Goal: Task Accomplishment & Management: Manage account settings

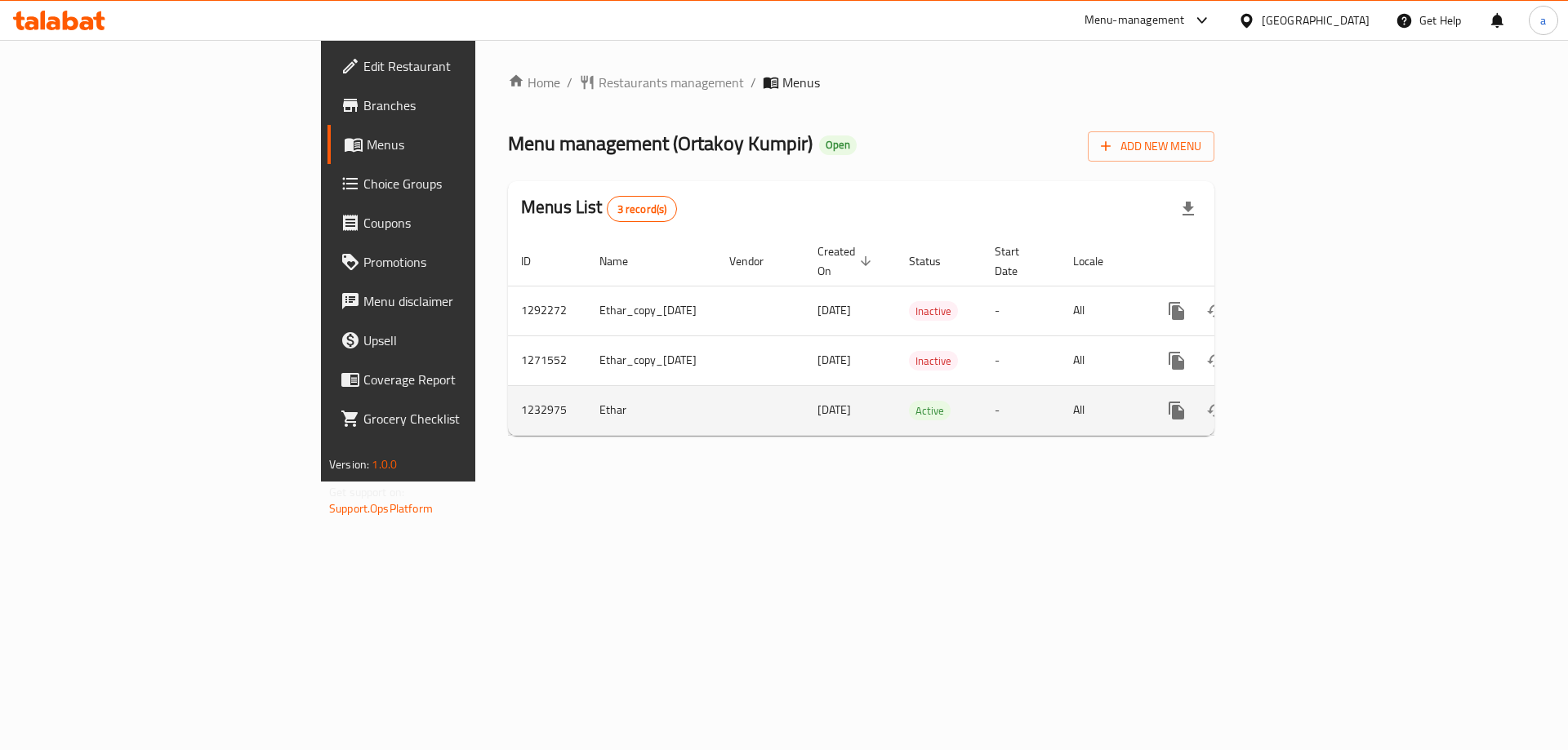
click at [1304, 400] on icon "enhanced table" at bounding box center [1295, 410] width 20 height 20
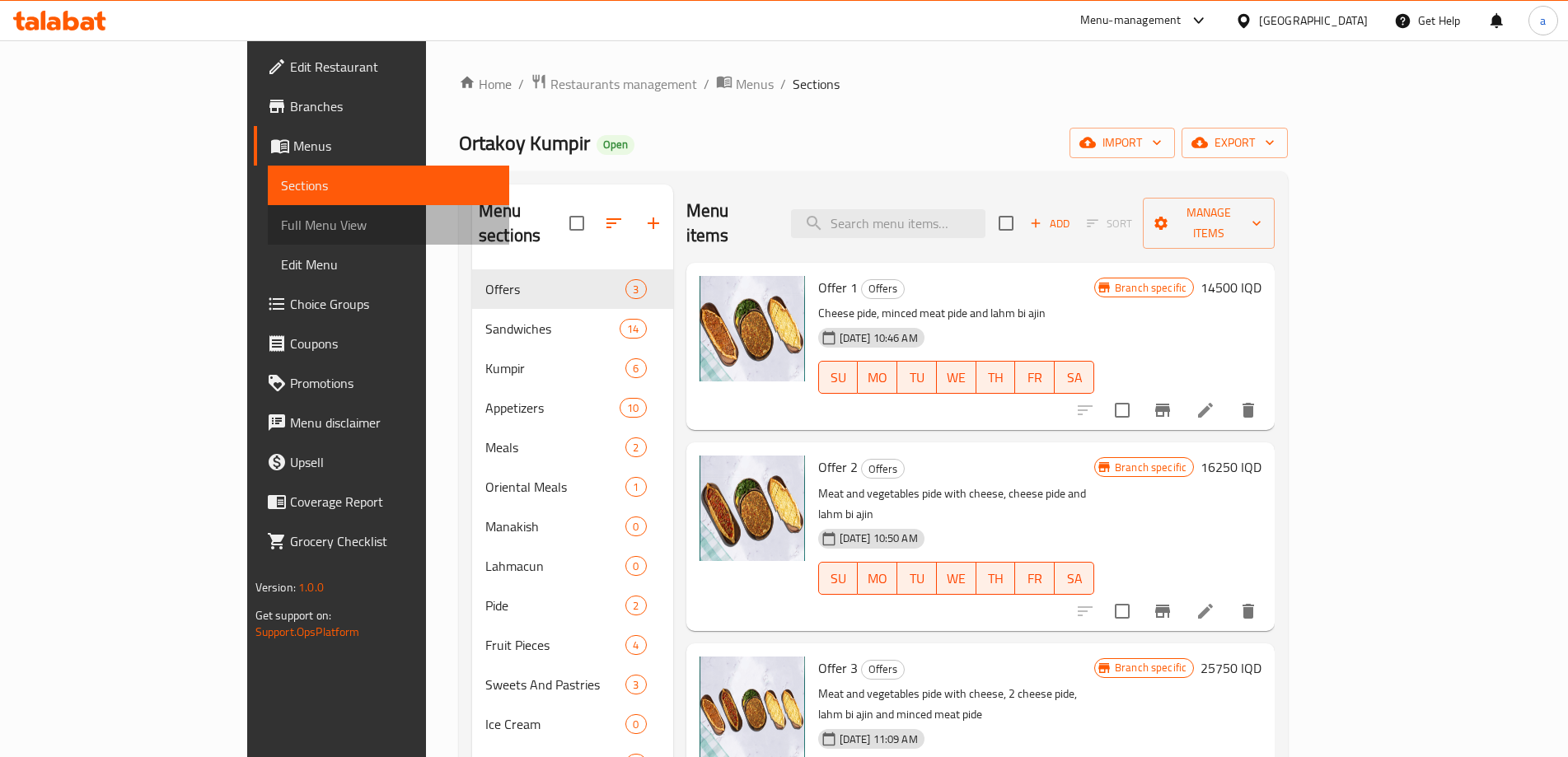
click at [281, 226] on span "Full Menu View" at bounding box center [388, 225] width 215 height 20
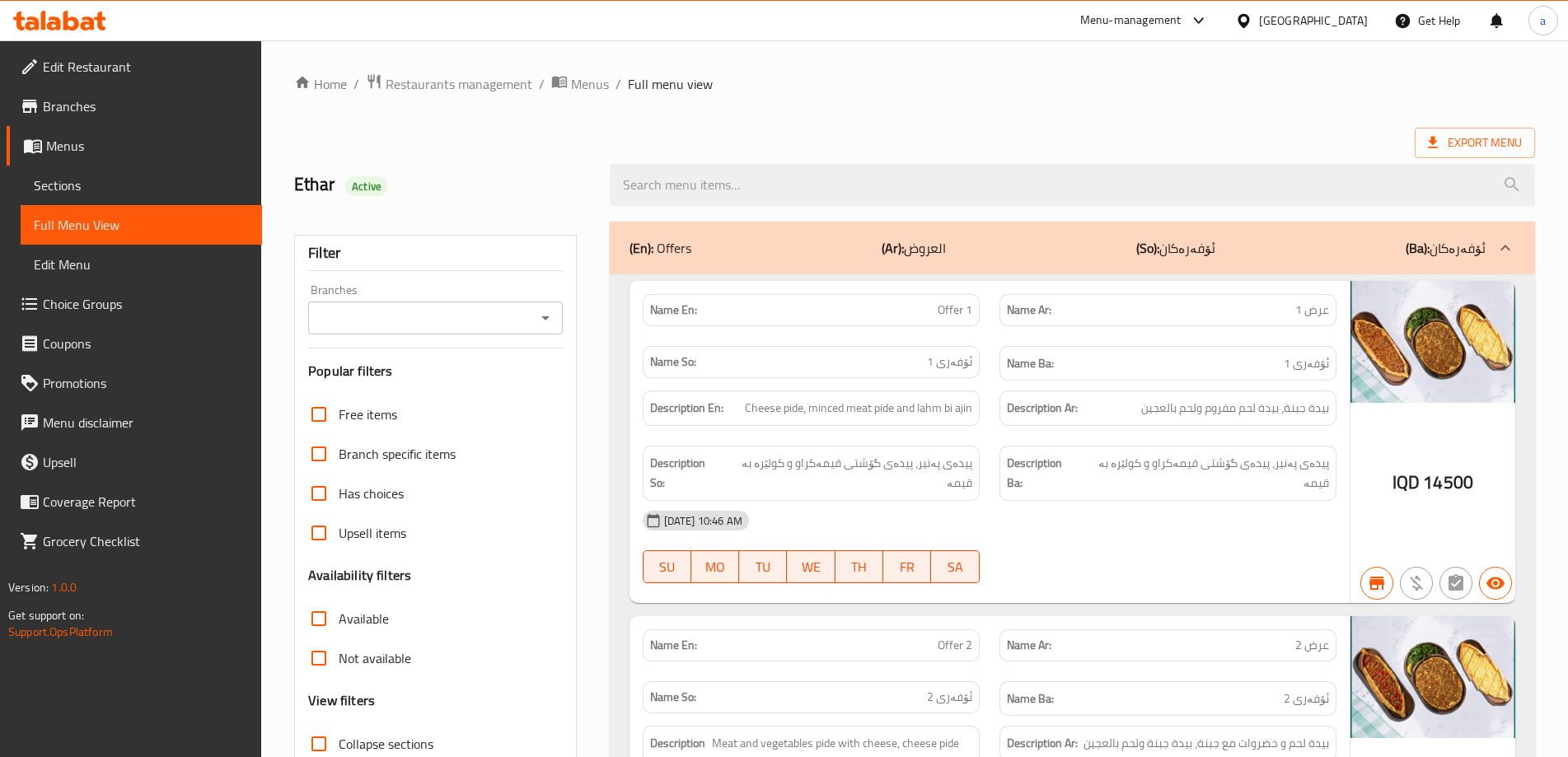
click at [547, 325] on icon "Open" at bounding box center [546, 318] width 20 height 20
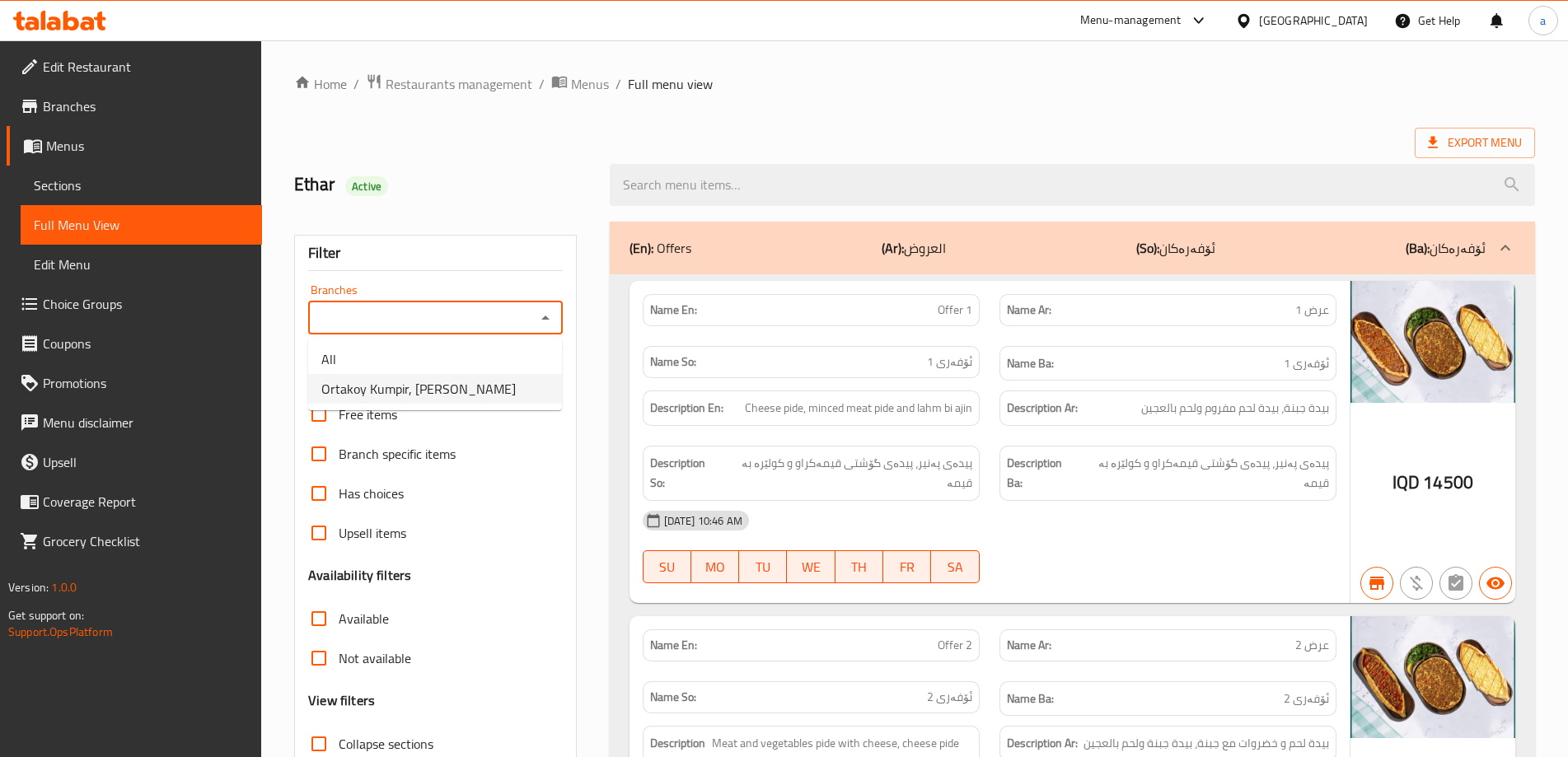
click at [471, 394] on li "Ortakoy Kumpir, Al Mansur" at bounding box center [435, 389] width 254 height 30
type input "Ortakoy Kumpir, Al Mansur"
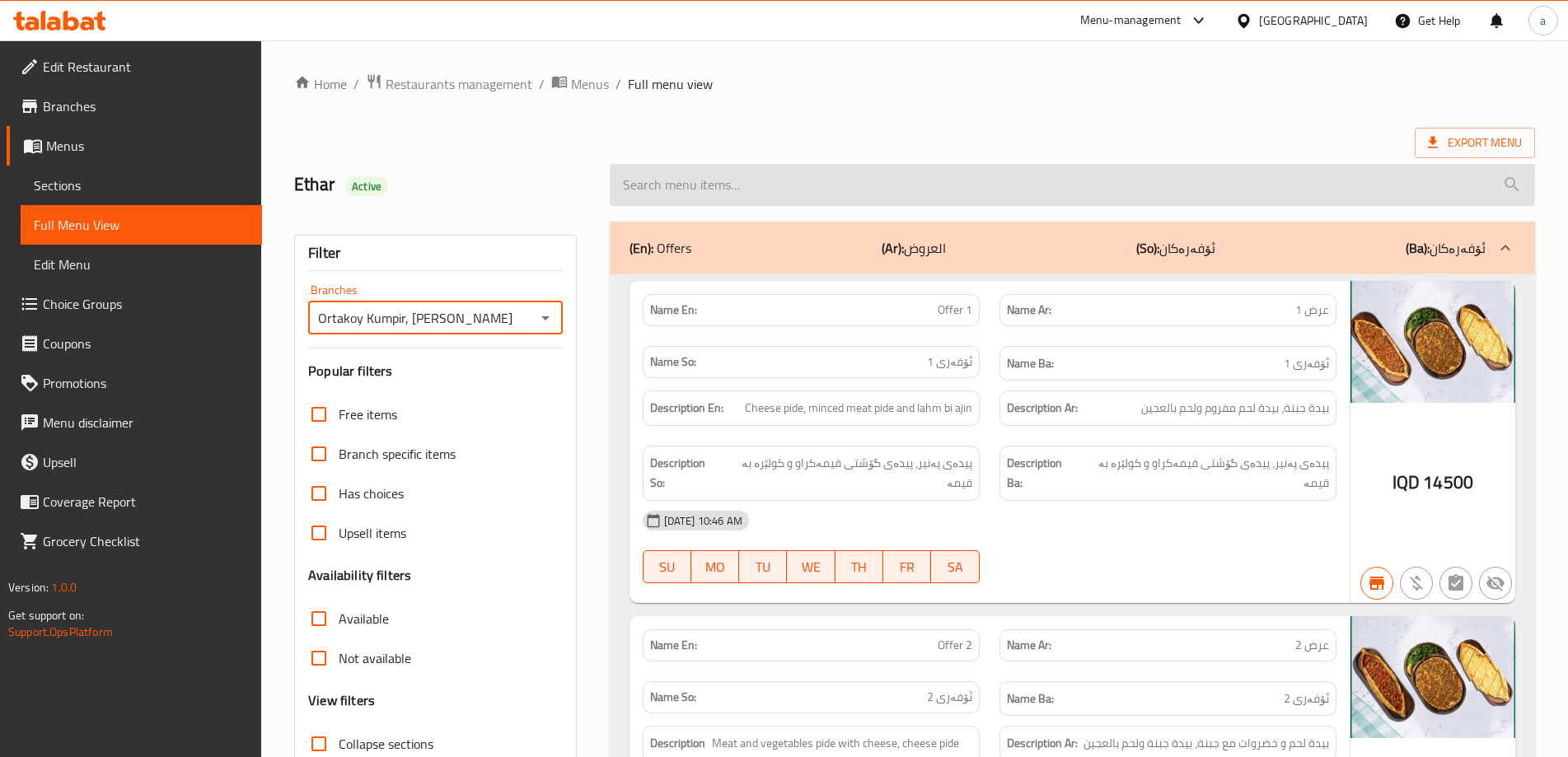
click at [751, 185] on input "search" at bounding box center [1073, 185] width 926 height 42
paste input "Classic Kumpir"
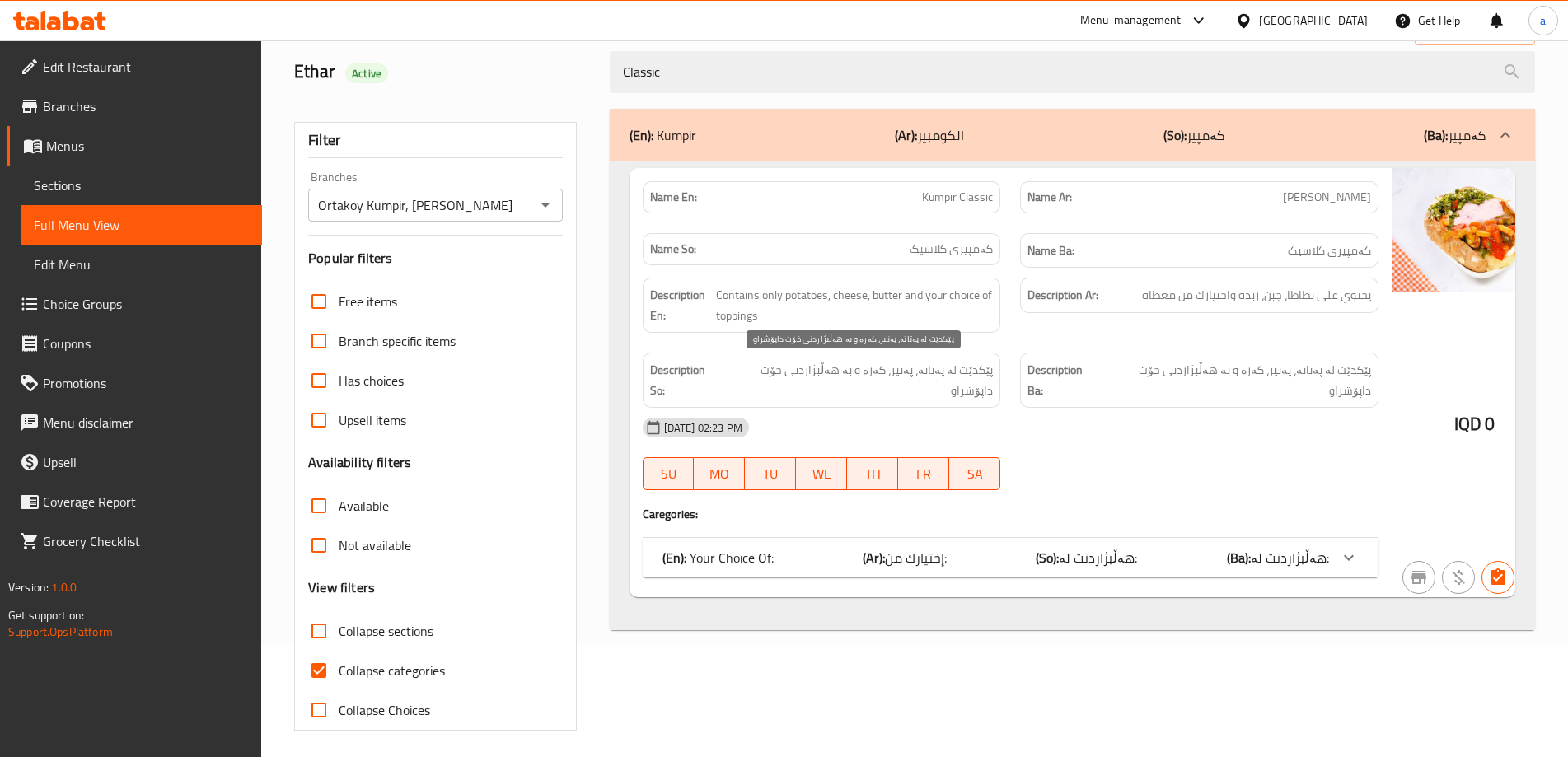
scroll to position [119, 0]
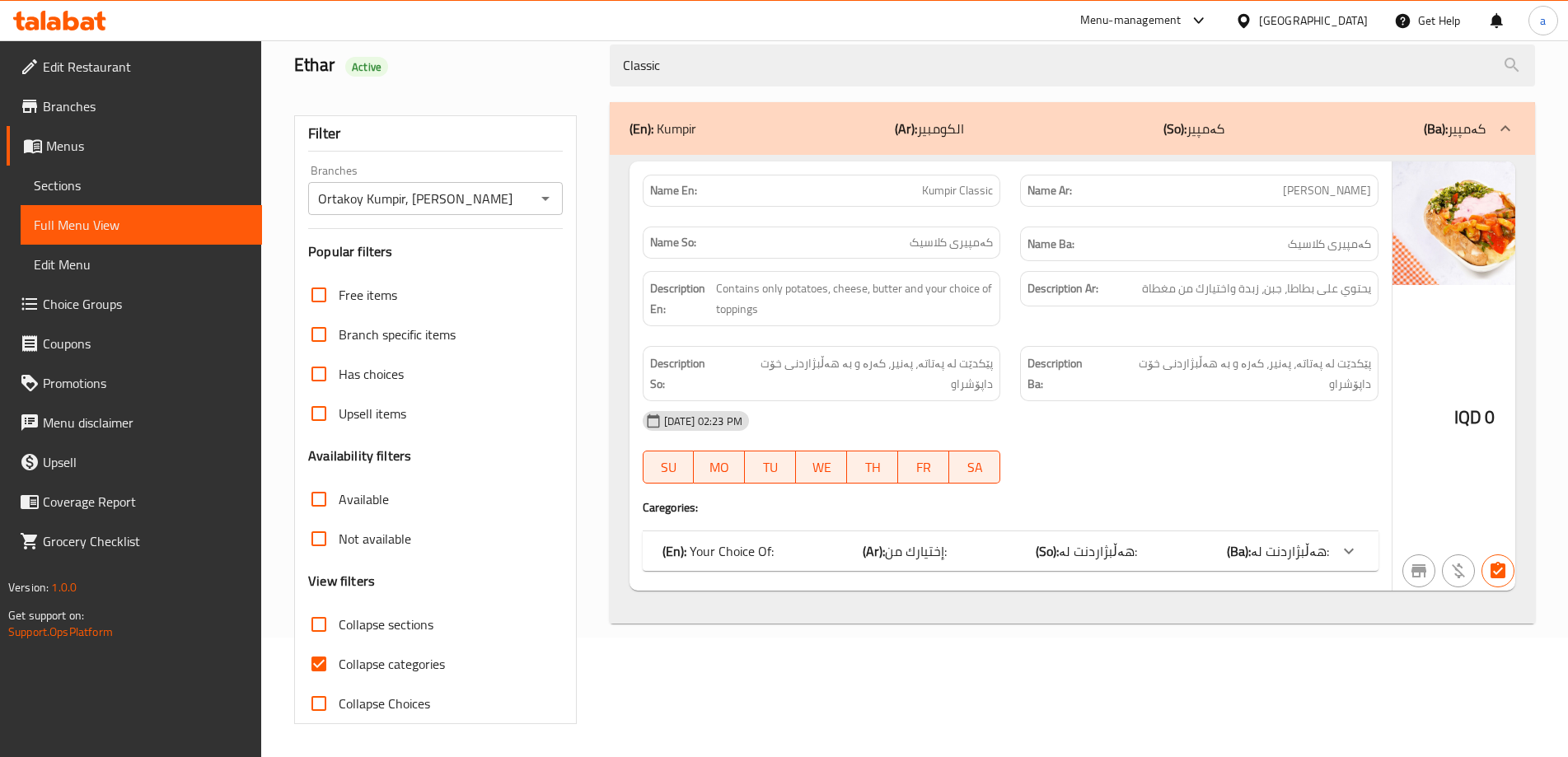
type input "Classic"
click at [387, 669] on span "Collapse categories" at bounding box center [392, 664] width 106 height 20
click at [338, 669] on input "Collapse categories" at bounding box center [319, 664] width 40 height 40
checkbox input "false"
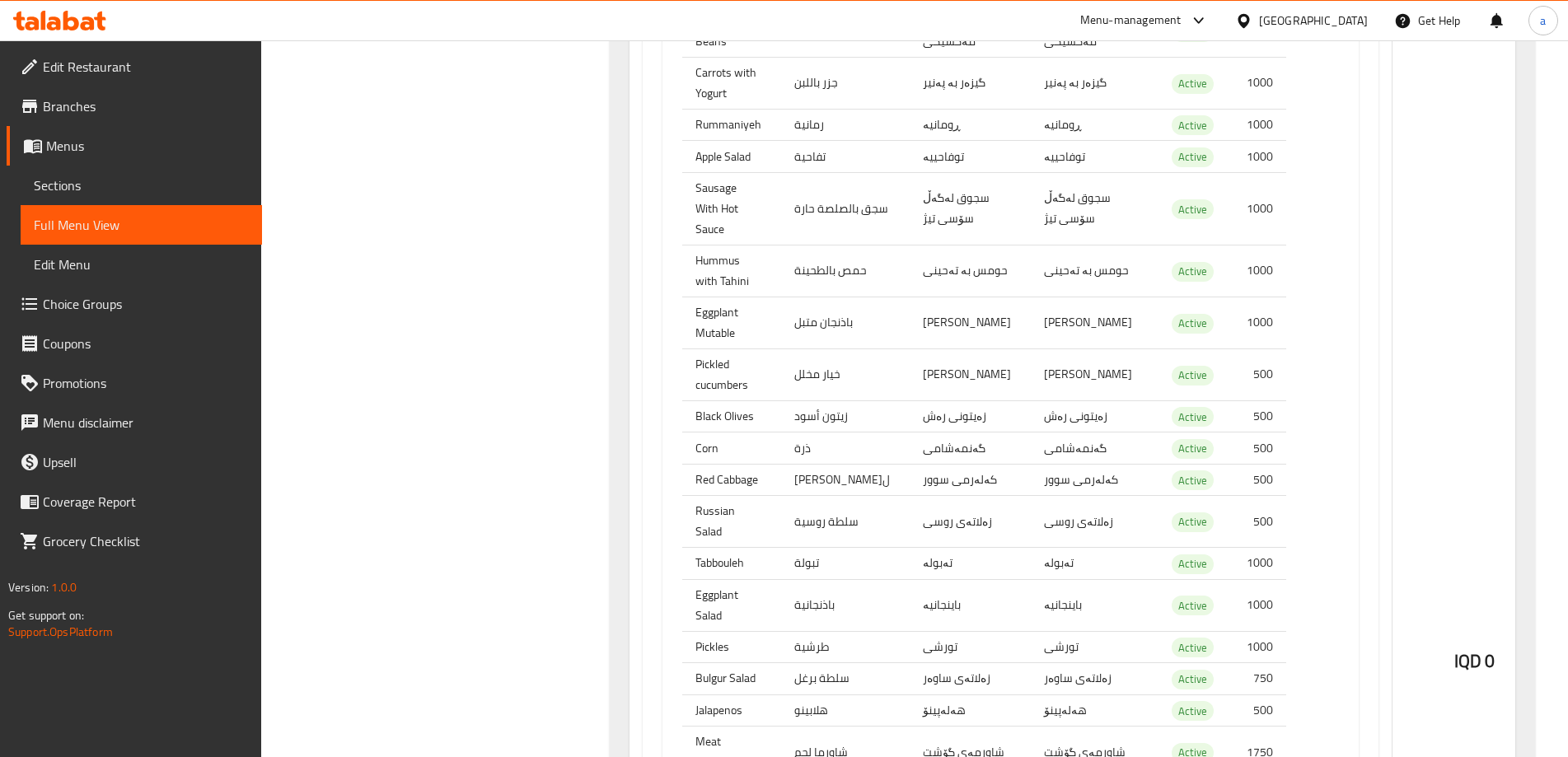
scroll to position [1108, 0]
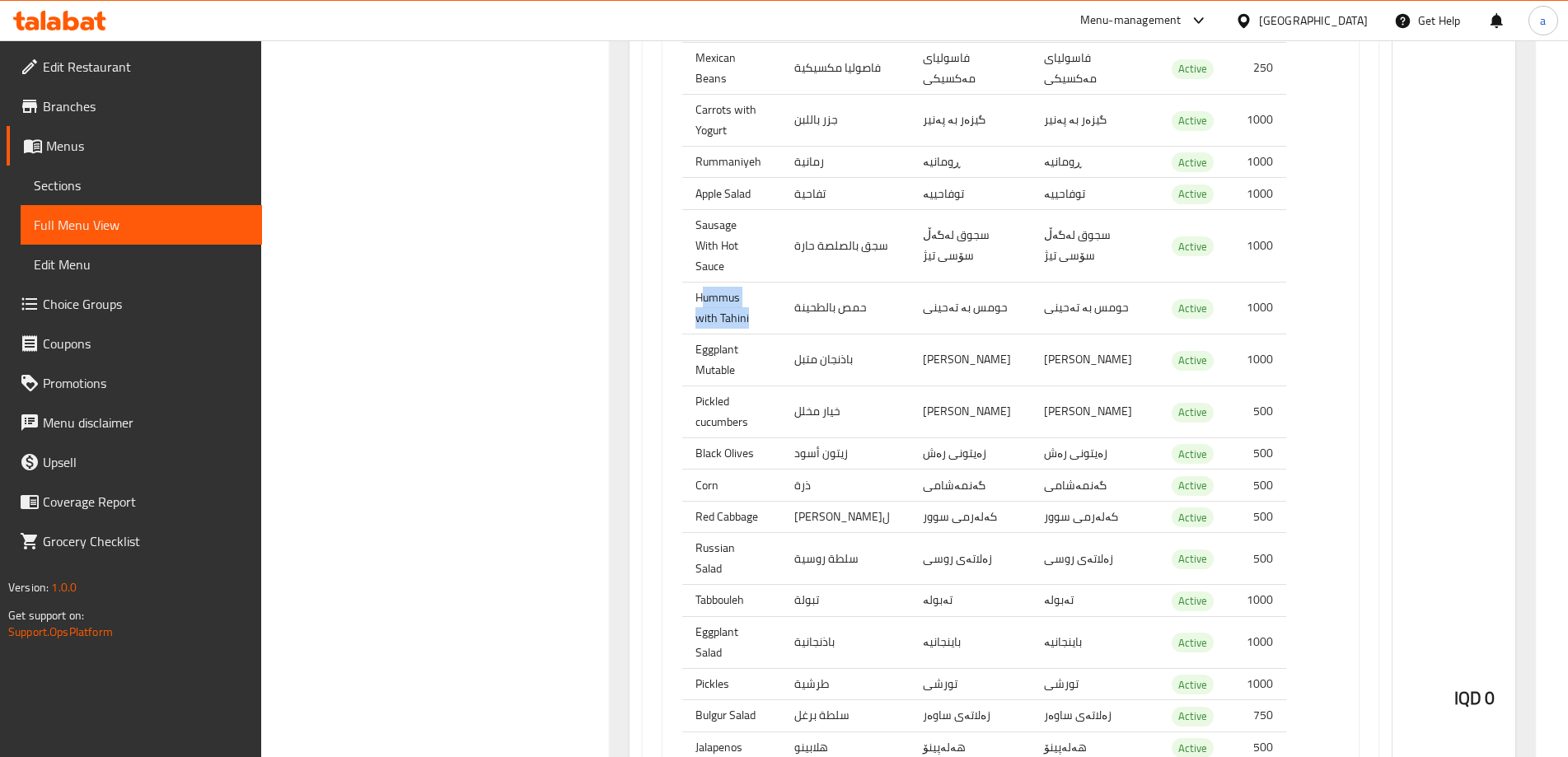
drag, startPoint x: 724, startPoint y: 292, endPoint x: 698, endPoint y: 286, distance: 26.7
click at [698, 286] on th "Hummus with Tahini" at bounding box center [732, 308] width 99 height 52
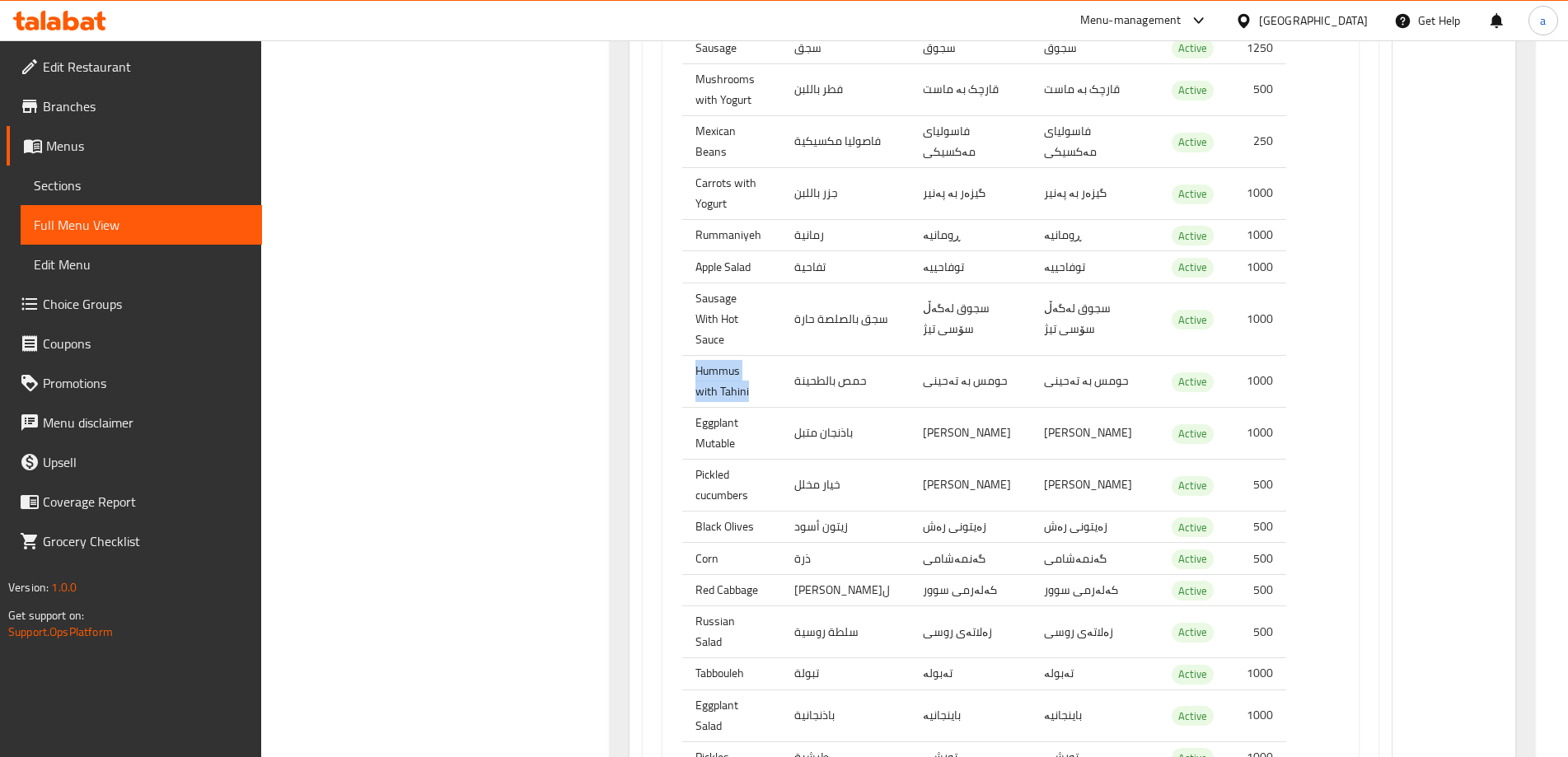
scroll to position [999, 0]
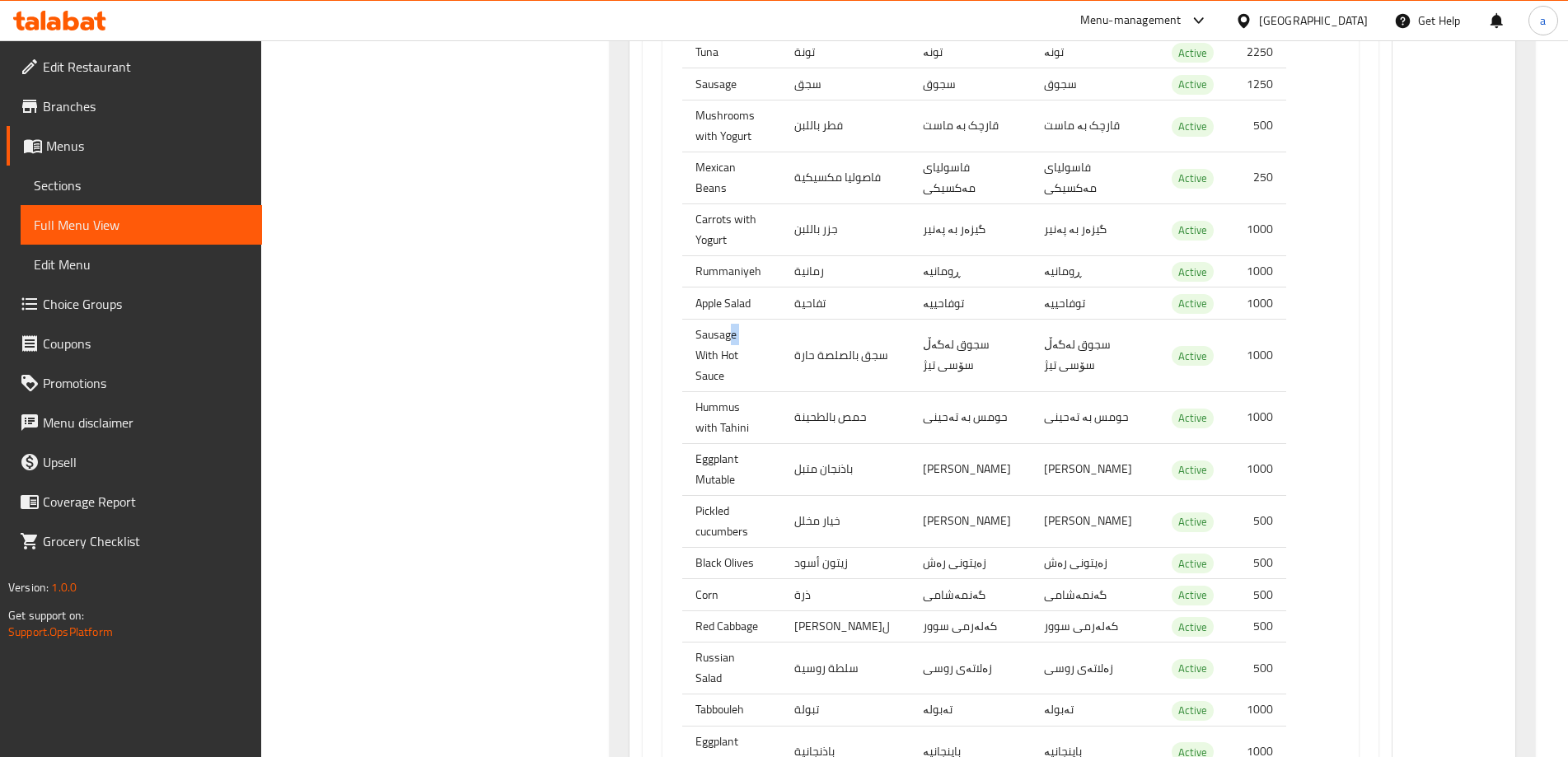
drag, startPoint x: 721, startPoint y: 324, endPoint x: 707, endPoint y: 320, distance: 14.6
click at [711, 320] on th "Sausage With Hot Sauce" at bounding box center [732, 355] width 99 height 72
drag, startPoint x: 724, startPoint y: 289, endPoint x: 714, endPoint y: 283, distance: 11.7
click at [714, 285] on tbody "Extra Kashkaval Cheese جبنة قشقوان اكسترا پەنیری کاشکەڤاڵی ئیکسترا پەنیری کاشکە…" at bounding box center [983, 429] width 604 height 1097
click at [726, 220] on th "Carrots with Yogurt" at bounding box center [732, 230] width 99 height 52
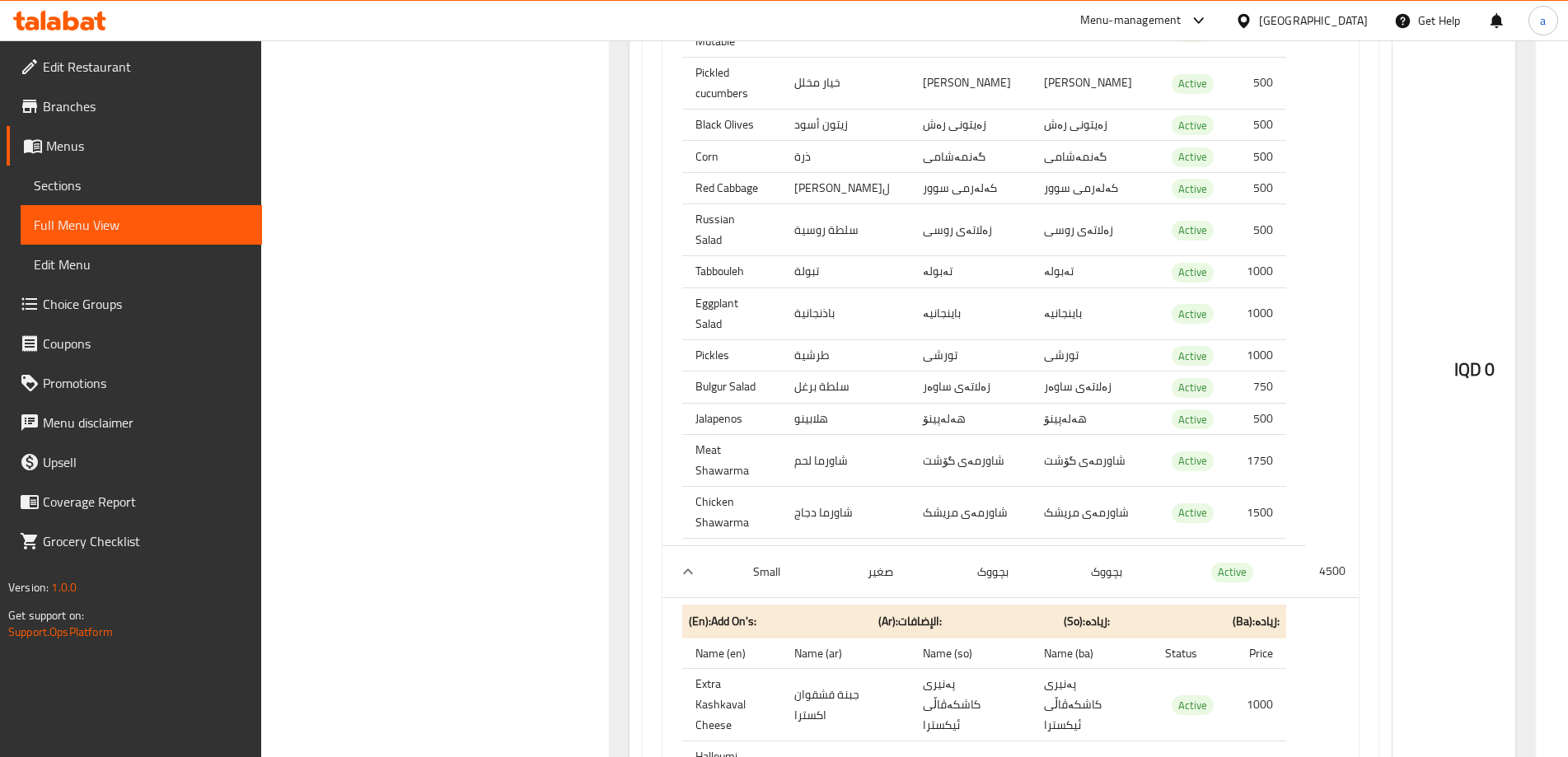
scroll to position [1438, 0]
drag, startPoint x: 691, startPoint y: 415, endPoint x: 707, endPoint y: 427, distance: 20.0
click at [707, 486] on th "Chicken Shawarma" at bounding box center [732, 512] width 99 height 52
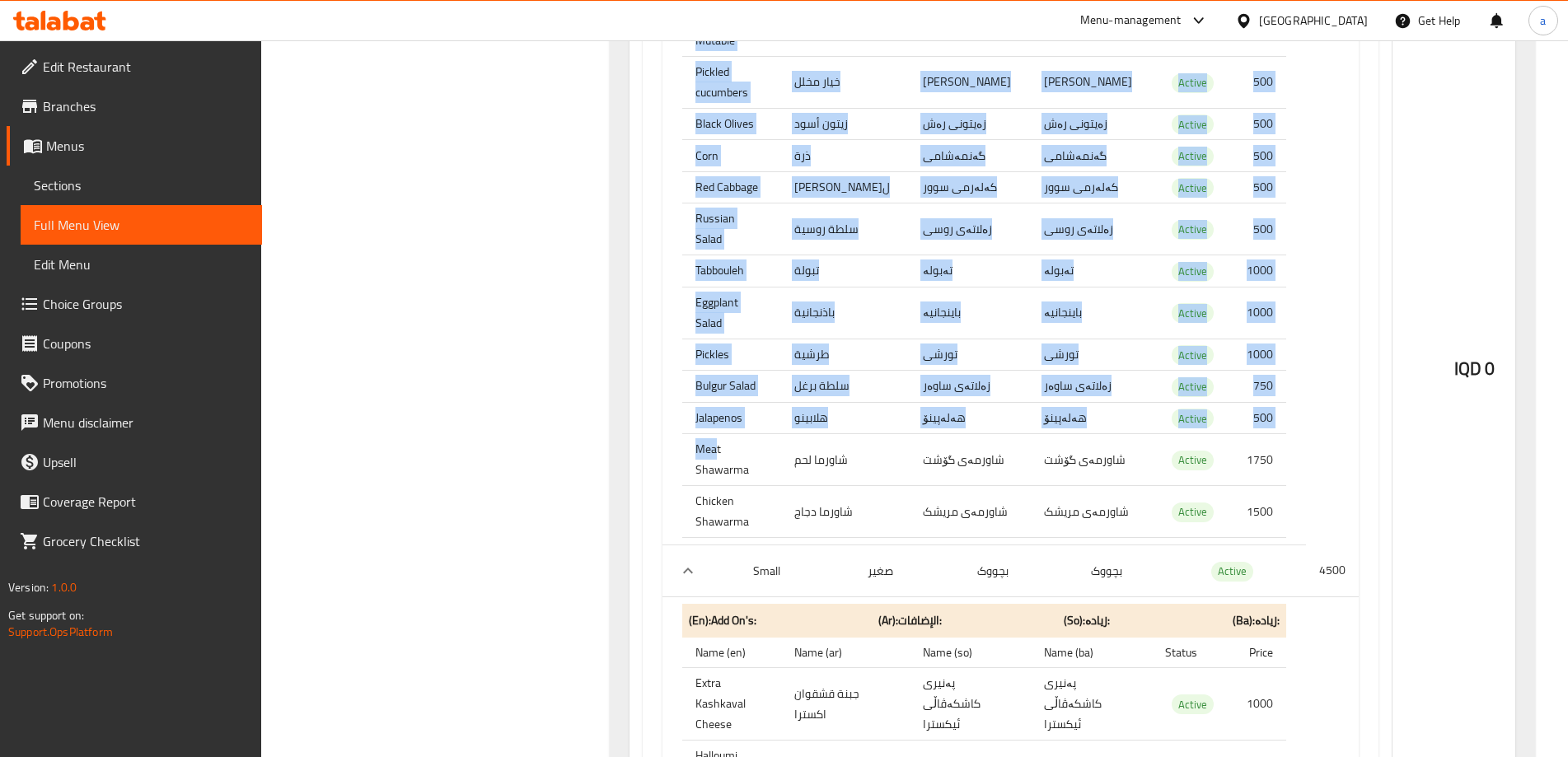
drag, startPoint x: 679, startPoint y: 393, endPoint x: 715, endPoint y: 393, distance: 36.0
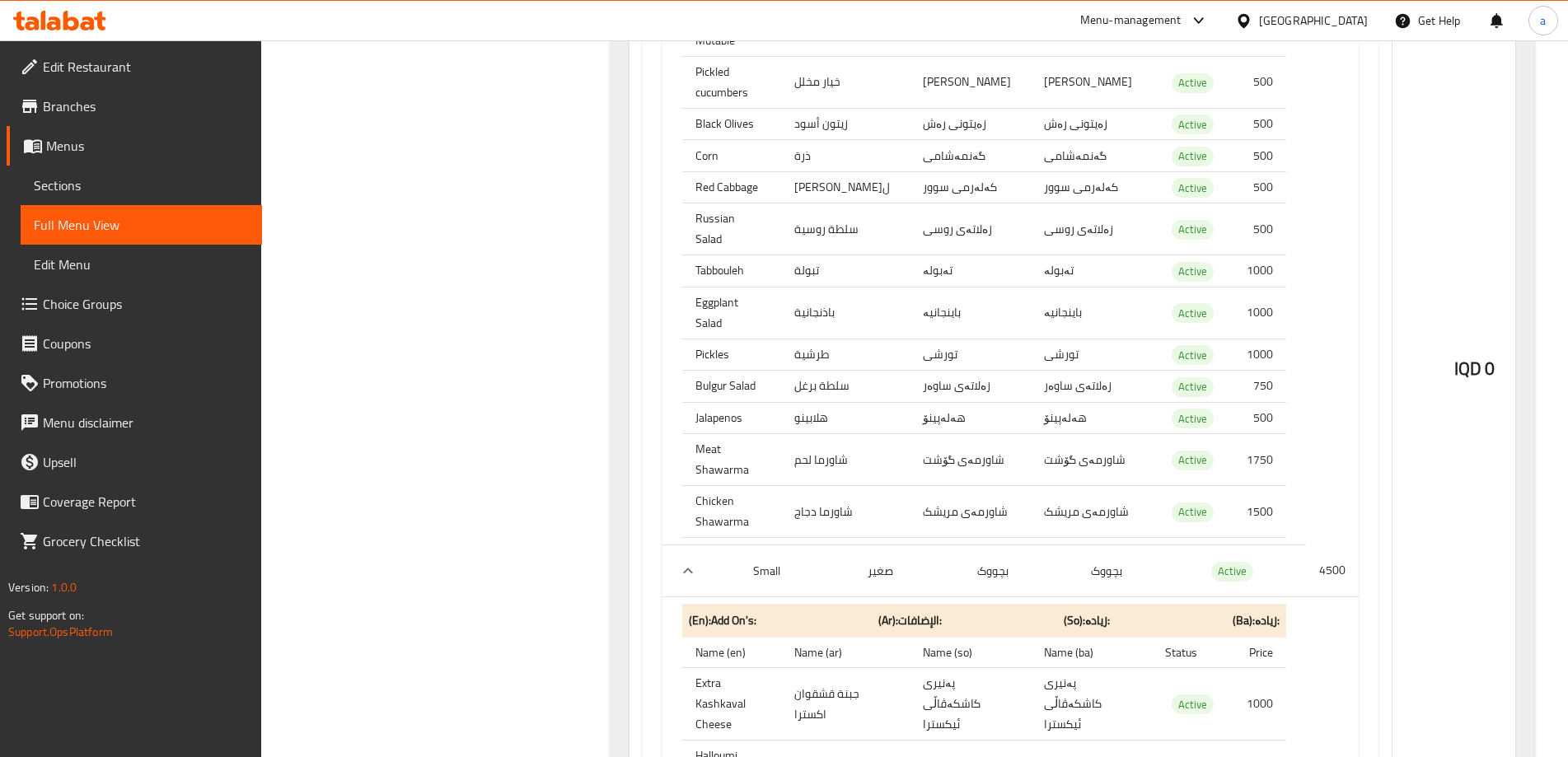
click at [779, 434] on th "Meat Shawarma" at bounding box center [732, 460] width 99 height 52
drag, startPoint x: 705, startPoint y: 388, endPoint x: 833, endPoint y: 392, distance: 128.1
click at [833, 434] on tr "Meat Shawarma شاورما لحم شاورمەی گۆشت شاورمەی گۆشت Active 1750" at bounding box center [983, 460] width 604 height 52
drag, startPoint x: 697, startPoint y: 432, endPoint x: 770, endPoint y: 438, distance: 73.2
click at [770, 486] on th "Chicken Shawarma" at bounding box center [732, 512] width 99 height 52
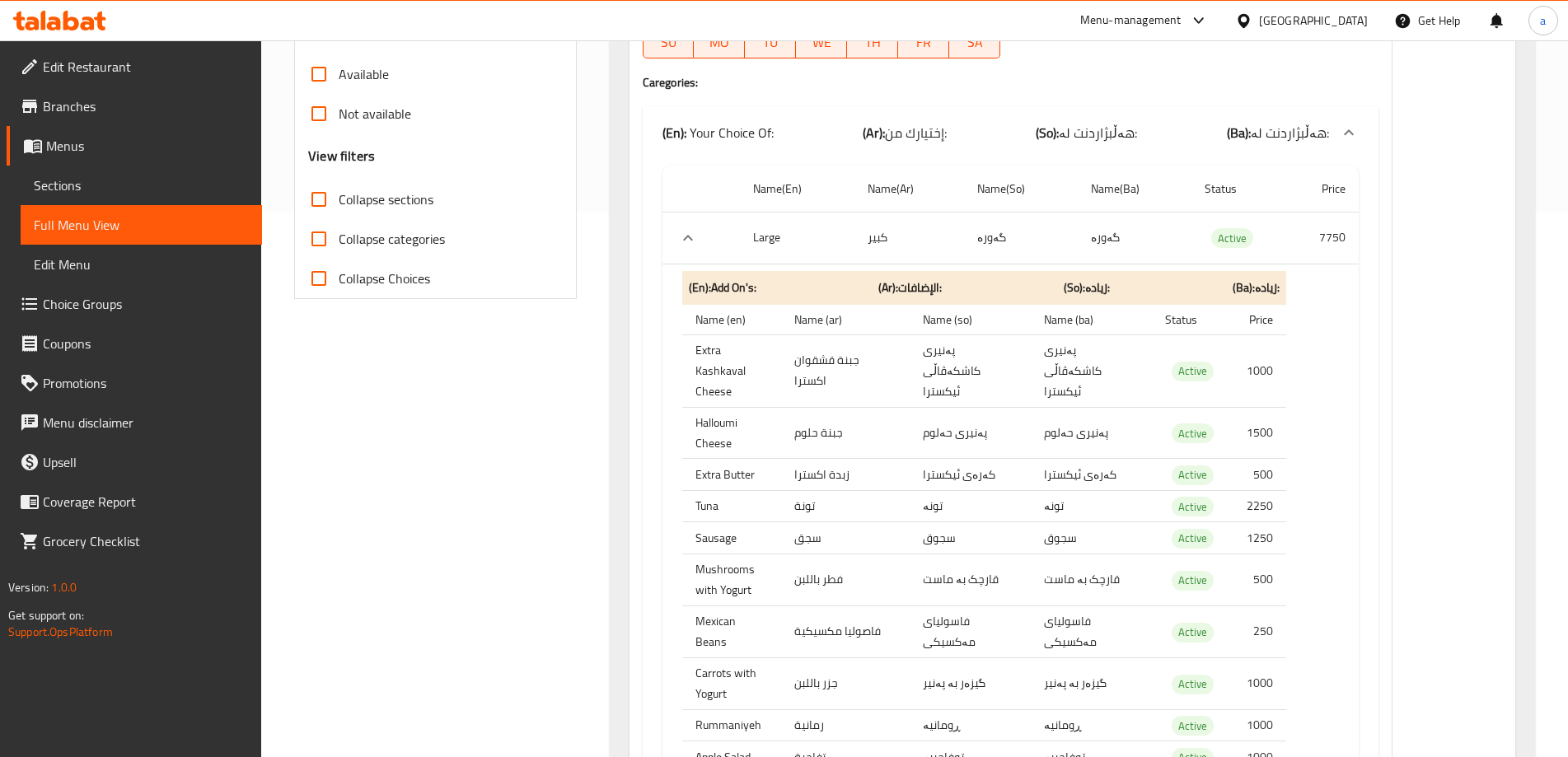
scroll to position [0, 0]
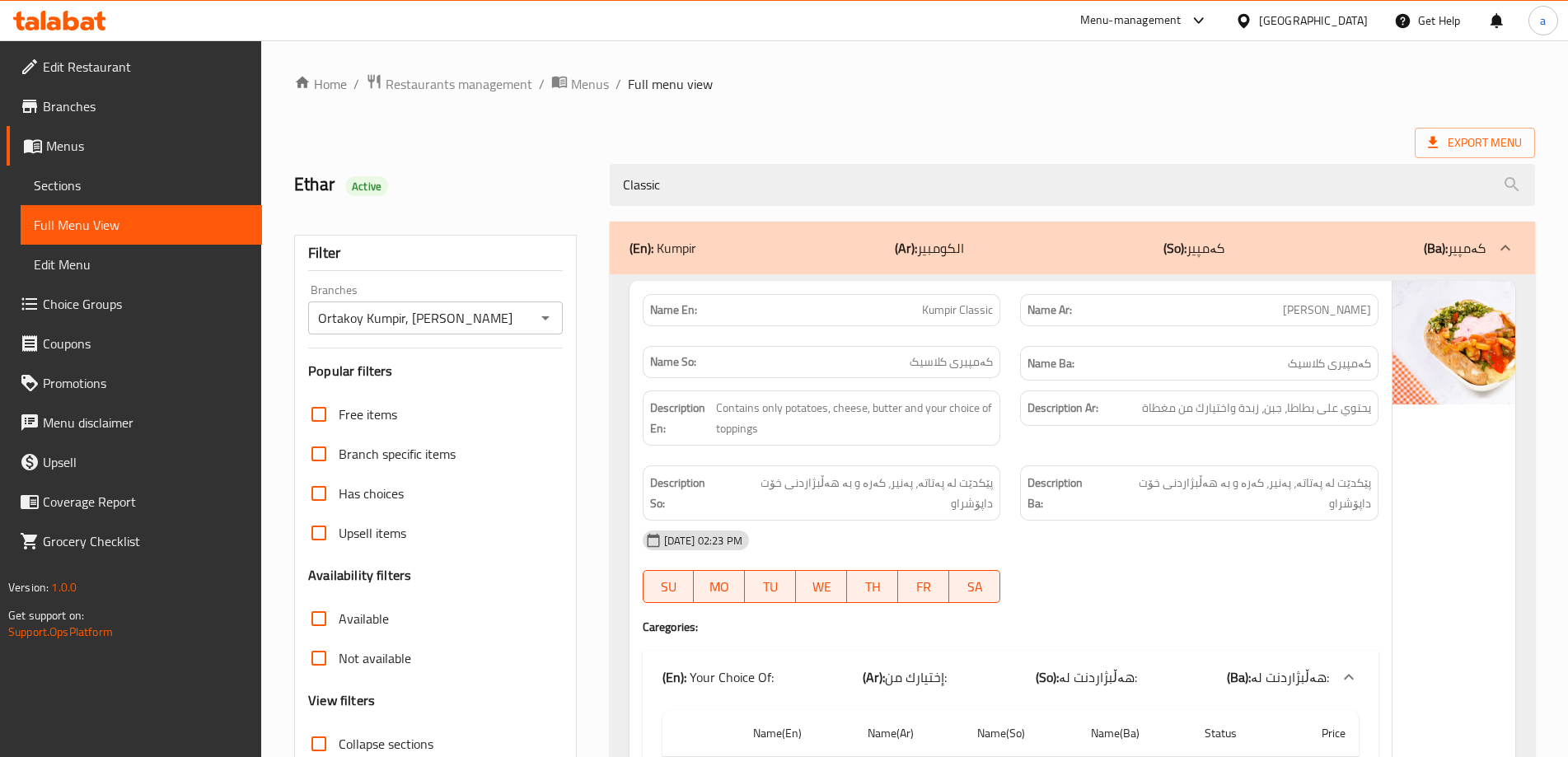
drag, startPoint x: 549, startPoint y: 204, endPoint x: 233, endPoint y: 250, distance: 319.3
paste input "Kumpir to your taste"
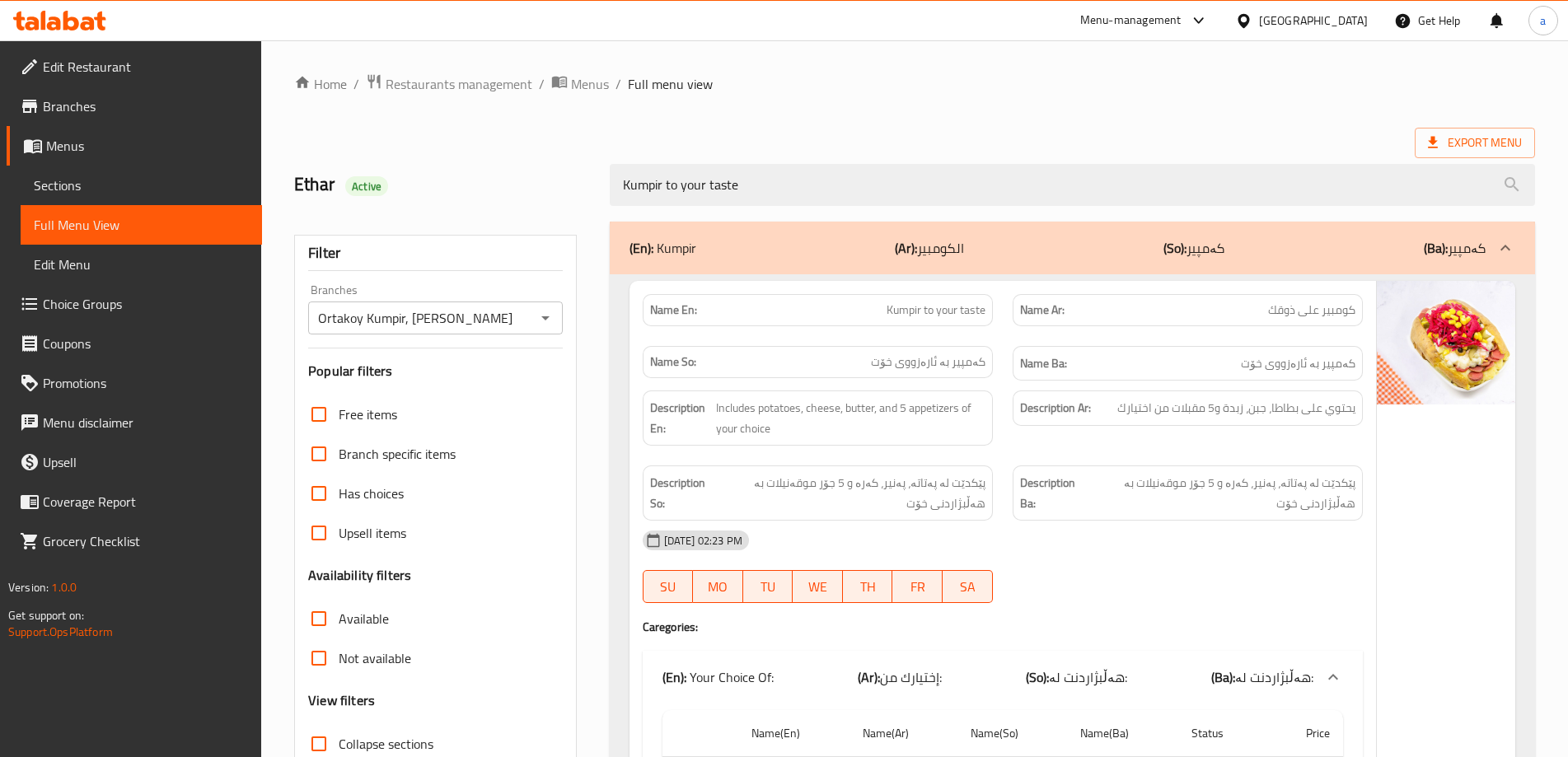
drag, startPoint x: 758, startPoint y: 183, endPoint x: 384, endPoint y: 182, distance: 374.0
click at [384, 182] on div "Ethar Active Kumpir to your taste" at bounding box center [914, 184] width 1260 height 73
paste input "Classic Kumpir"
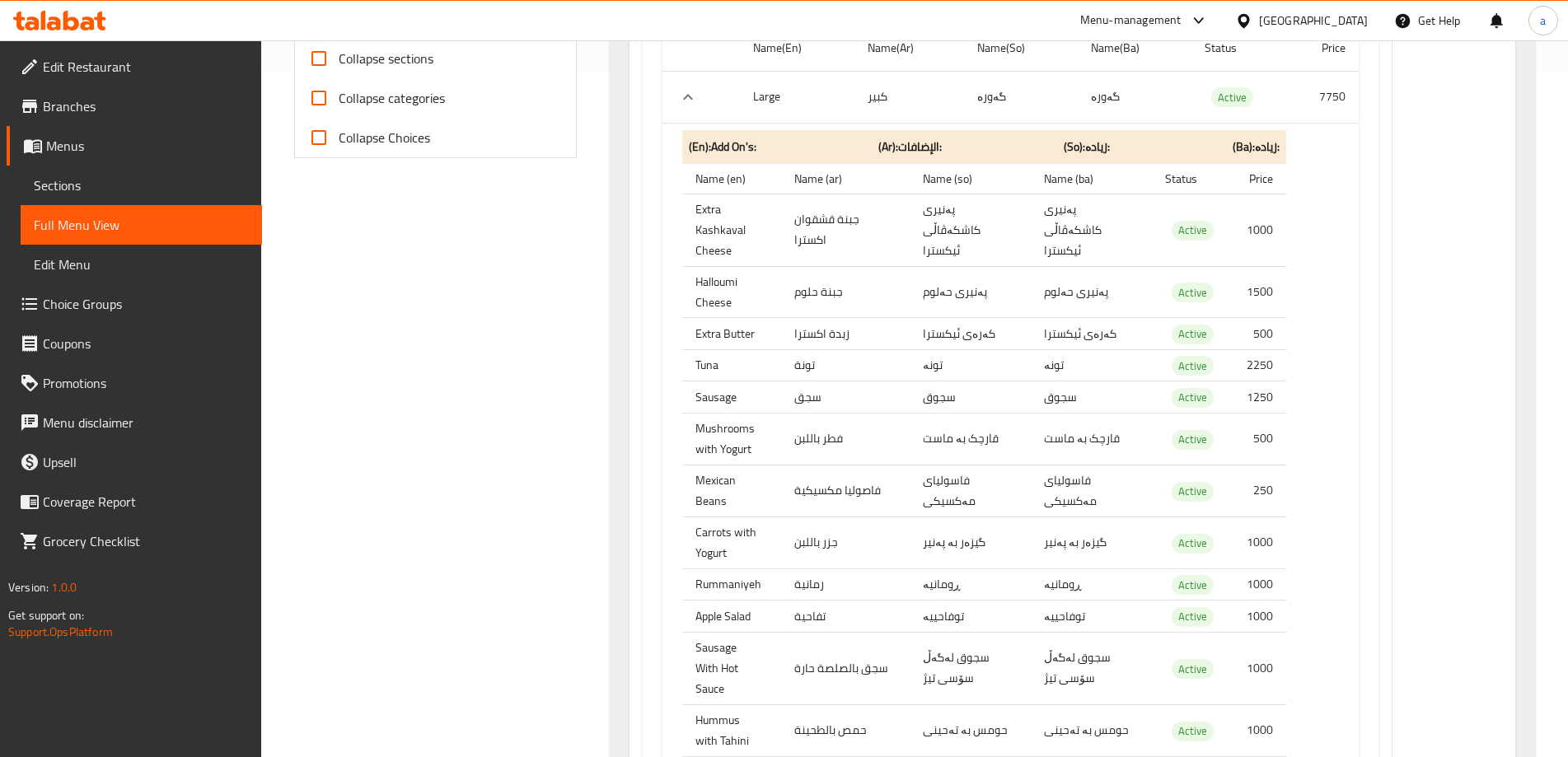
scroll to position [879, 0]
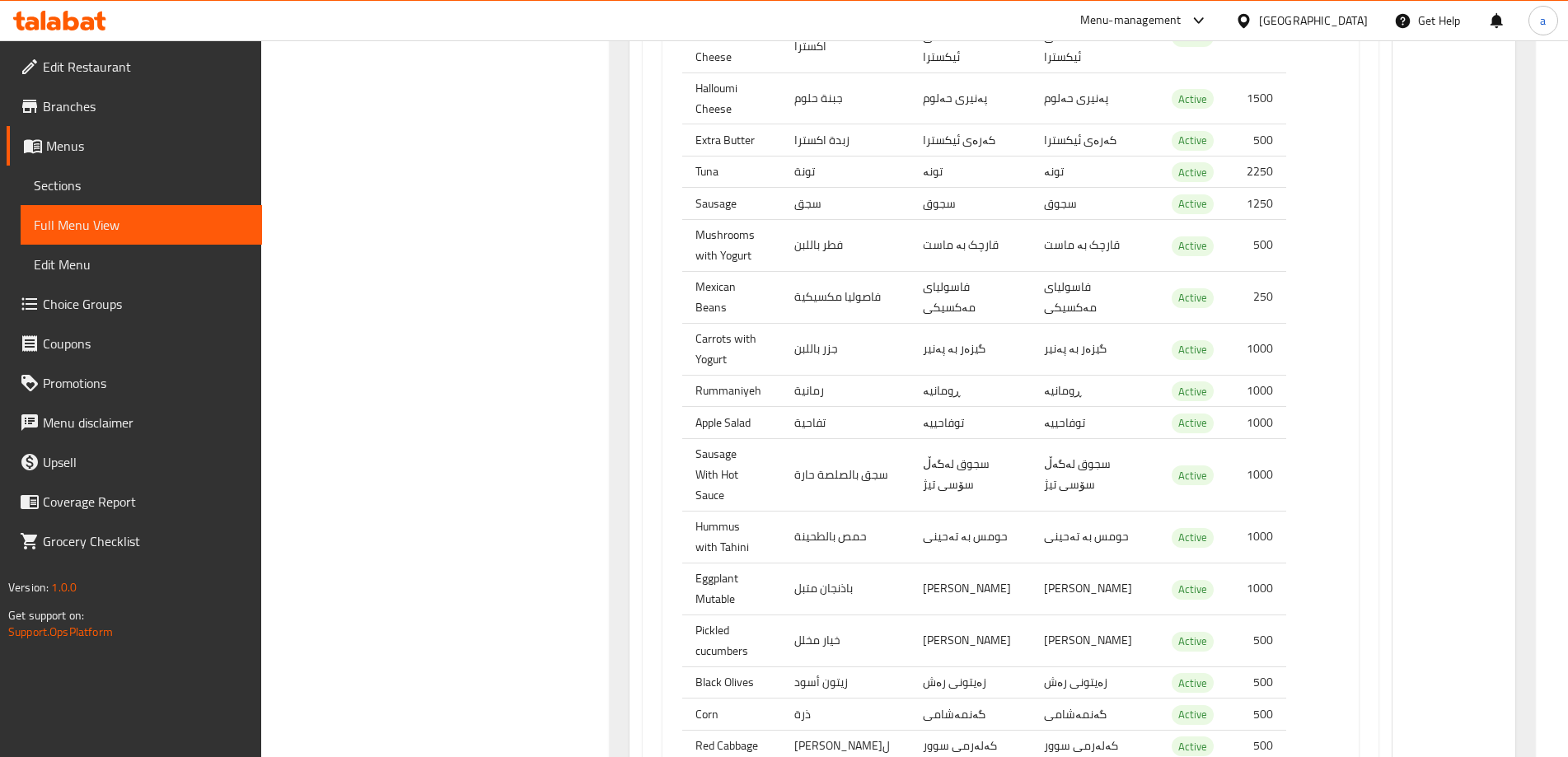
type input "Classic"
drag, startPoint x: 698, startPoint y: 300, endPoint x: 717, endPoint y: 334, distance: 38.9
click at [718, 309] on th "Mexican Beans" at bounding box center [732, 297] width 99 height 52
drag, startPoint x: 713, startPoint y: 356, endPoint x: 733, endPoint y: 381, distance: 32.0
click at [733, 379] on tbody "Extra Kashkaval Cheese جبنة قشقوان اكسترا پەنیری کاشکەڤاڵی ئیکسترا پەنیری کاشکە…" at bounding box center [983, 549] width 604 height 1097
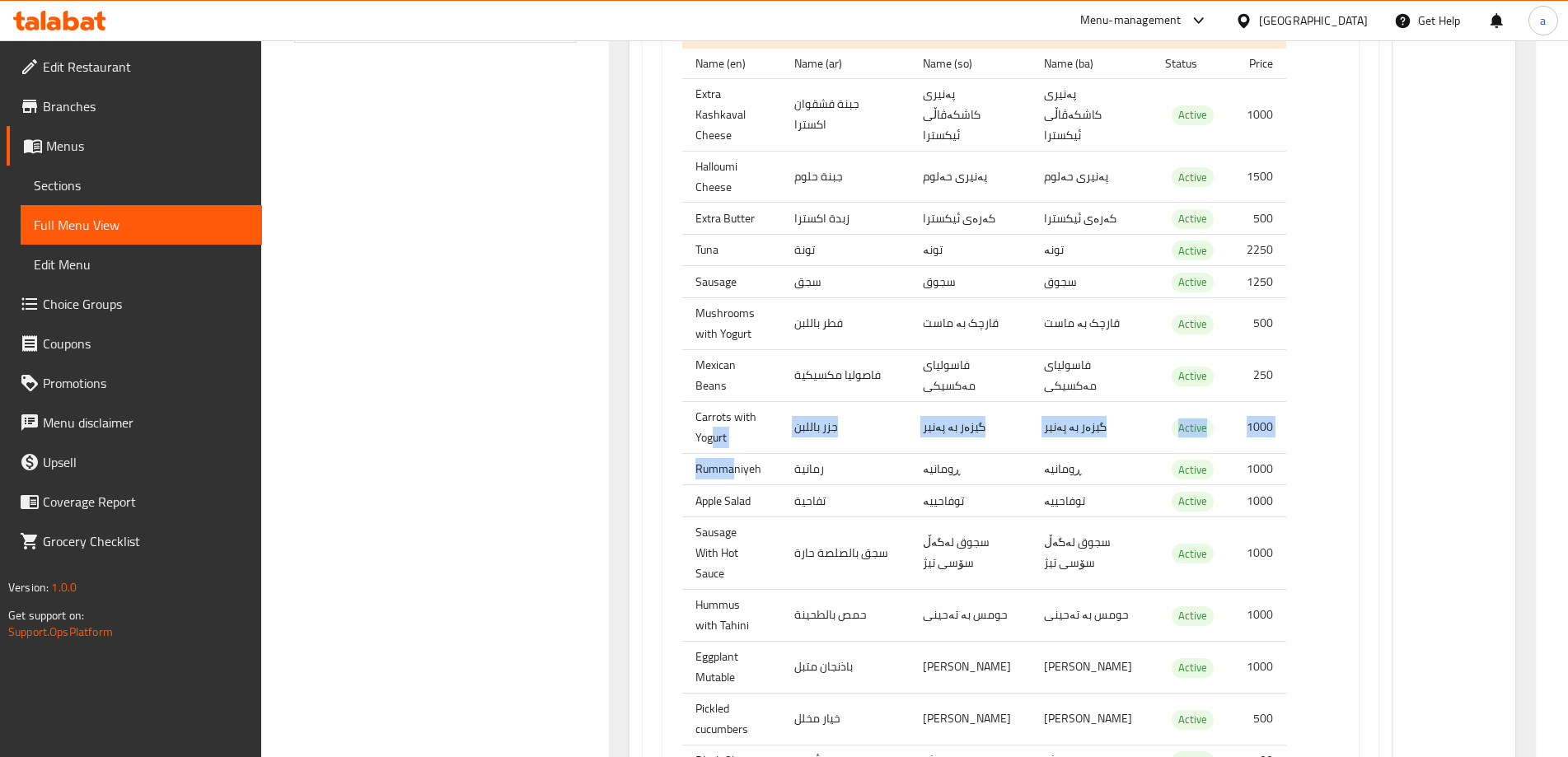
scroll to position [660, 0]
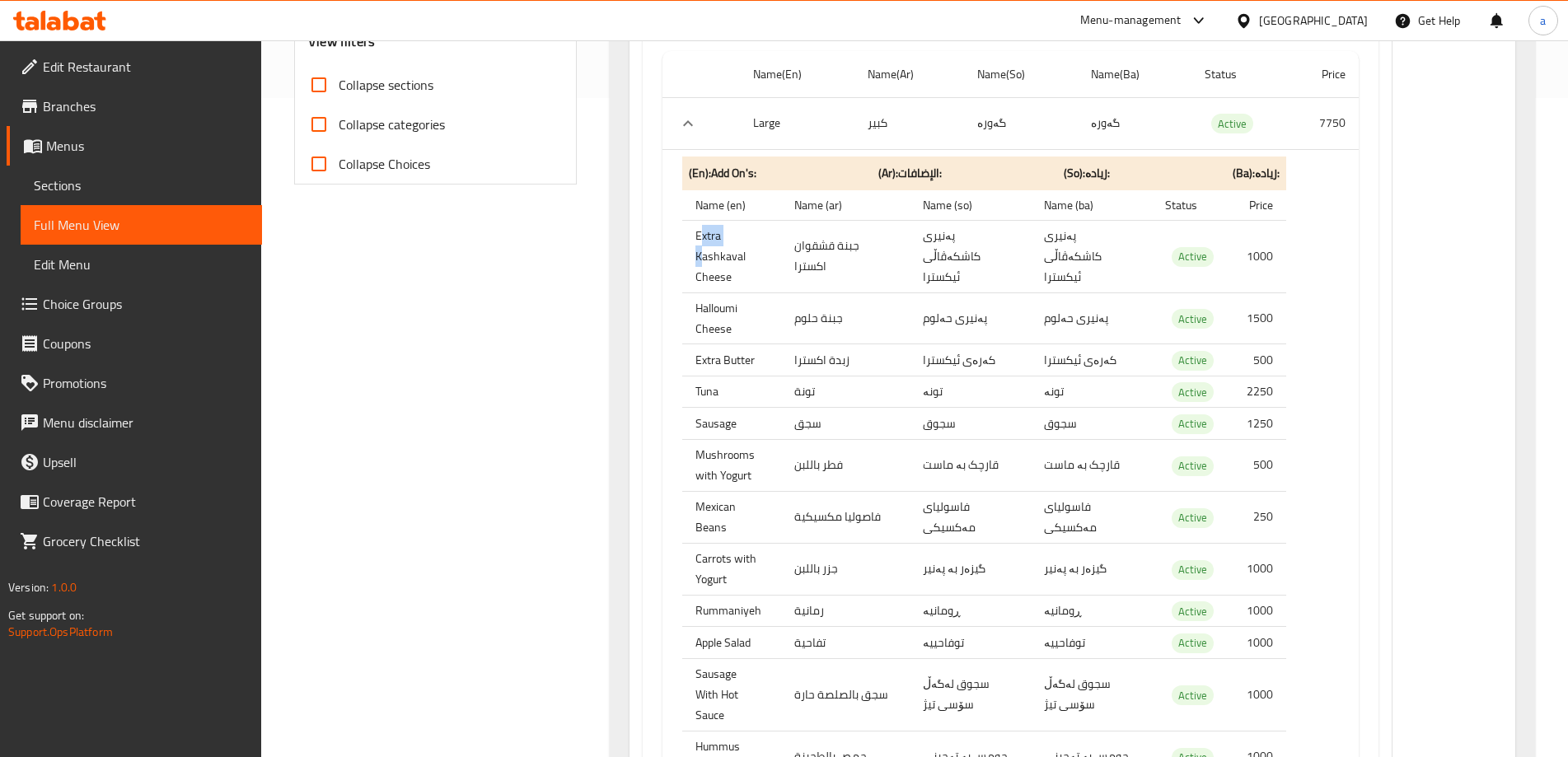
drag, startPoint x: 704, startPoint y: 245, endPoint x: 731, endPoint y: 259, distance: 30.4
click at [731, 254] on th "Extra Kashkaval Cheese" at bounding box center [732, 256] width 99 height 72
drag, startPoint x: 704, startPoint y: 319, endPoint x: 726, endPoint y: 325, distance: 22.8
click at [726, 324] on th "Halloumi Cheese" at bounding box center [732, 318] width 99 height 52
drag, startPoint x: 715, startPoint y: 371, endPoint x: 717, endPoint y: 385, distance: 14.1
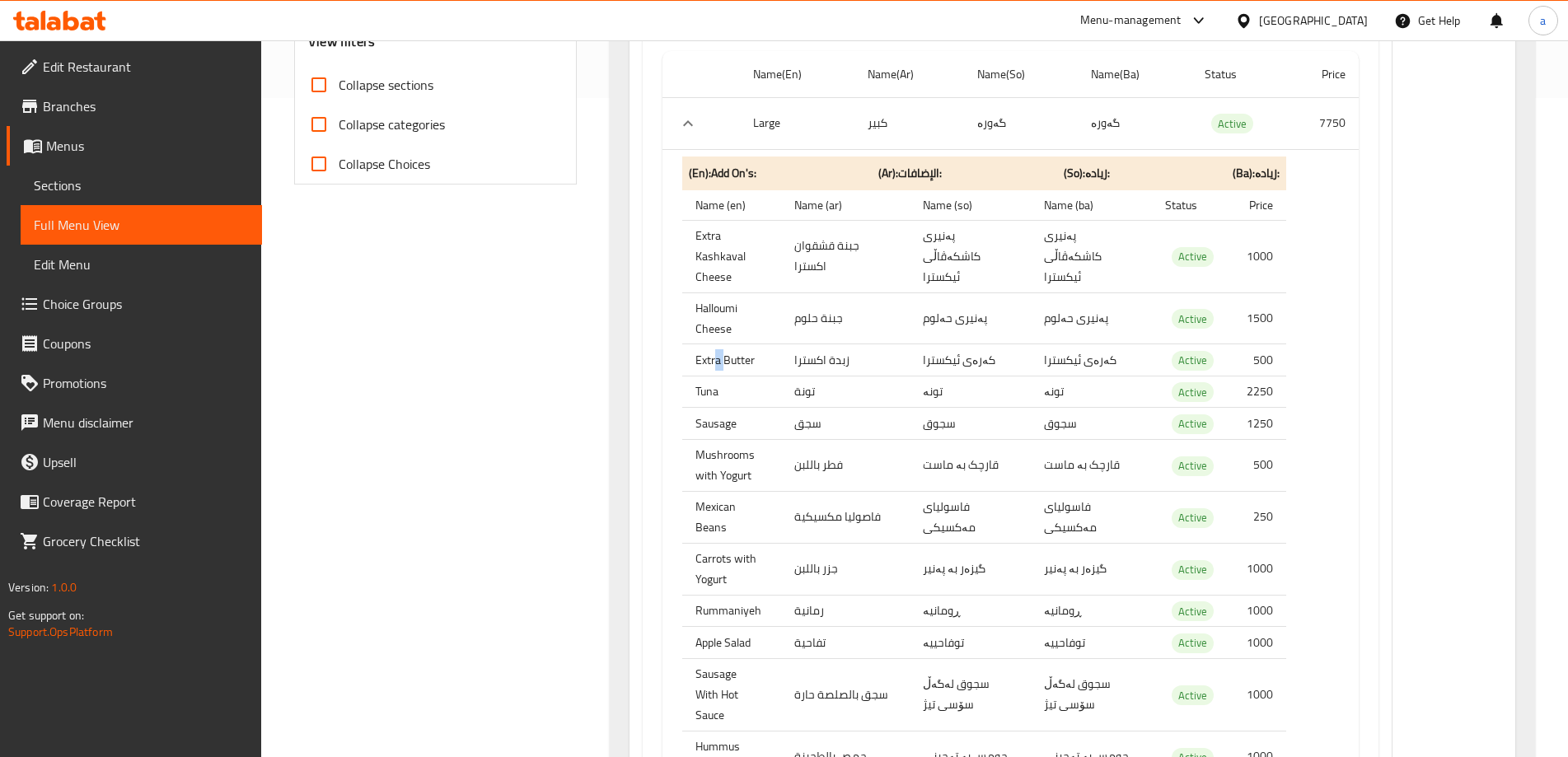
click at [723, 374] on th "Extra Butter" at bounding box center [732, 361] width 99 height 32
drag, startPoint x: 711, startPoint y: 402, endPoint x: 714, endPoint y: 411, distance: 9.5
click at [717, 405] on th "Tuna" at bounding box center [732, 392] width 99 height 32
drag, startPoint x: 714, startPoint y: 426, endPoint x: 716, endPoint y: 439, distance: 13.2
click at [721, 430] on th "Sausage" at bounding box center [732, 424] width 99 height 32
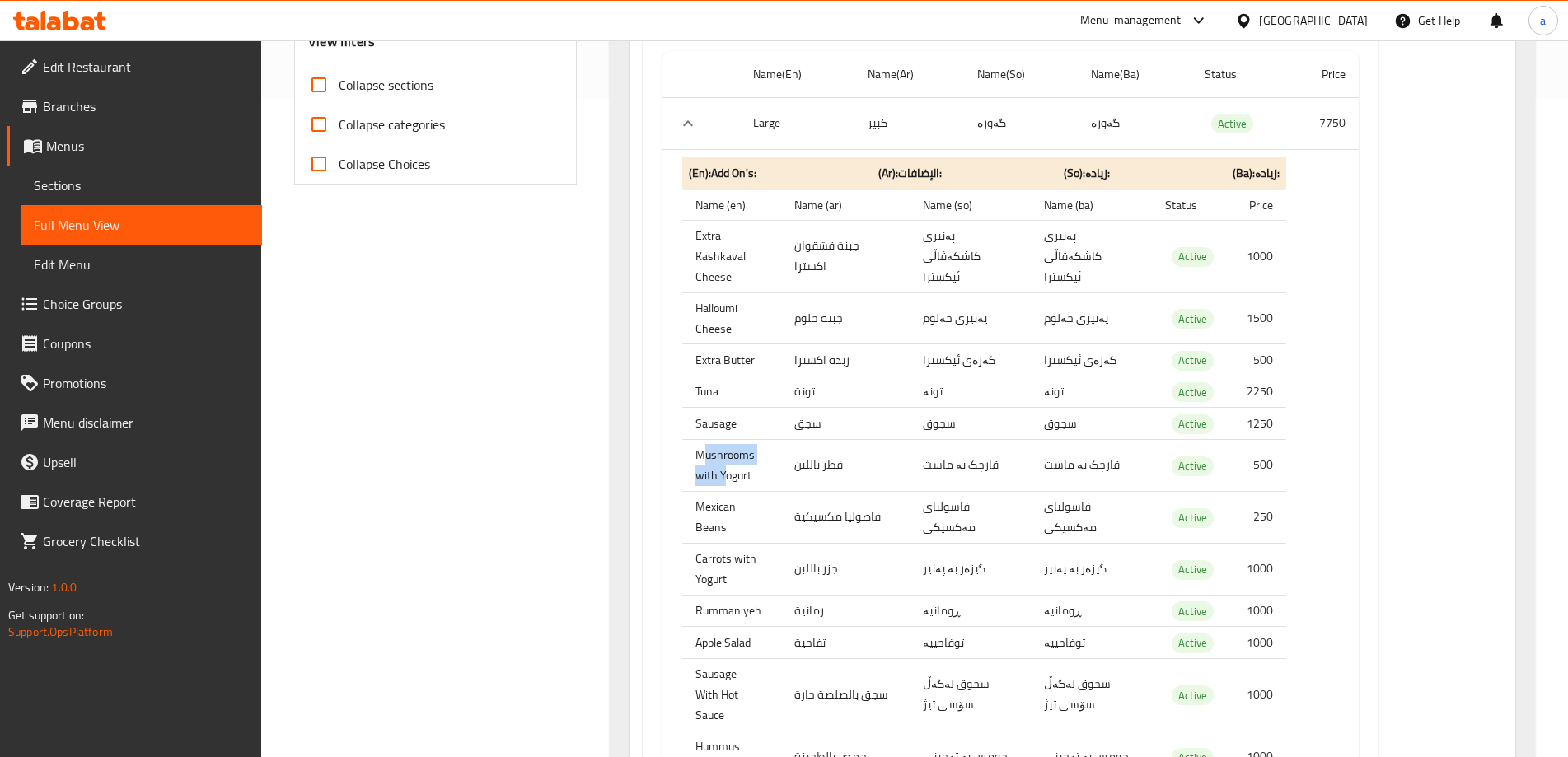
drag, startPoint x: 718, startPoint y: 466, endPoint x: 717, endPoint y: 478, distance: 12.0
click at [723, 467] on th "Mushrooms with Yogurt" at bounding box center [732, 466] width 99 height 52
drag, startPoint x: 713, startPoint y: 512, endPoint x: 724, endPoint y: 518, distance: 12.5
click at [724, 518] on th "Mexican Beans" at bounding box center [732, 517] width 99 height 52
drag, startPoint x: 708, startPoint y: 559, endPoint x: 723, endPoint y: 565, distance: 16.2
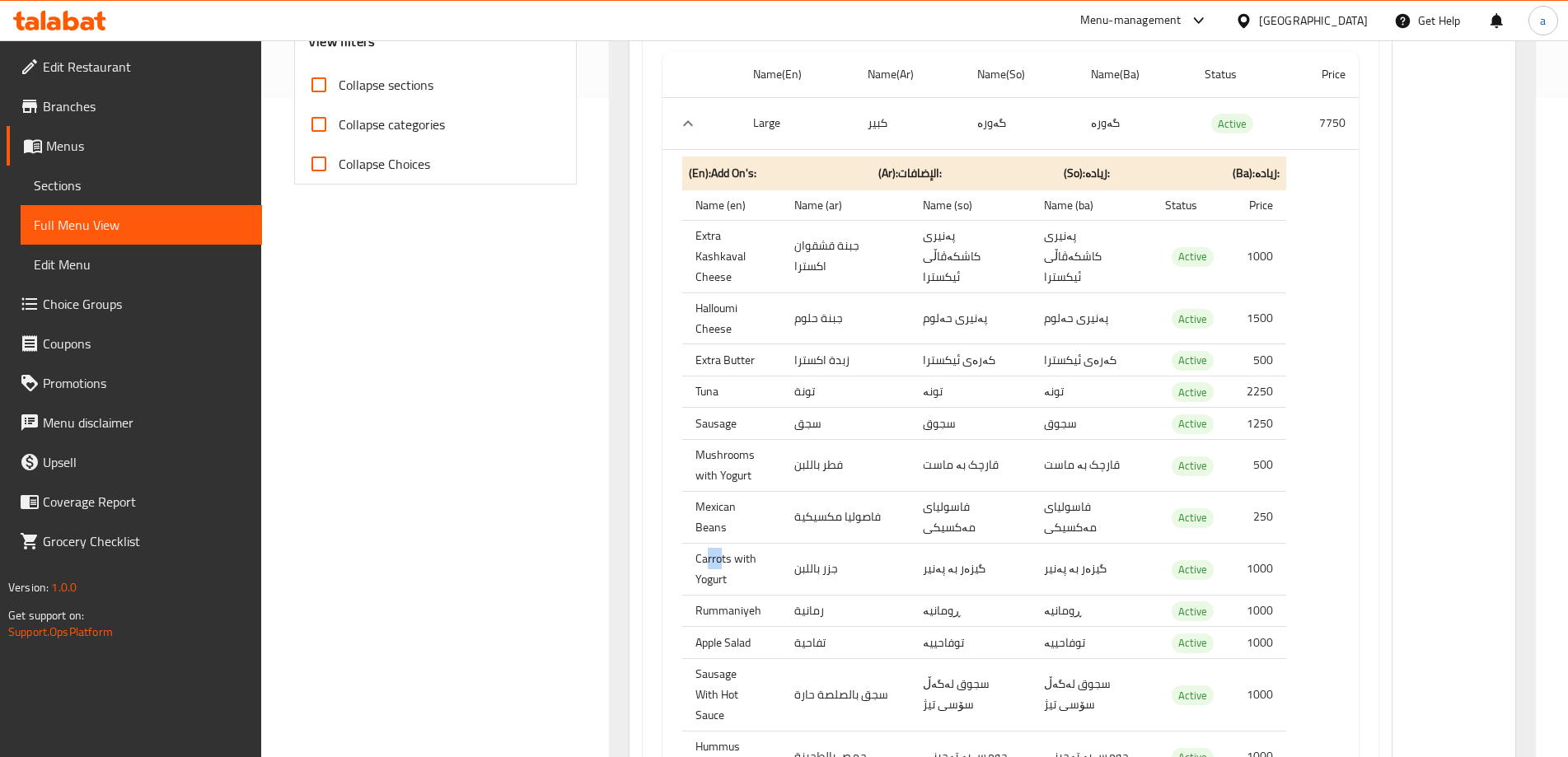
click at [723, 565] on th "Carrots with Yogurt" at bounding box center [732, 569] width 99 height 52
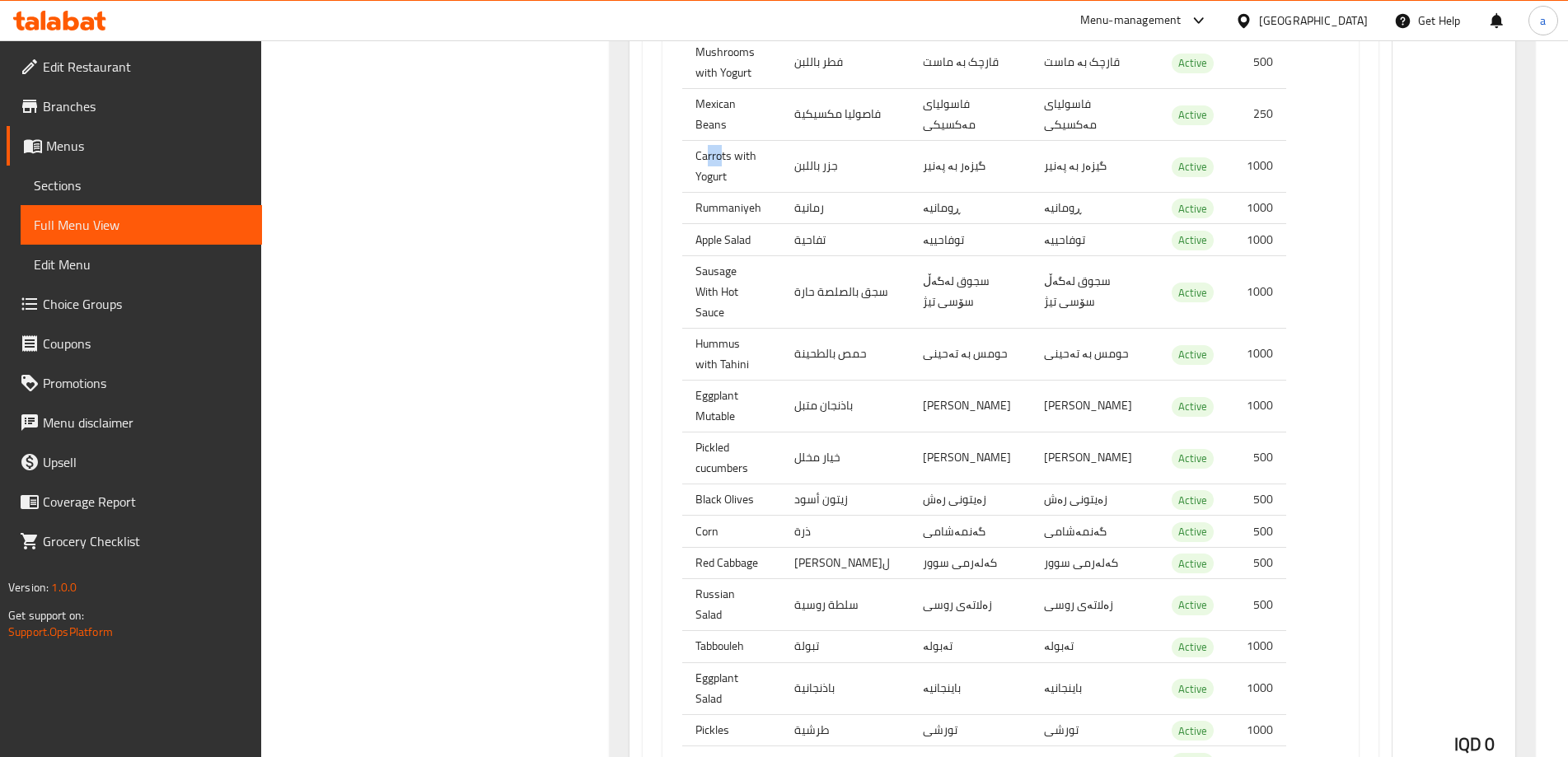
scroll to position [1098, 0]
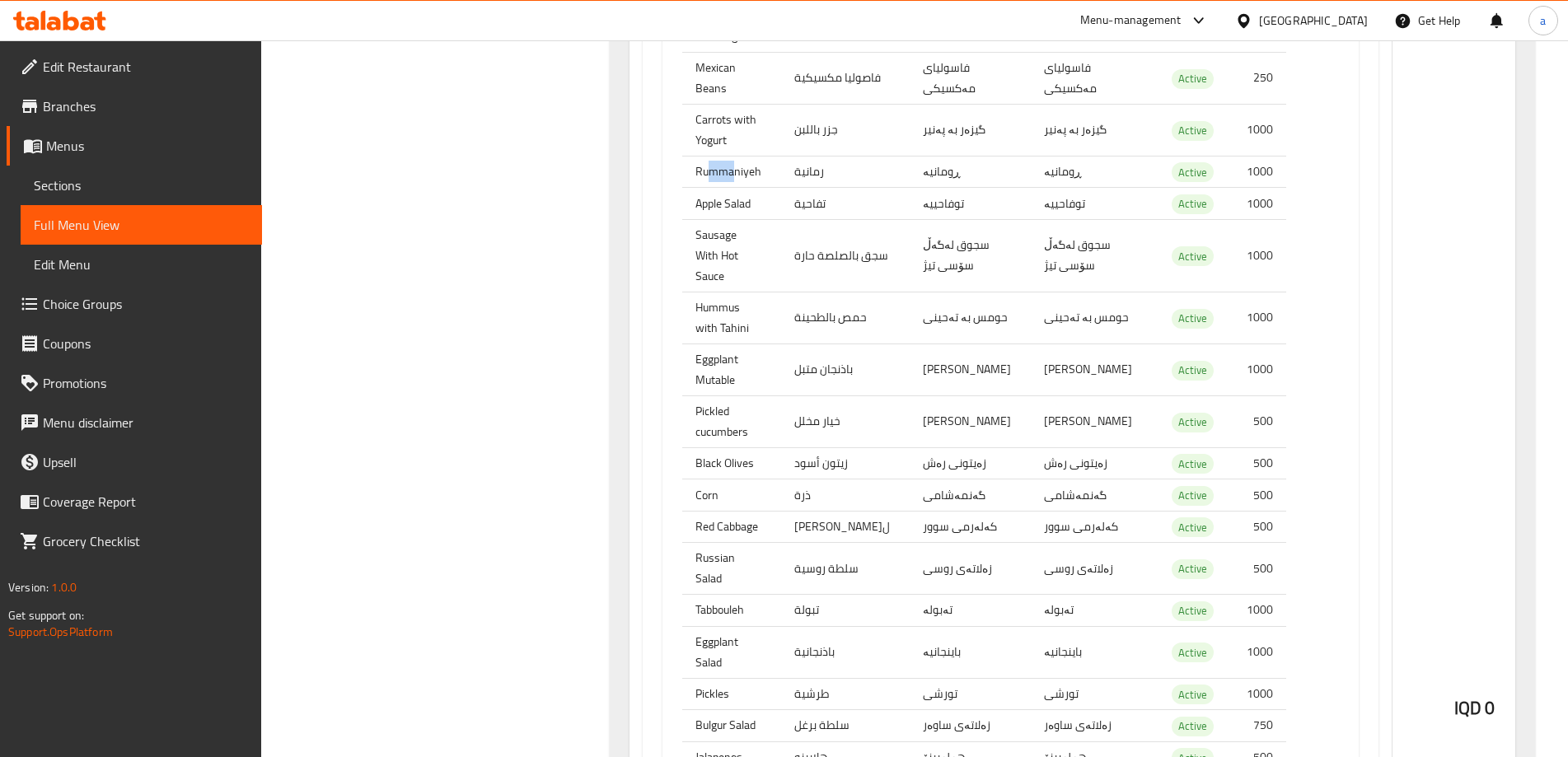
drag, startPoint x: 715, startPoint y: 180, endPoint x: 733, endPoint y: 182, distance: 18.1
click at [733, 180] on th "Rummaniyeh" at bounding box center [732, 172] width 99 height 32
drag, startPoint x: 726, startPoint y: 208, endPoint x: 734, endPoint y: 220, distance: 14.4
click at [734, 214] on th "Apple Salad" at bounding box center [732, 204] width 99 height 32
click at [735, 253] on th "Sausage With Hot Sauce" at bounding box center [732, 255] width 99 height 72
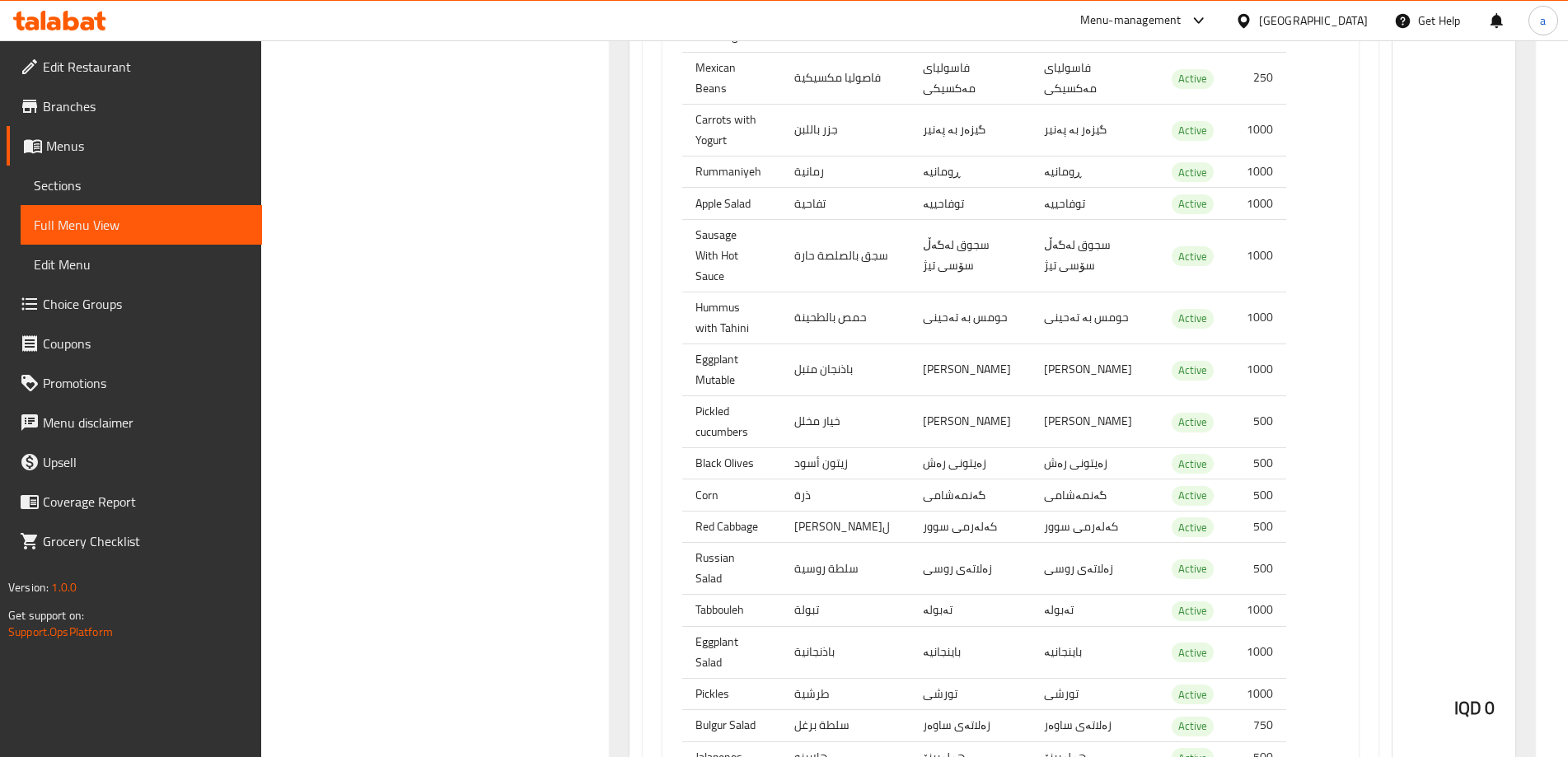
drag, startPoint x: 731, startPoint y: 303, endPoint x: 734, endPoint y: 312, distance: 9.5
click at [734, 308] on th "Hummus with Tahini" at bounding box center [732, 318] width 99 height 52
drag, startPoint x: 692, startPoint y: 303, endPoint x: 715, endPoint y: 321, distance: 29.2
click at [715, 315] on th "Hummus with Tahini" at bounding box center [732, 318] width 99 height 52
click at [721, 364] on th "Eggplant Mutable" at bounding box center [732, 370] width 99 height 52
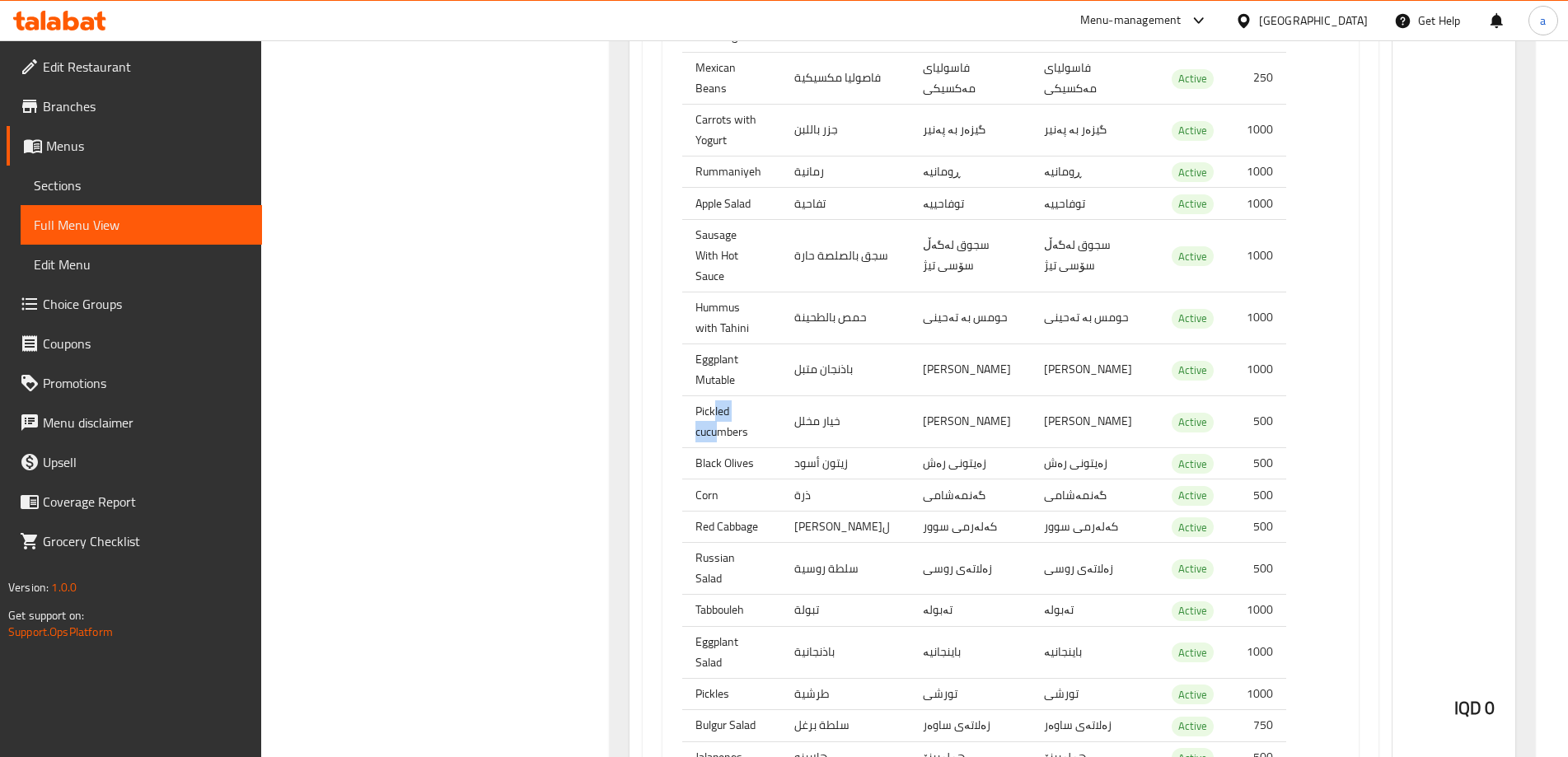
drag, startPoint x: 716, startPoint y: 402, endPoint x: 719, endPoint y: 437, distance: 35.1
click at [721, 412] on th "Pickled cucumbers" at bounding box center [732, 421] width 99 height 52
drag, startPoint x: 704, startPoint y: 441, endPoint x: 724, endPoint y: 441, distance: 20.0
click at [724, 448] on th "Black Olives" at bounding box center [732, 464] width 99 height 32
drag, startPoint x: 701, startPoint y: 465, endPoint x: 714, endPoint y: 469, distance: 13.6
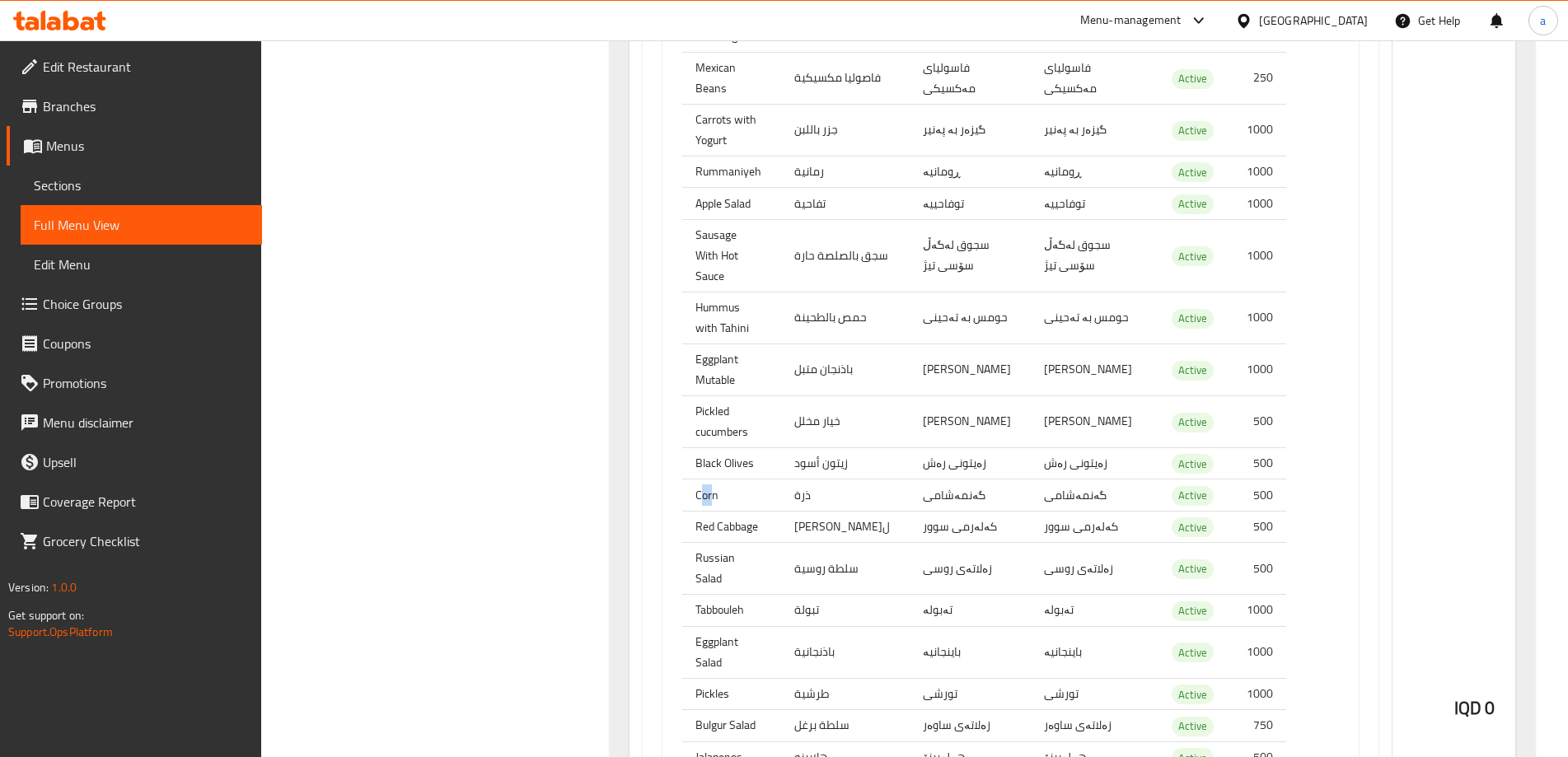
click at [714, 480] on th "Corn" at bounding box center [732, 496] width 99 height 32
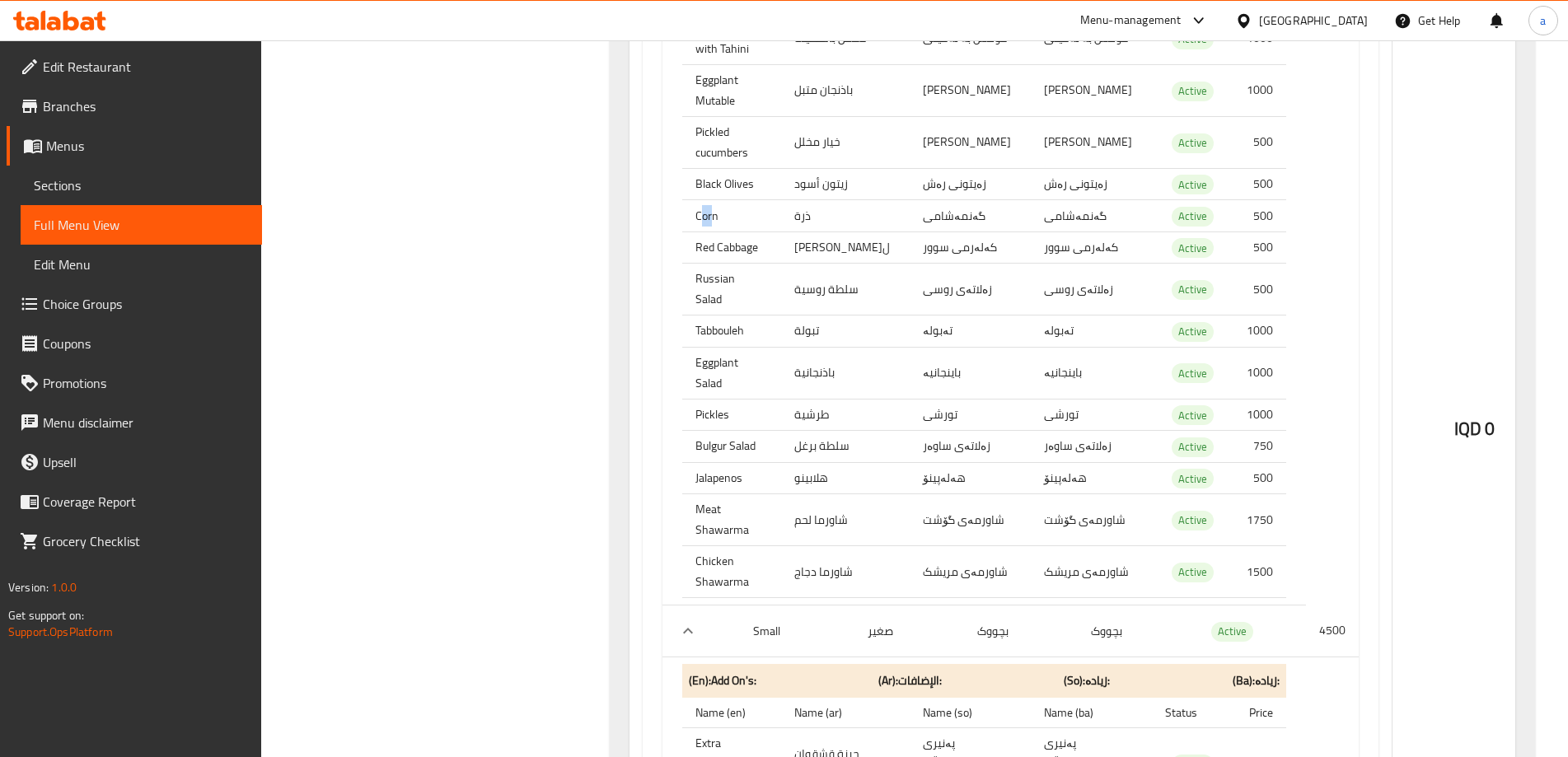
scroll to position [1428, 0]
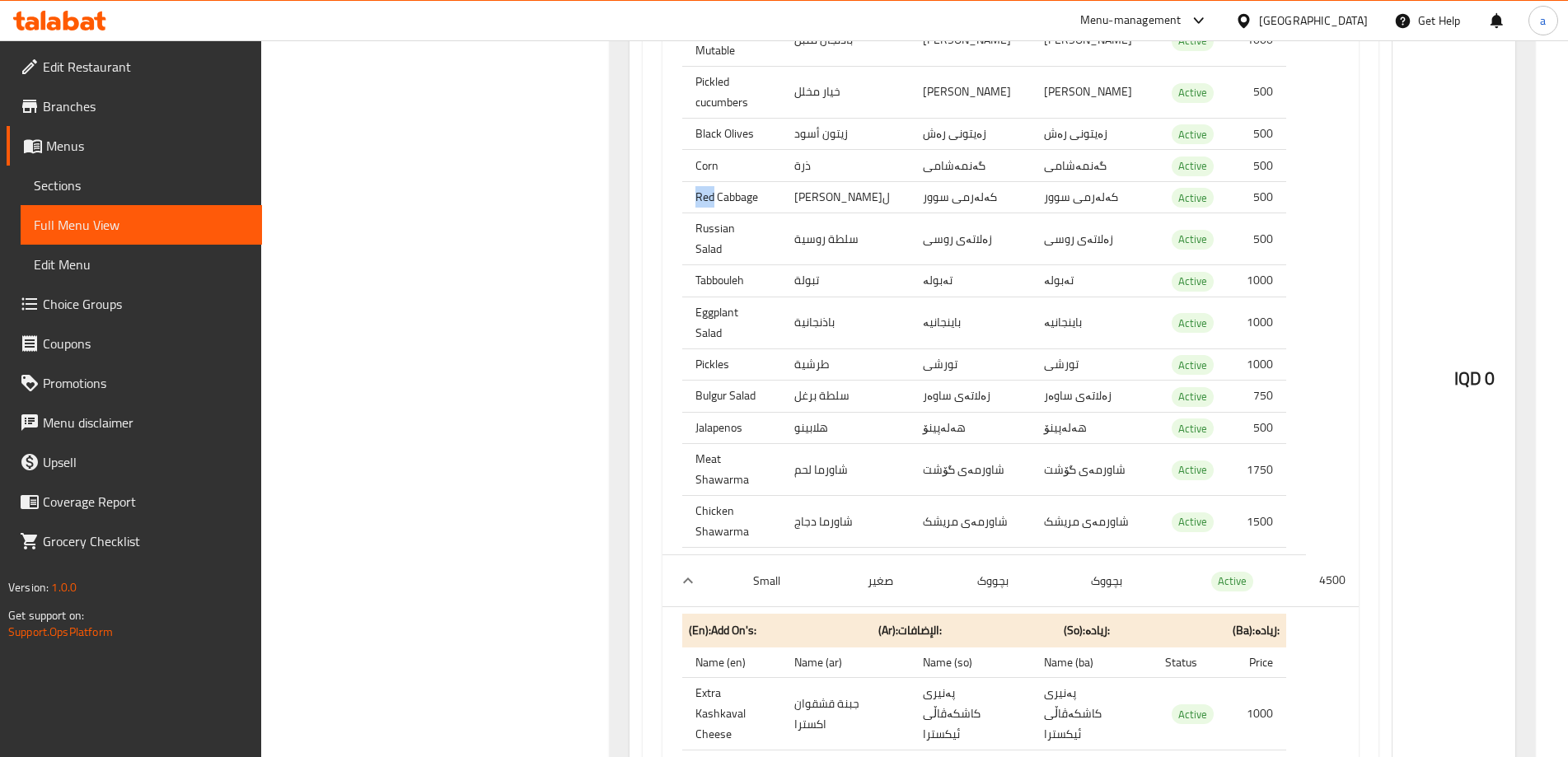
drag, startPoint x: 697, startPoint y: 180, endPoint x: 717, endPoint y: 180, distance: 20.0
click at [717, 181] on th "Red Cabbage" at bounding box center [732, 198] width 99 height 32
drag, startPoint x: 710, startPoint y: 216, endPoint x: 726, endPoint y: 220, distance: 16.5
click at [726, 220] on th "Russian Salad" at bounding box center [732, 240] width 99 height 52
drag, startPoint x: 715, startPoint y: 242, endPoint x: 727, endPoint y: 263, distance: 24.2
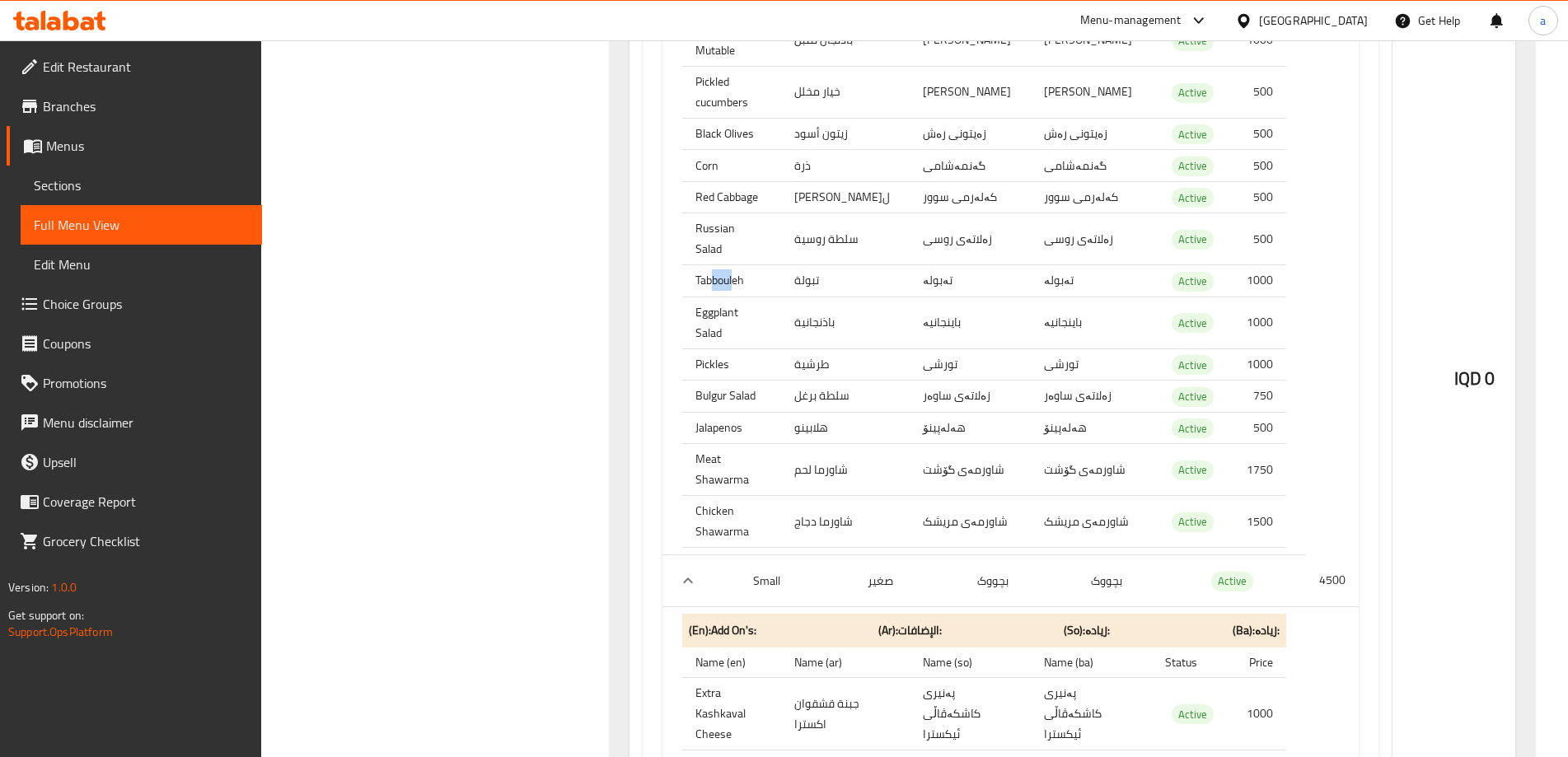
click at [734, 265] on th "Tabbouleh" at bounding box center [732, 282] width 99 height 32
drag, startPoint x: 722, startPoint y: 272, endPoint x: 733, endPoint y: 294, distance: 24.6
click at [745, 297] on th "Eggplant Salad" at bounding box center [732, 323] width 99 height 52
drag, startPoint x: 715, startPoint y: 309, endPoint x: 745, endPoint y: 318, distance: 31.3
click at [745, 348] on th "Pickles" at bounding box center [732, 365] width 99 height 32
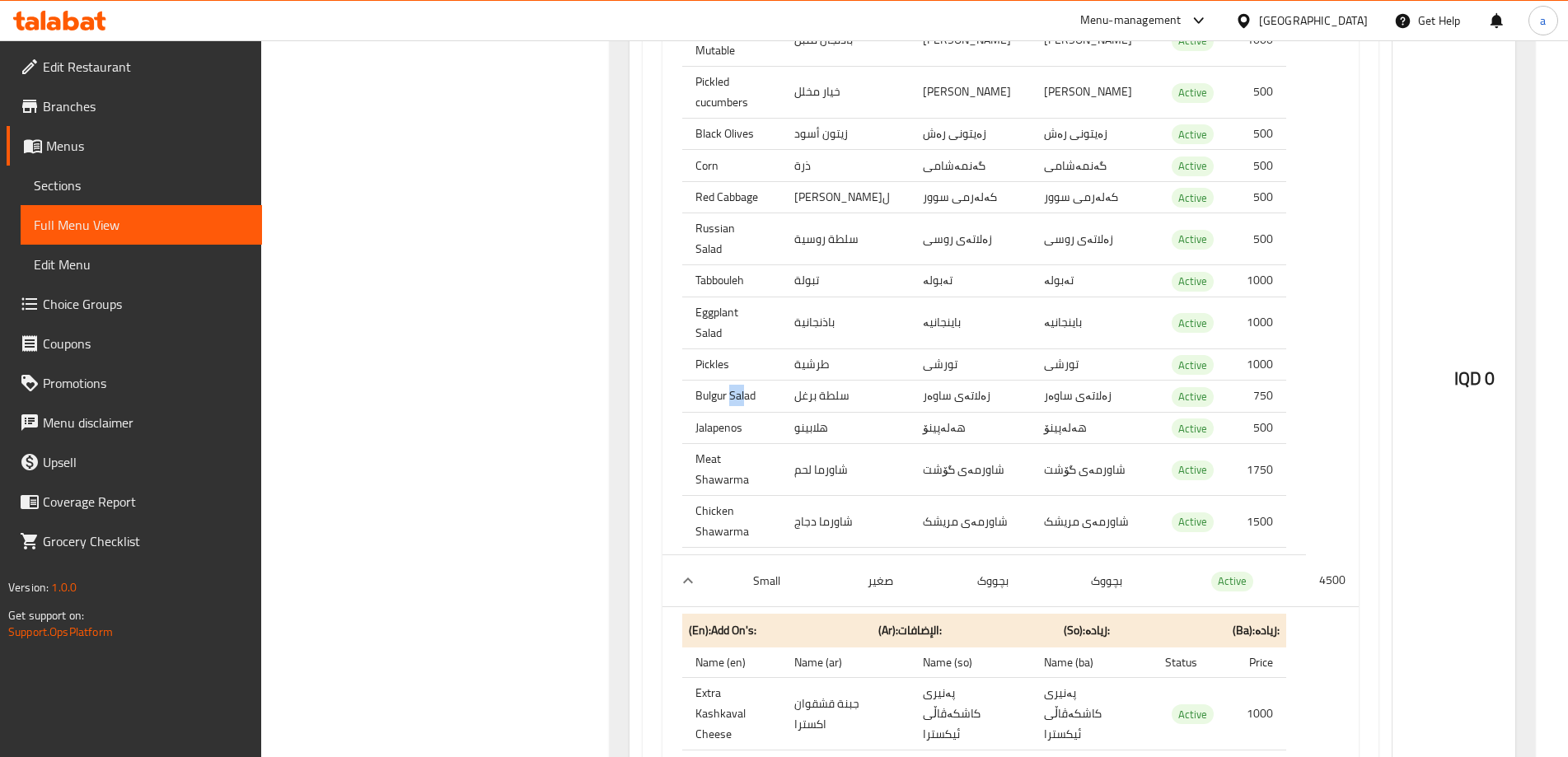
drag, startPoint x: 730, startPoint y: 330, endPoint x: 745, endPoint y: 342, distance: 19.2
click at [745, 381] on th "Bulgur Salad" at bounding box center [732, 397] width 99 height 32
drag, startPoint x: 692, startPoint y: 375, endPoint x: 719, endPoint y: 382, distance: 27.9
click at [719, 412] on th "Jalapenos" at bounding box center [732, 429] width 99 height 32
drag, startPoint x: 716, startPoint y: 400, endPoint x: 702, endPoint y: 429, distance: 32.2
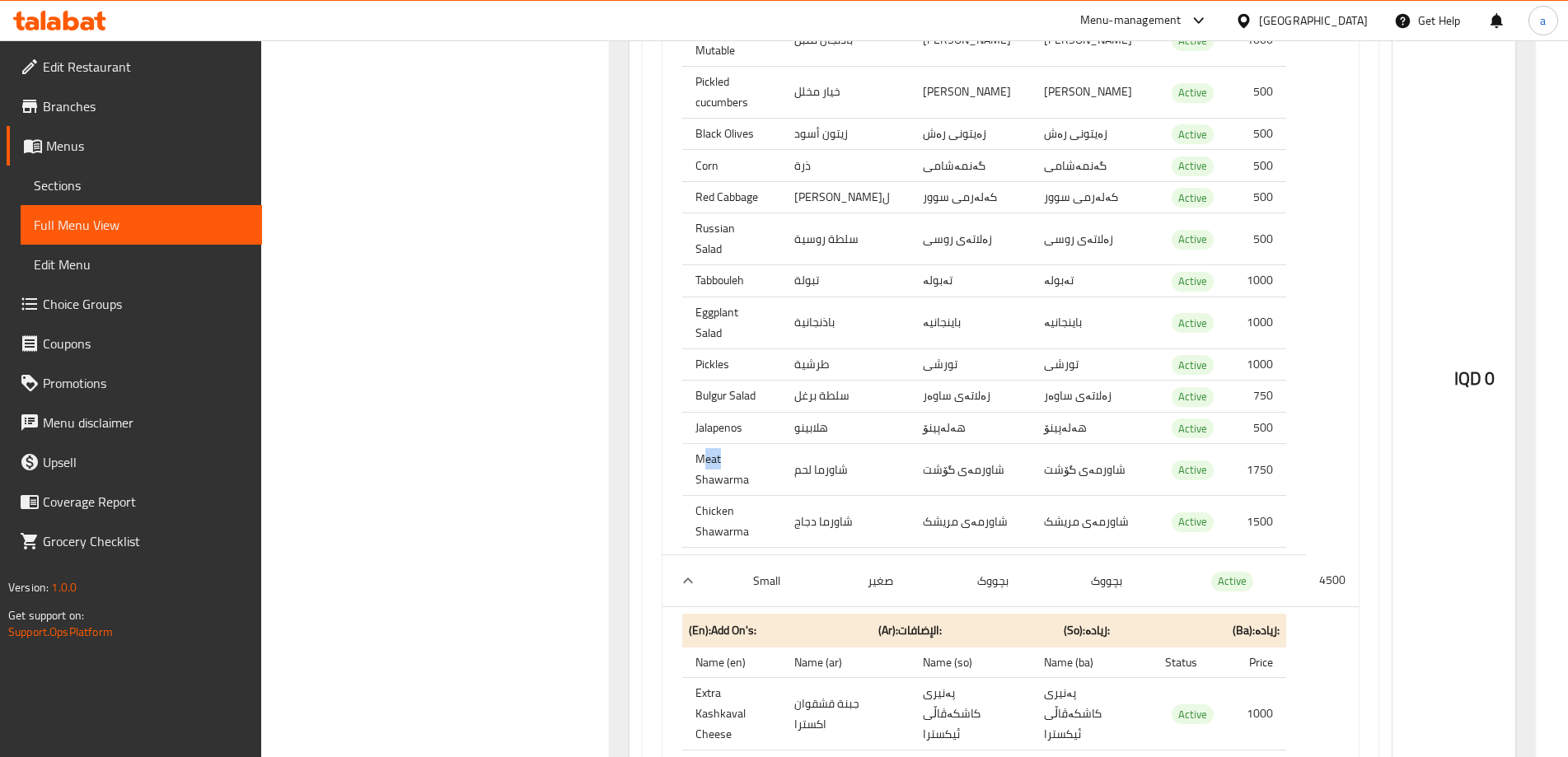
click at [723, 444] on th "Meat Shawarma" at bounding box center [732, 470] width 99 height 52
click at [712, 496] on th "Chicken Shawarma" at bounding box center [732, 522] width 99 height 52
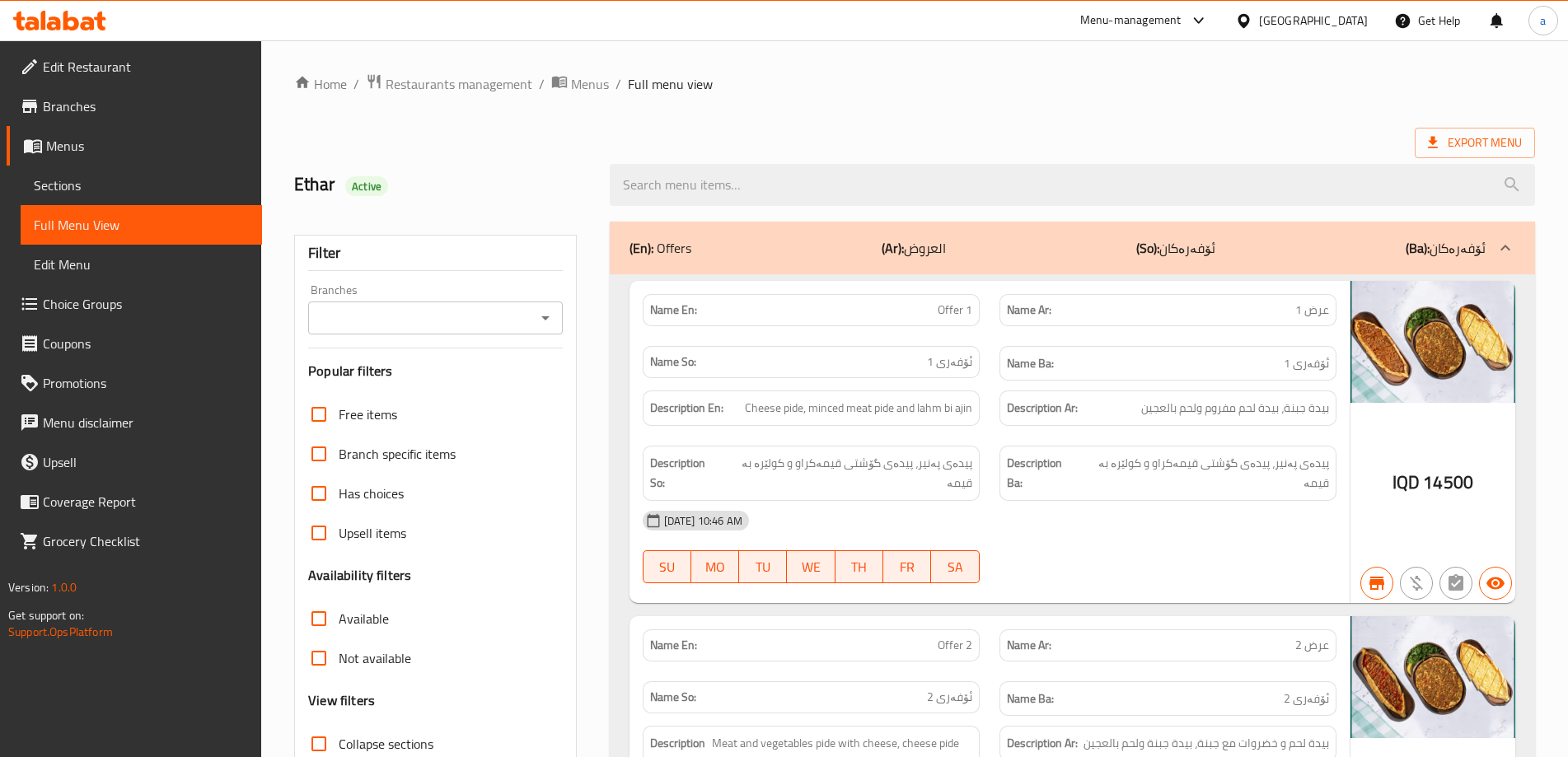
click at [98, 318] on link "Choice Groups" at bounding box center [134, 304] width 255 height 40
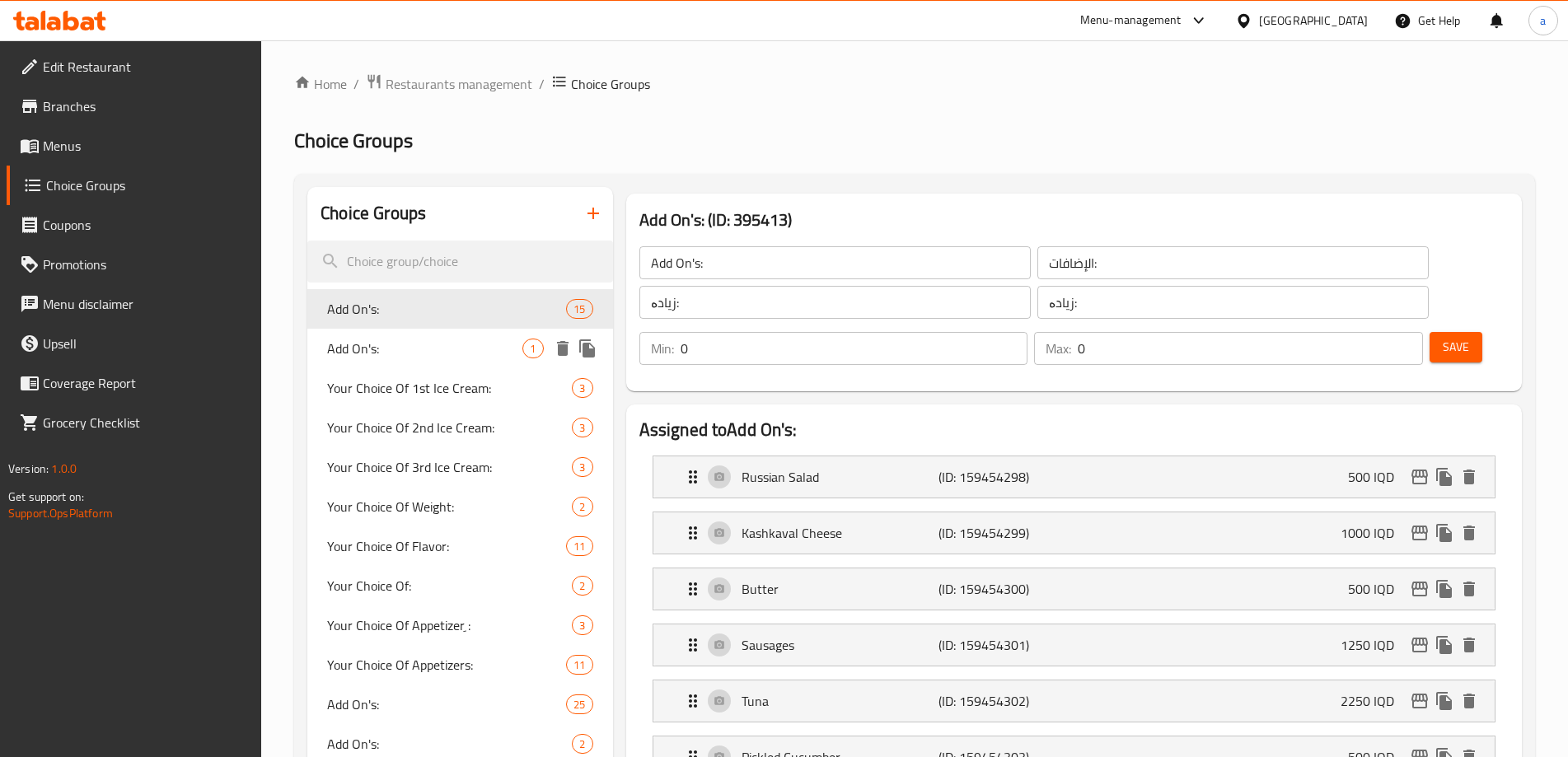
click at [420, 347] on span "Add On's:" at bounding box center [425, 348] width 195 height 20
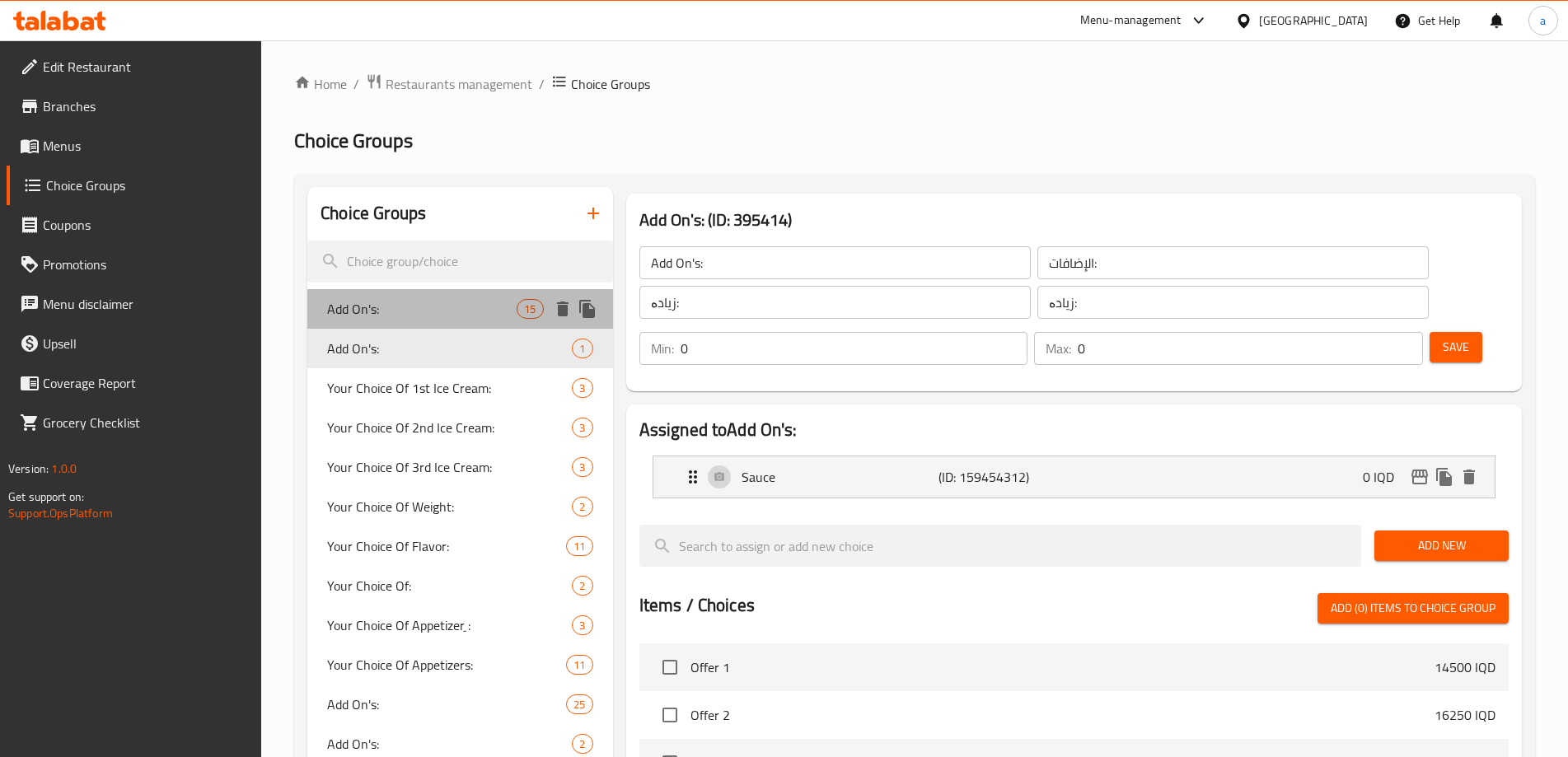
click at [422, 316] on span "Add On's:" at bounding box center [422, 309] width 189 height 20
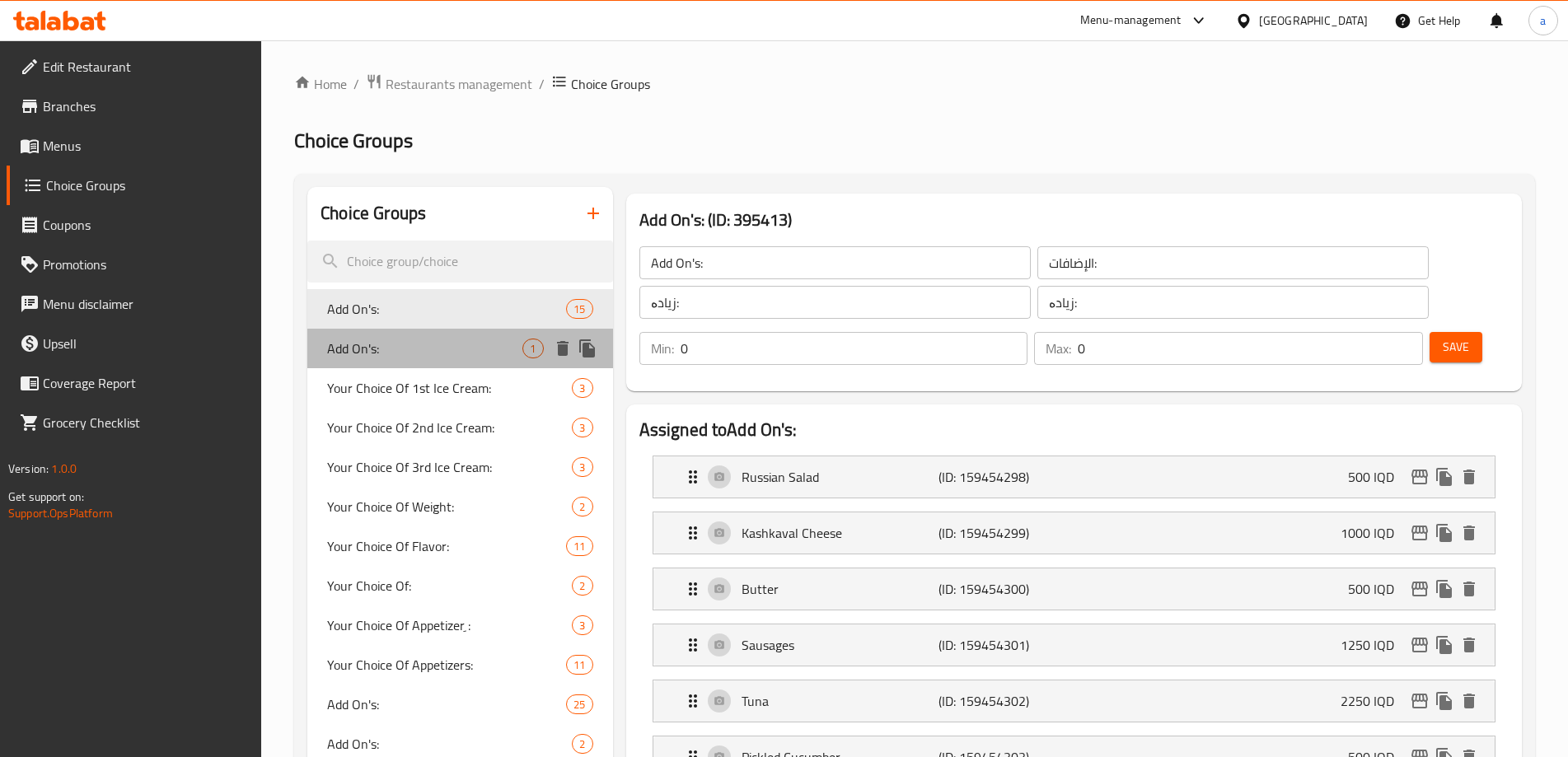
click at [424, 358] on div "Add On's: 1" at bounding box center [460, 348] width 305 height 40
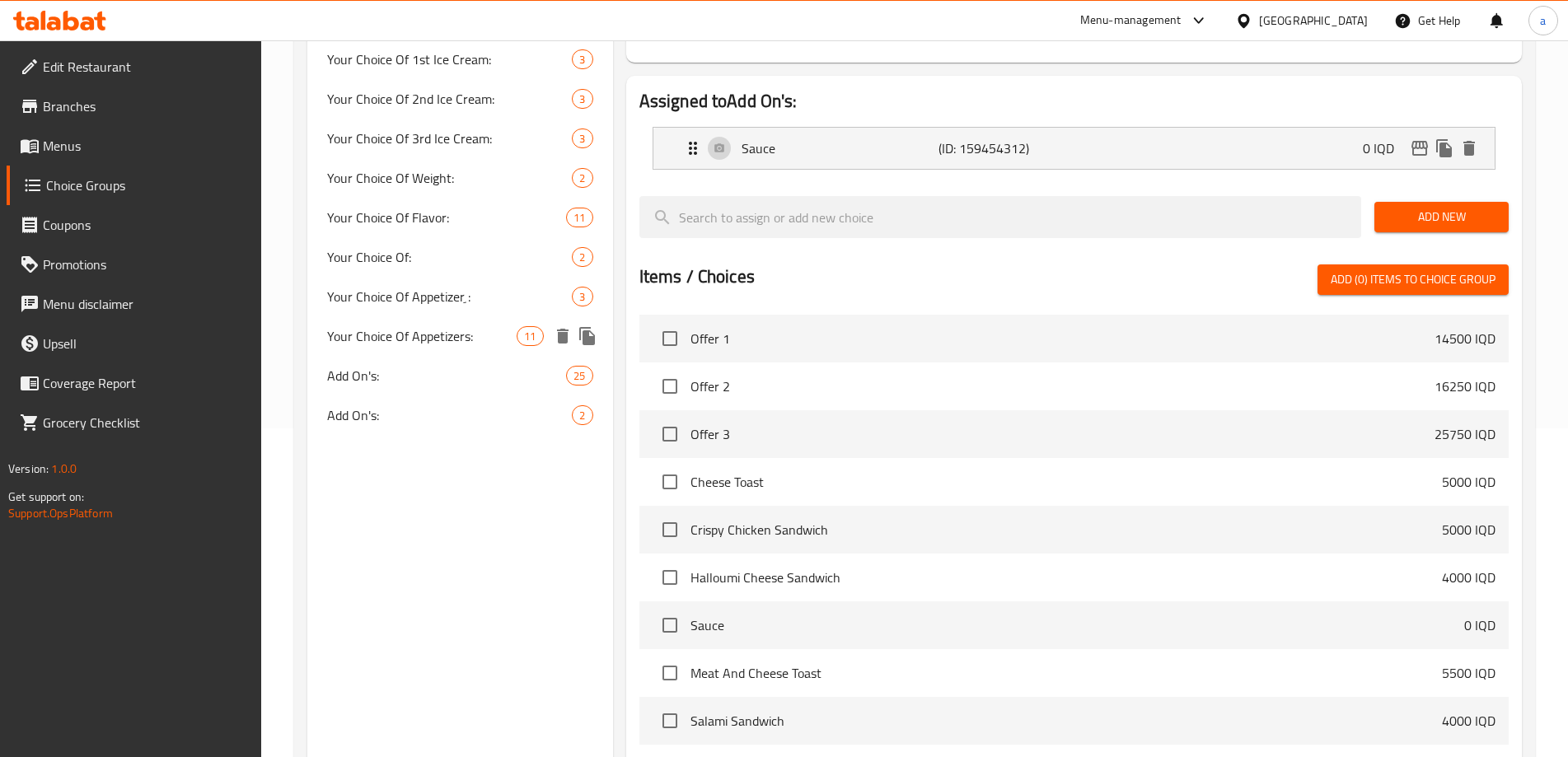
scroll to position [329, 0]
click at [462, 363] on div "Add On's: 25" at bounding box center [460, 375] width 305 height 40
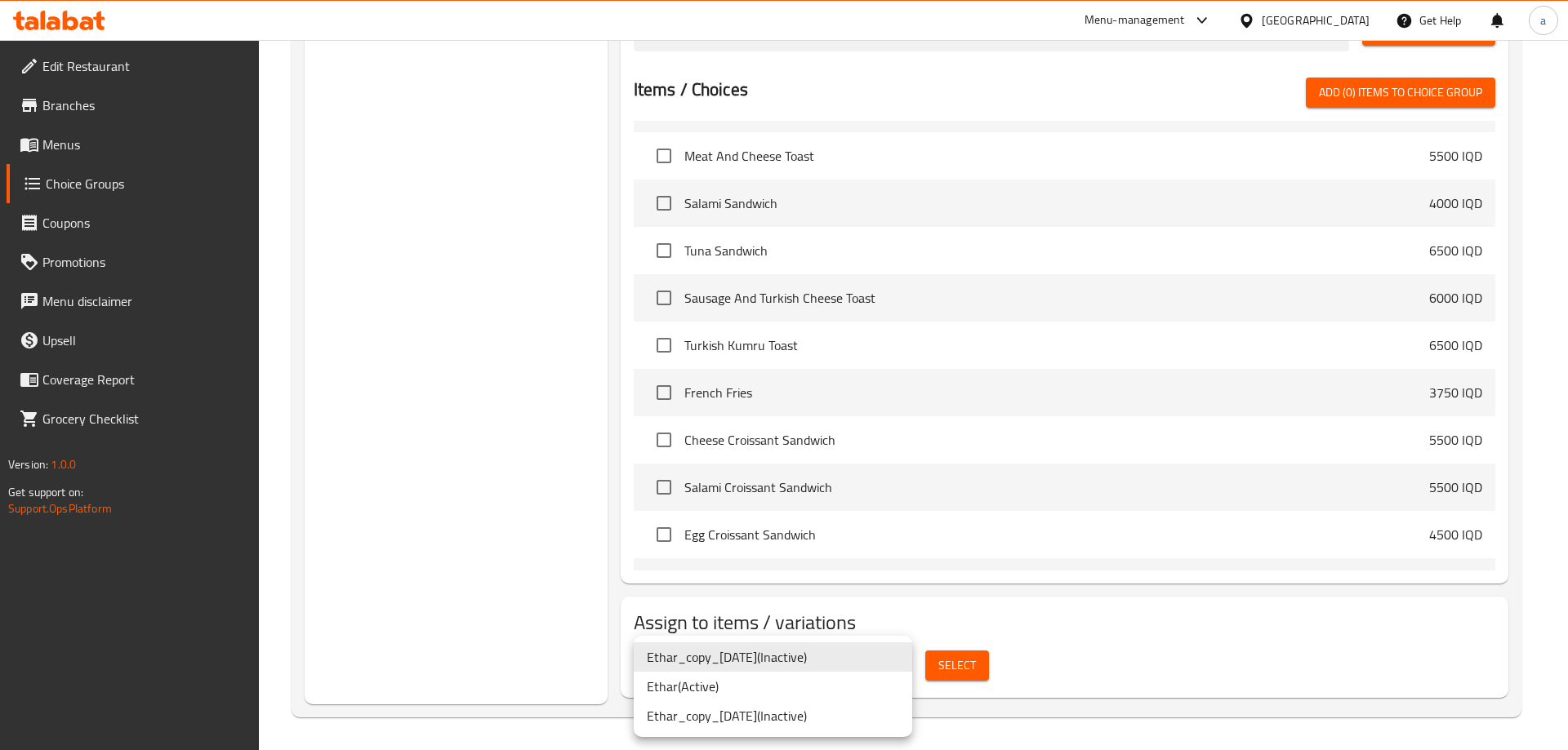
click at [788, 703] on li "Ethar_copy_03/06/2025 ( Inactive )" at bounding box center [773, 715] width 278 height 29
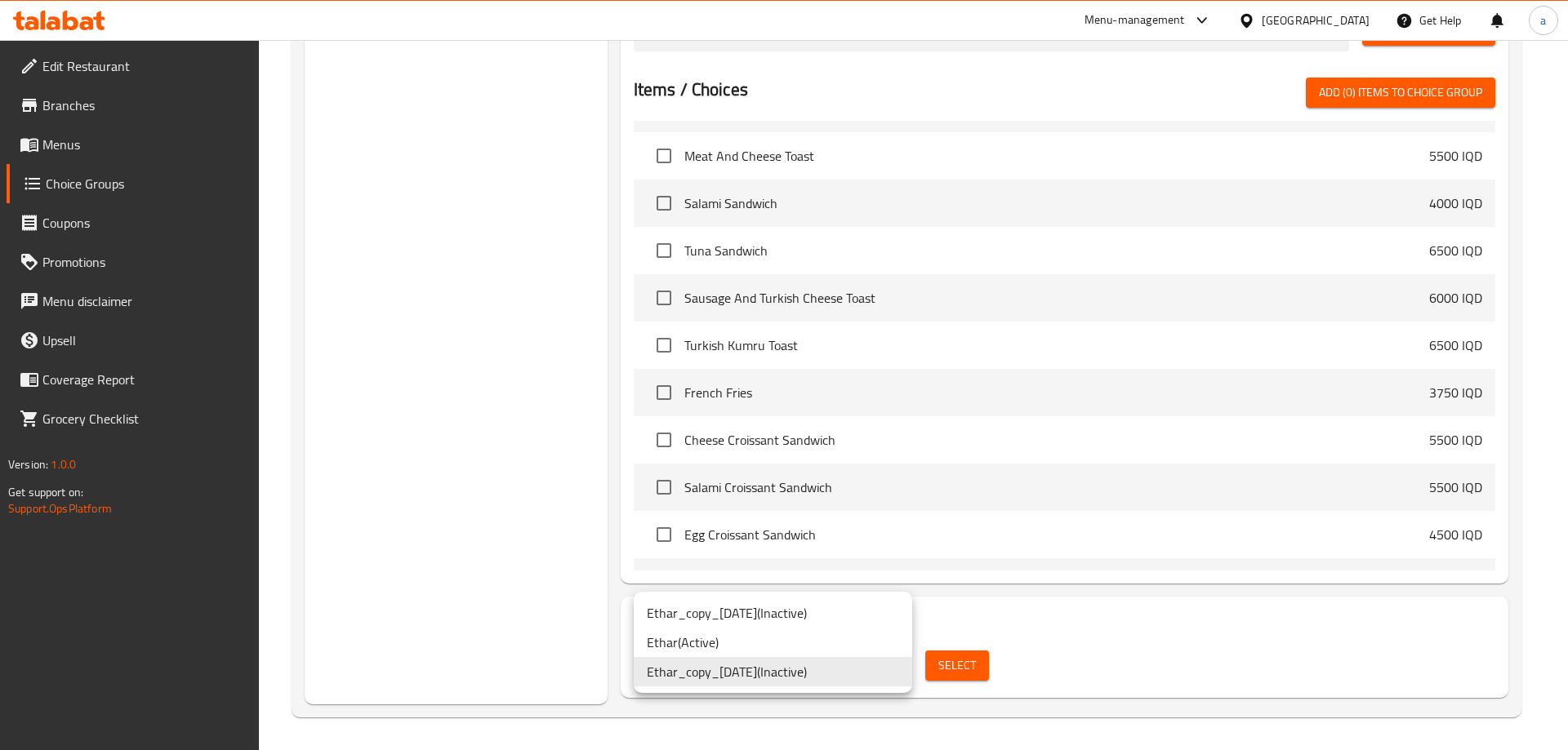
click at [786, 648] on li "Ethar ( Active )" at bounding box center [773, 642] width 278 height 29
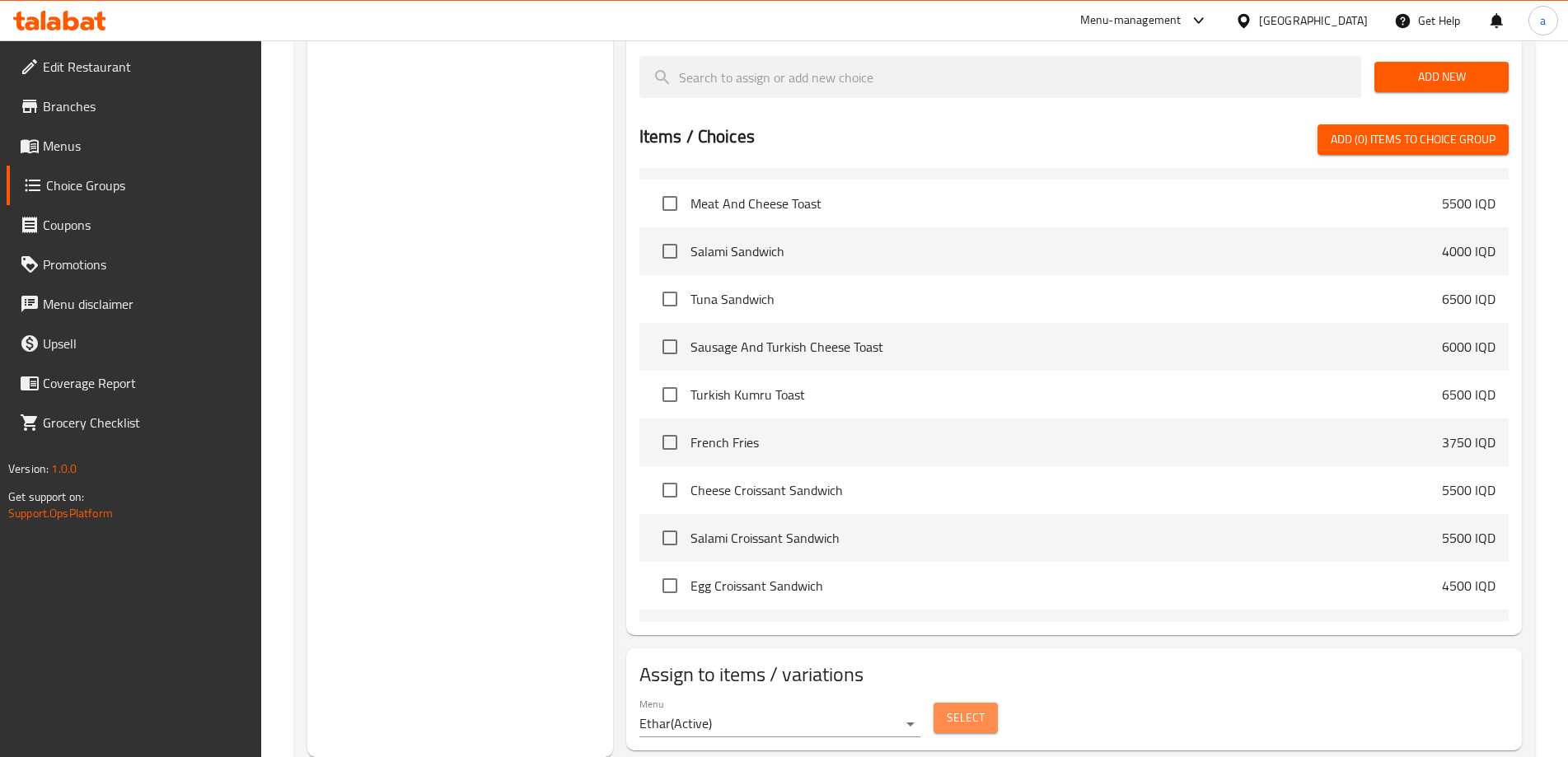
click at [947, 707] on span "Select" at bounding box center [965, 717] width 38 height 21
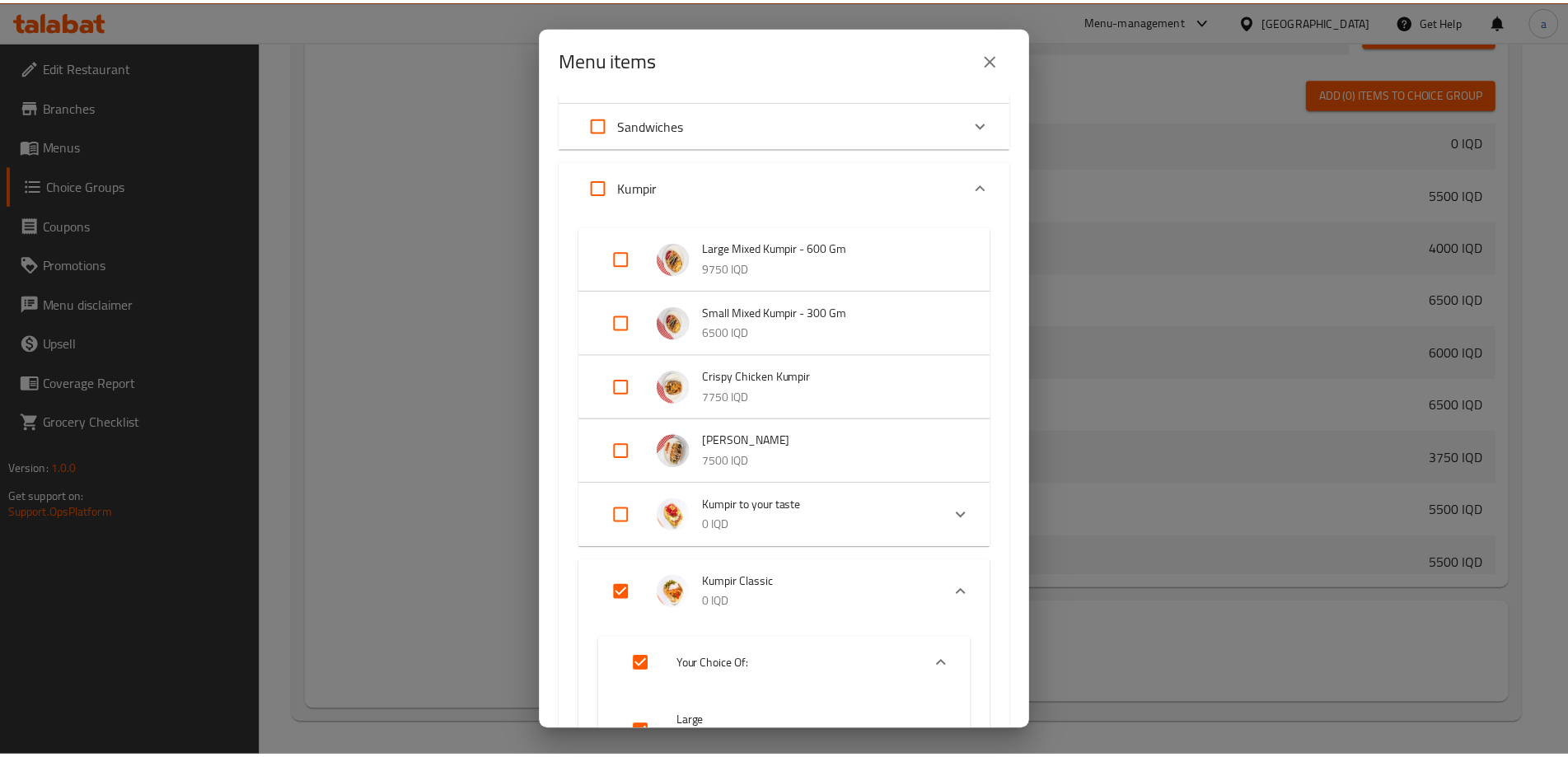
scroll to position [220, 0]
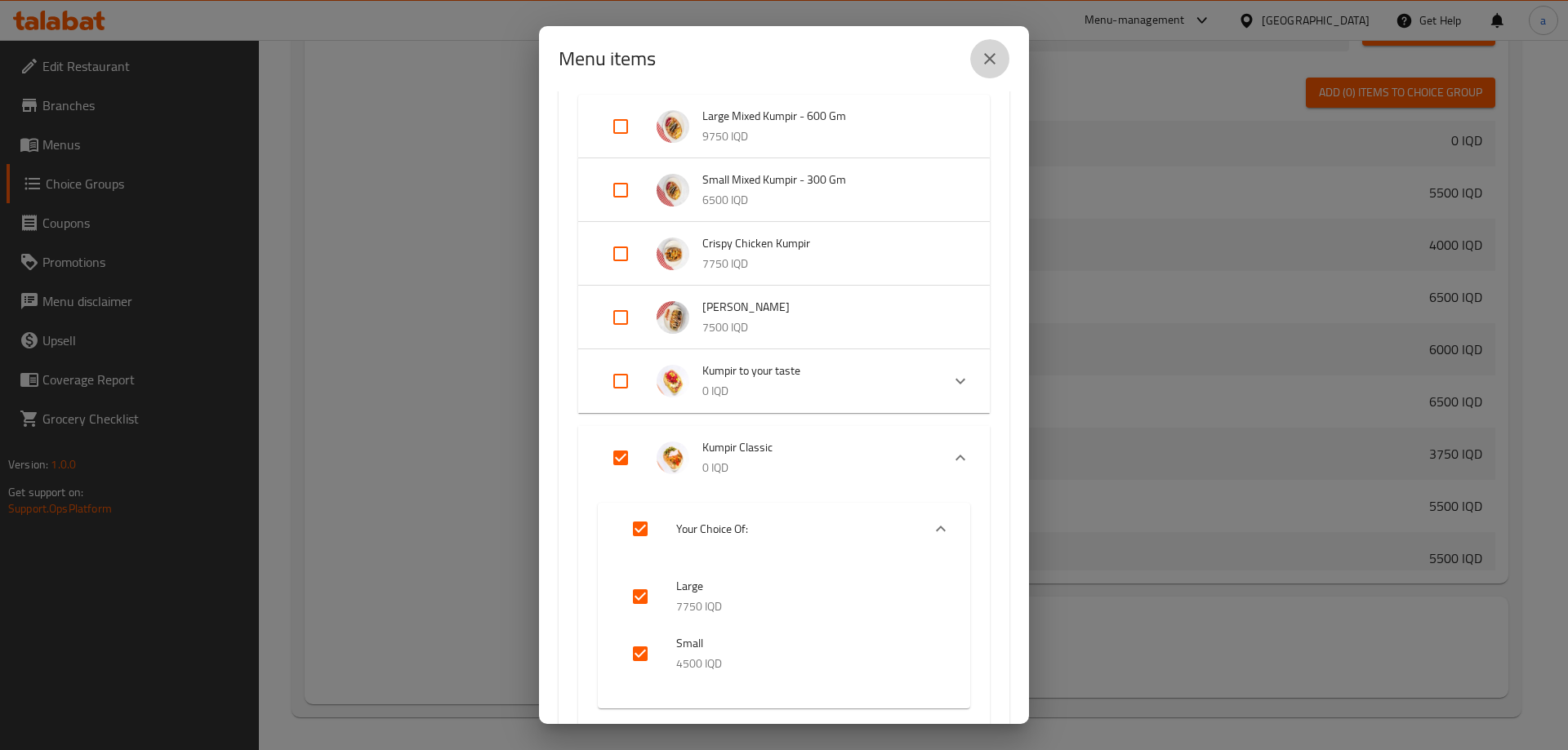
click at [984, 57] on icon "close" at bounding box center [990, 59] width 20 height 20
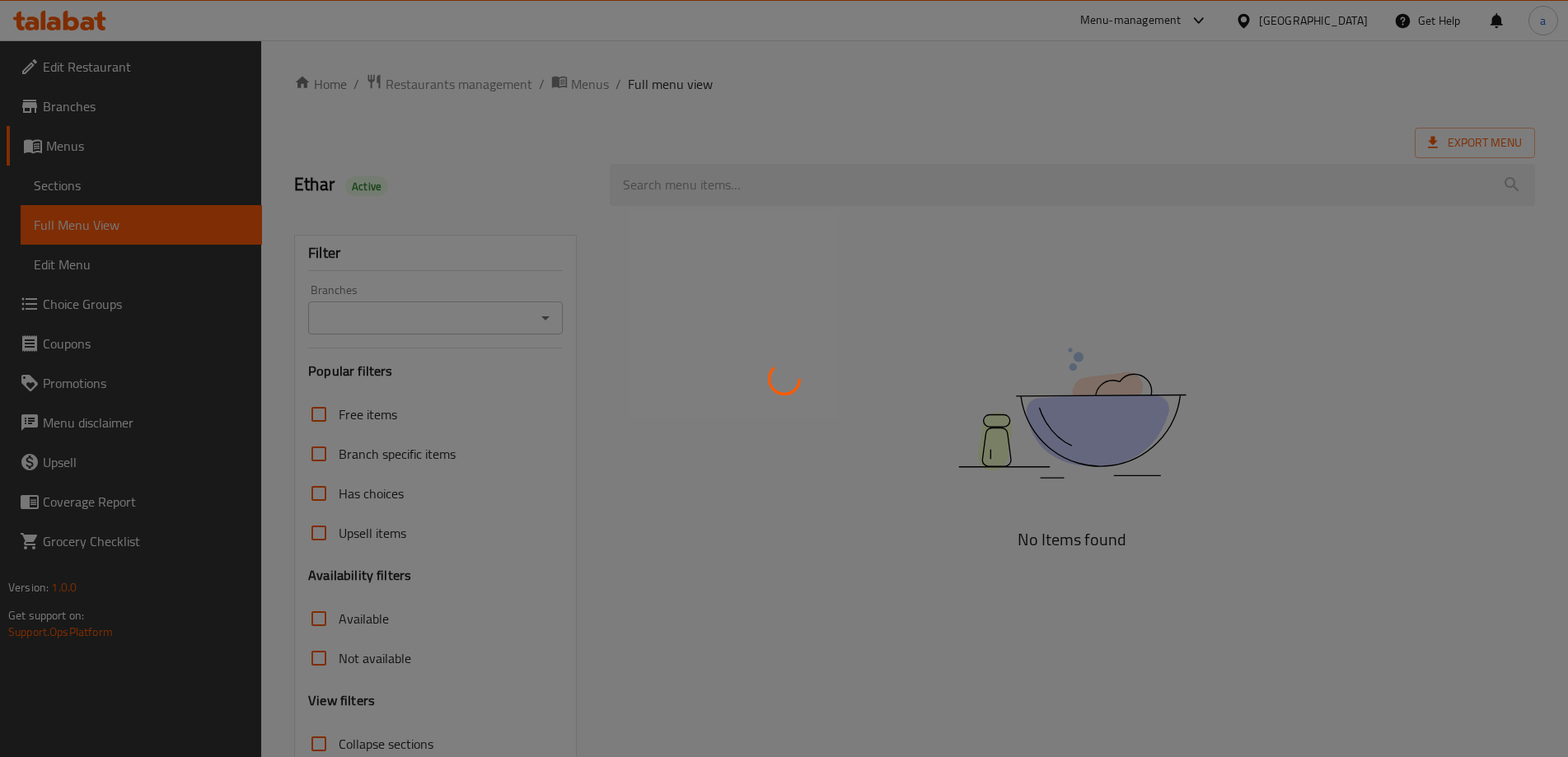
click at [117, 194] on div at bounding box center [784, 378] width 1568 height 757
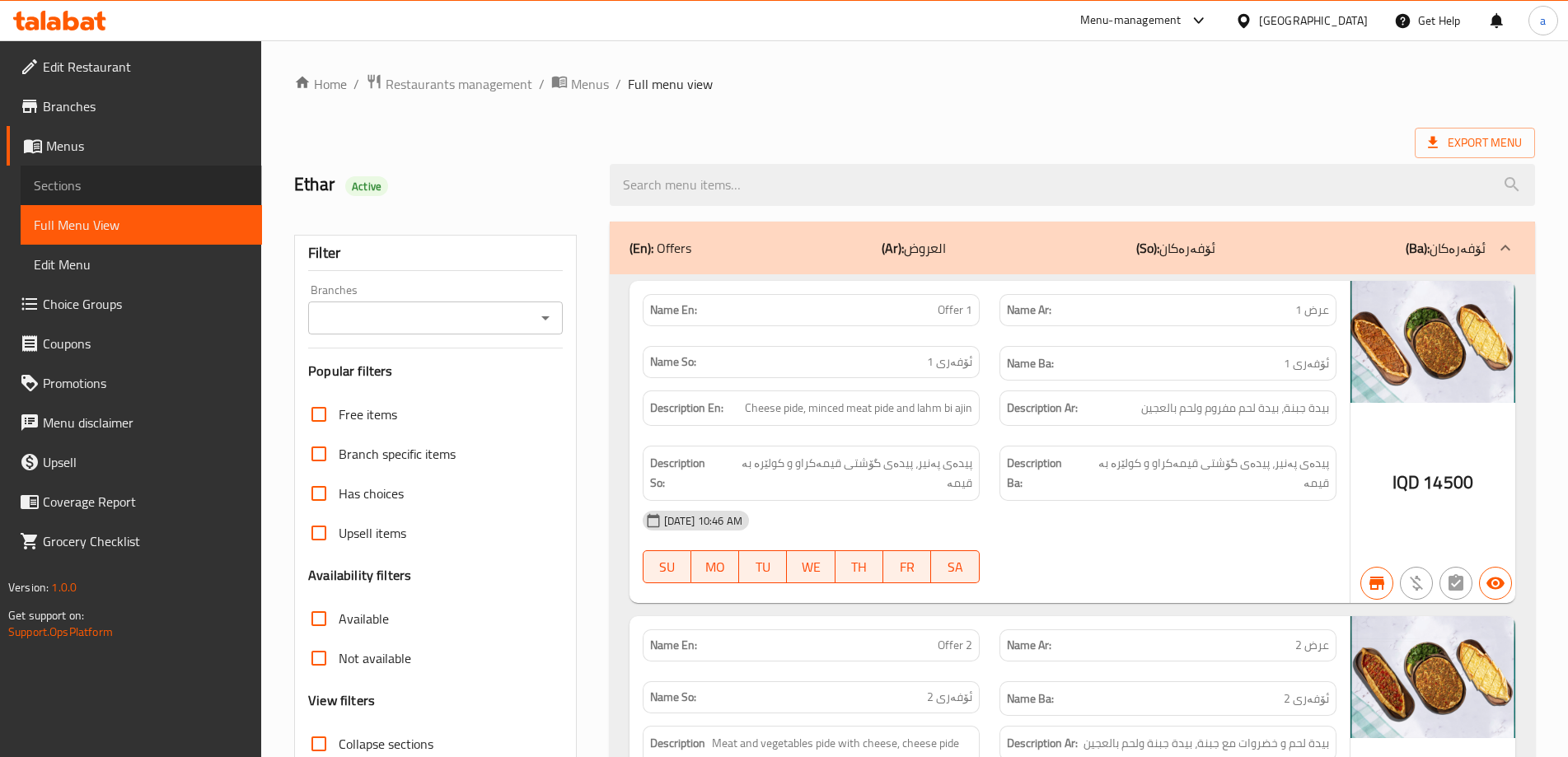
click at [117, 194] on span "Sections" at bounding box center [141, 186] width 215 height 20
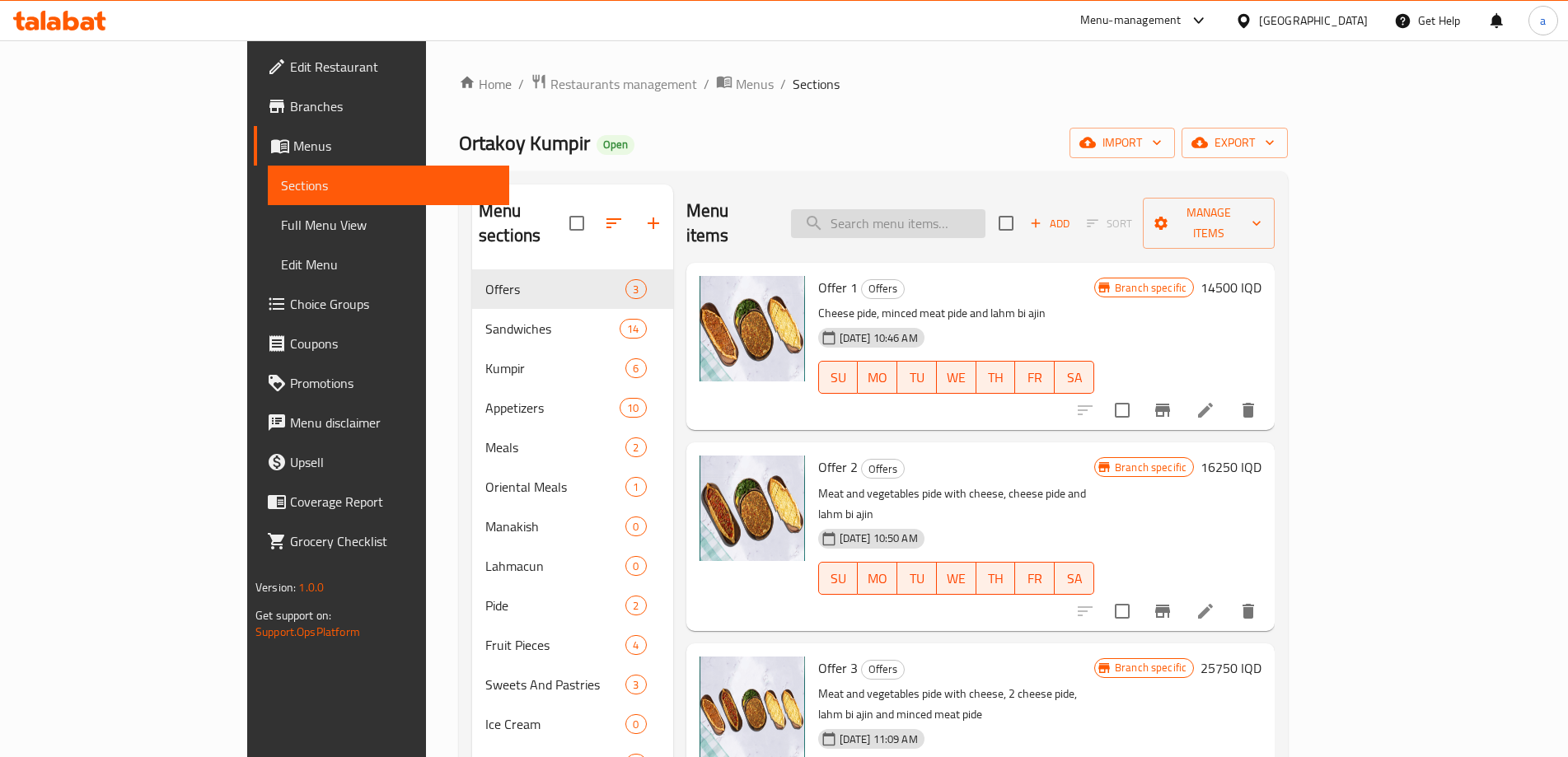
click at [956, 216] on input "search" at bounding box center [889, 224] width 195 height 29
paste input "Kumpir to your taste"
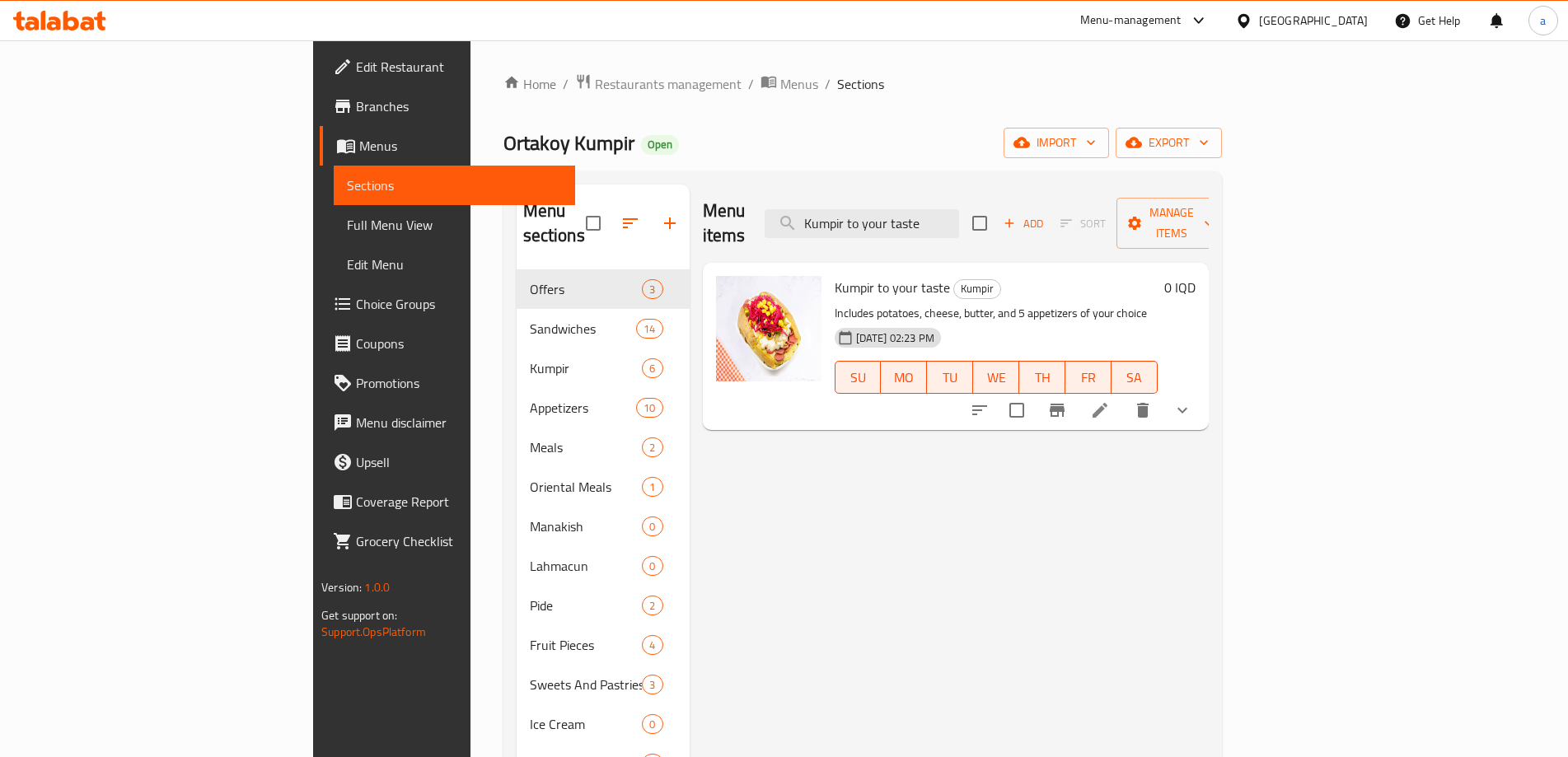
type input "Kumpir to your taste"
click at [1110, 401] on icon at bounding box center [1100, 411] width 20 height 20
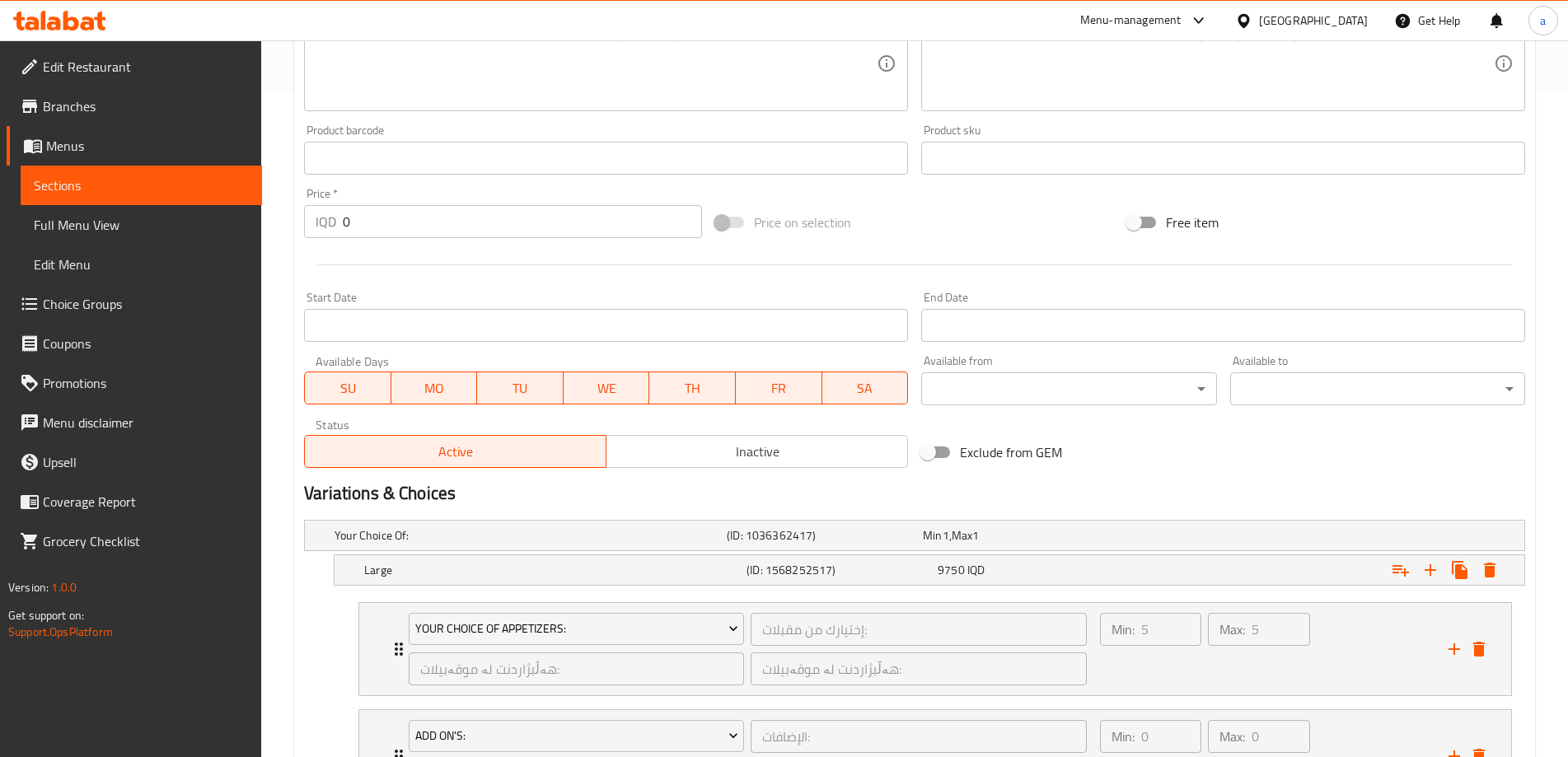
scroll to position [647, 0]
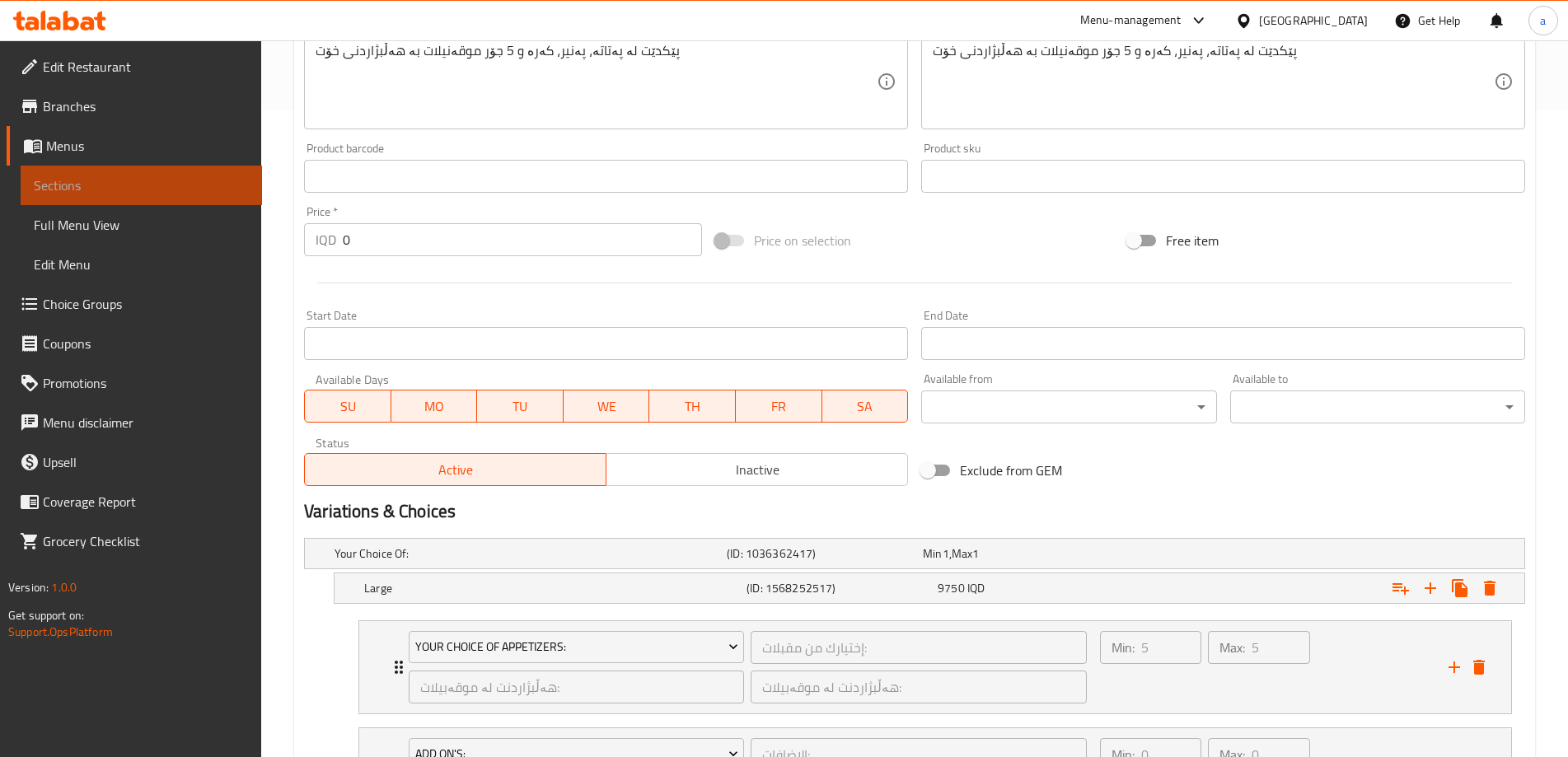
click at [62, 182] on span "Sections" at bounding box center [141, 186] width 215 height 20
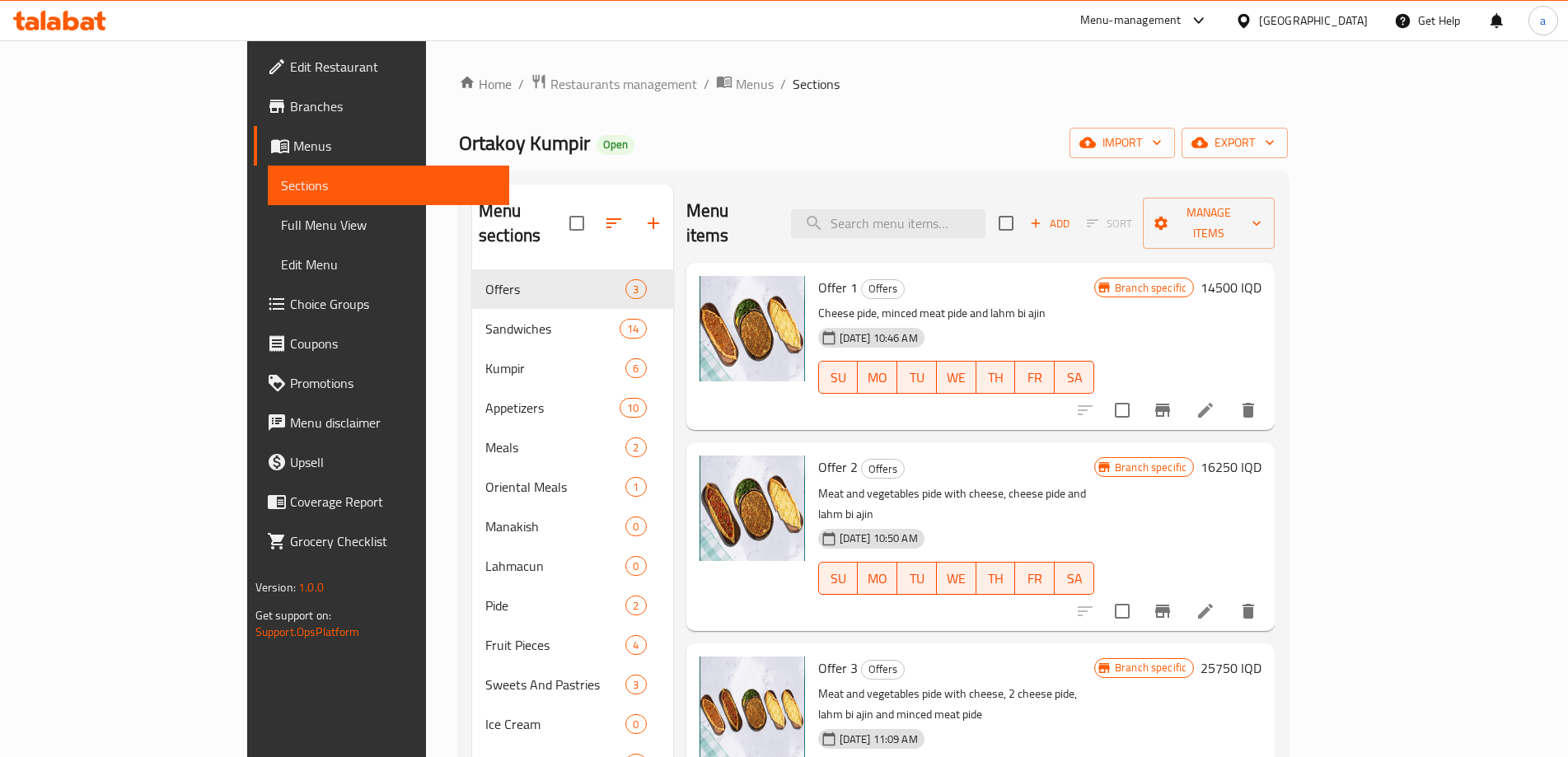
click at [973, 182] on div "Menu sections Offers 3 Sandwiches 14 Kumpir 6 Appetizers 10 Meals 2 Oriental Me…" at bounding box center [873, 586] width 829 height 830
click at [973, 220] on input "search" at bounding box center [889, 224] width 195 height 29
paste input "Classic Kumpir"
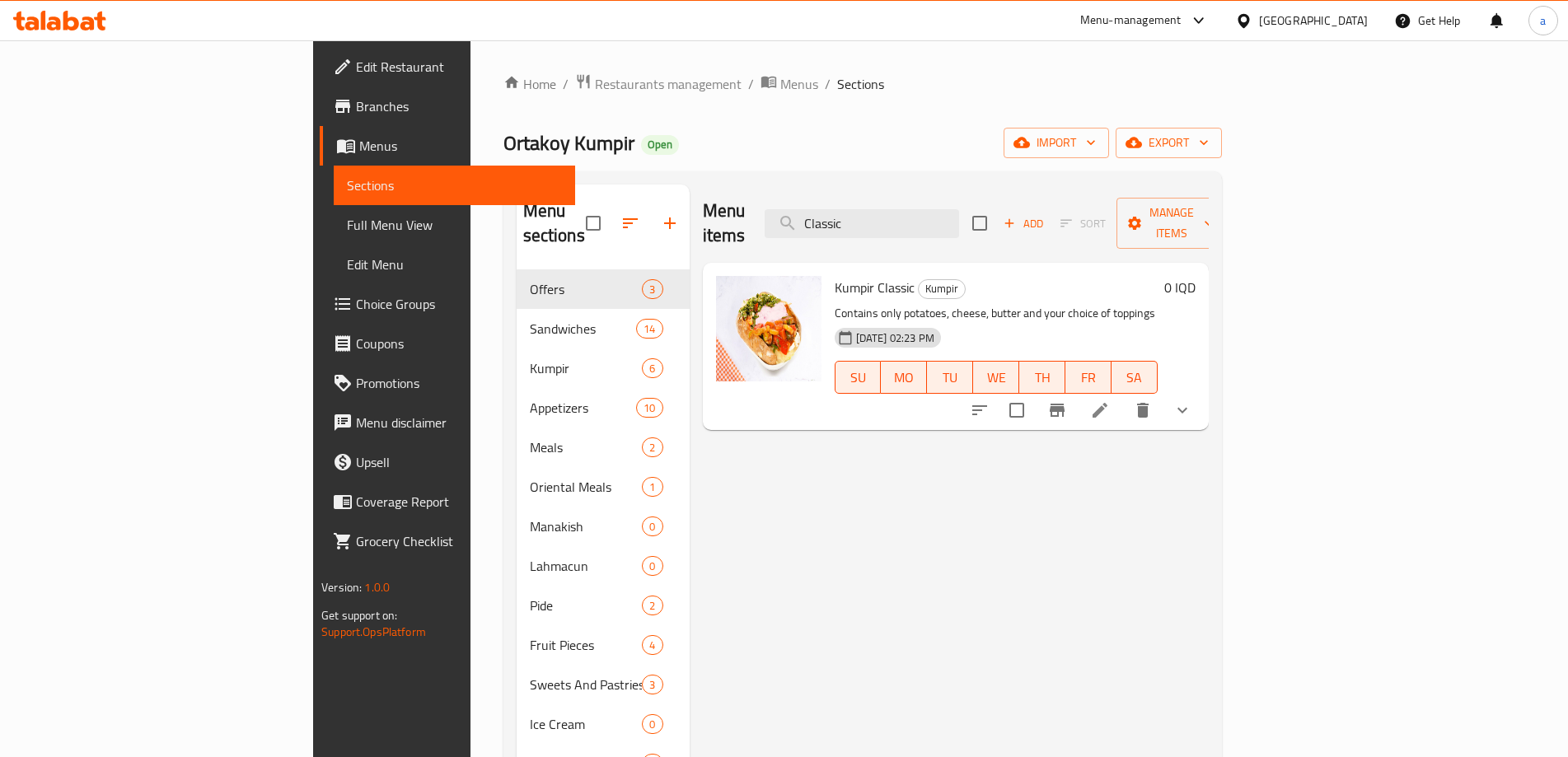
type input "Classic"
click at [1110, 401] on icon at bounding box center [1100, 411] width 20 height 20
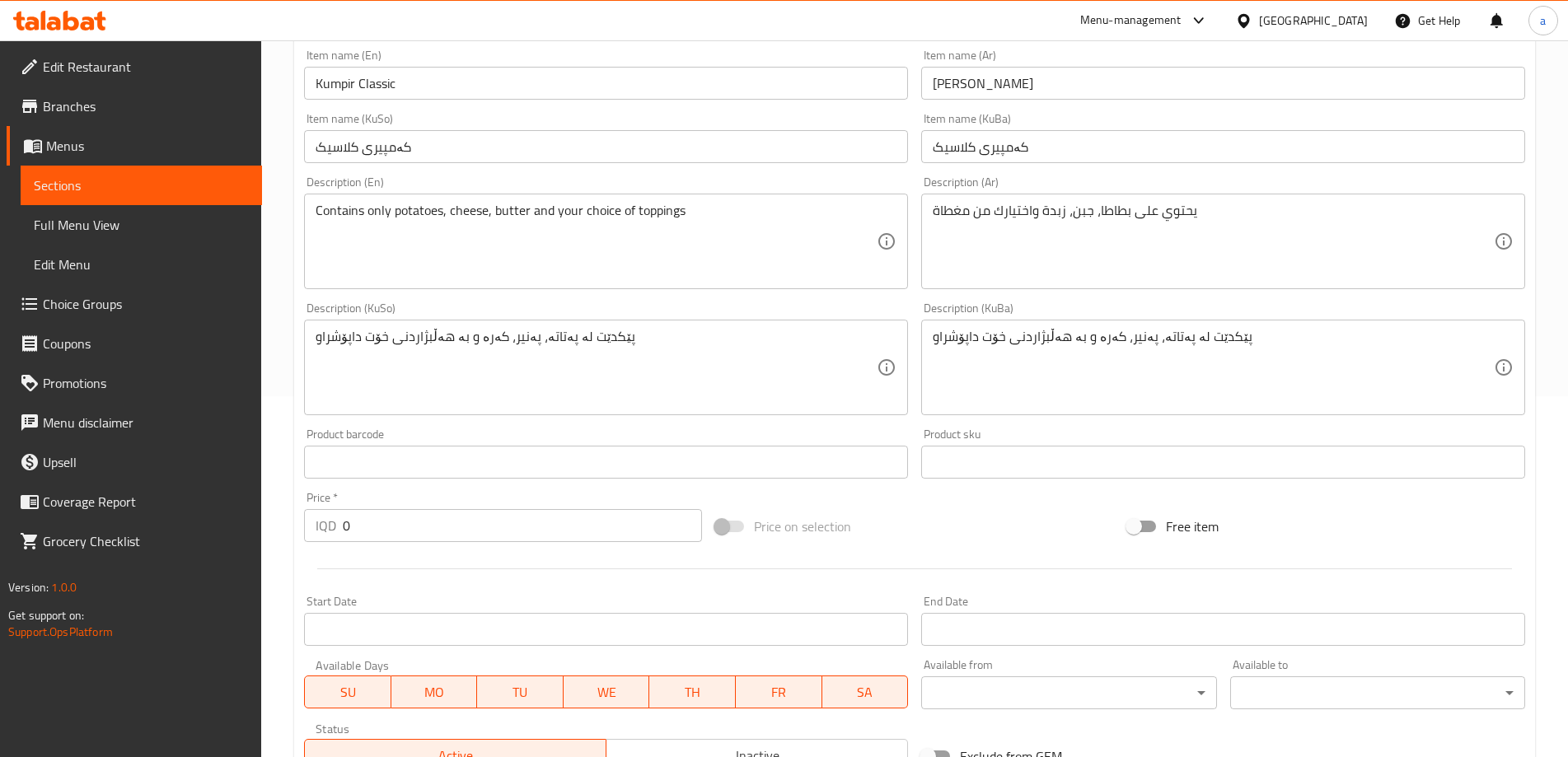
scroll to position [872, 0]
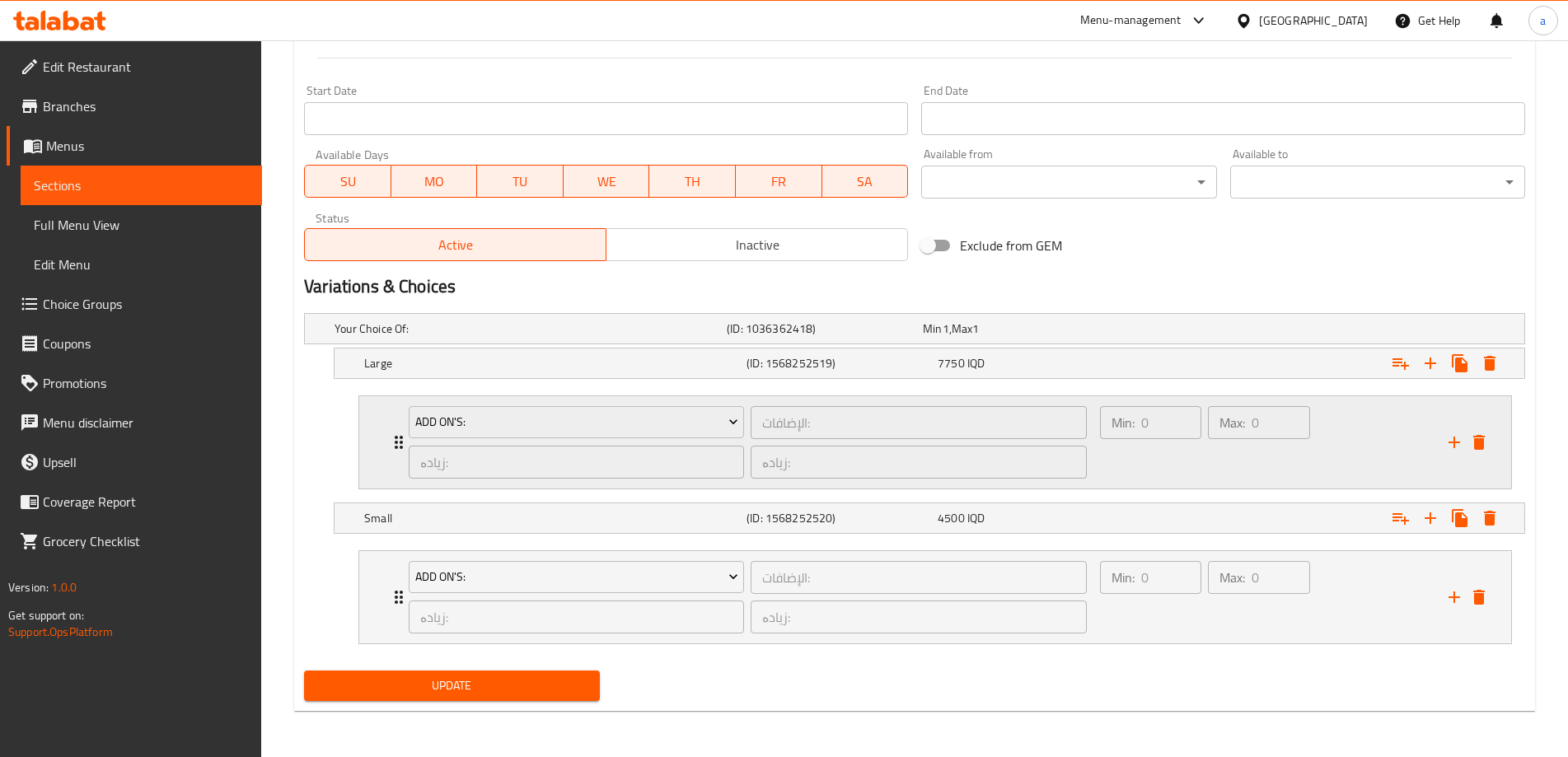
click at [1158, 470] on div "Min: 0 ​" at bounding box center [1151, 443] width 109 height 79
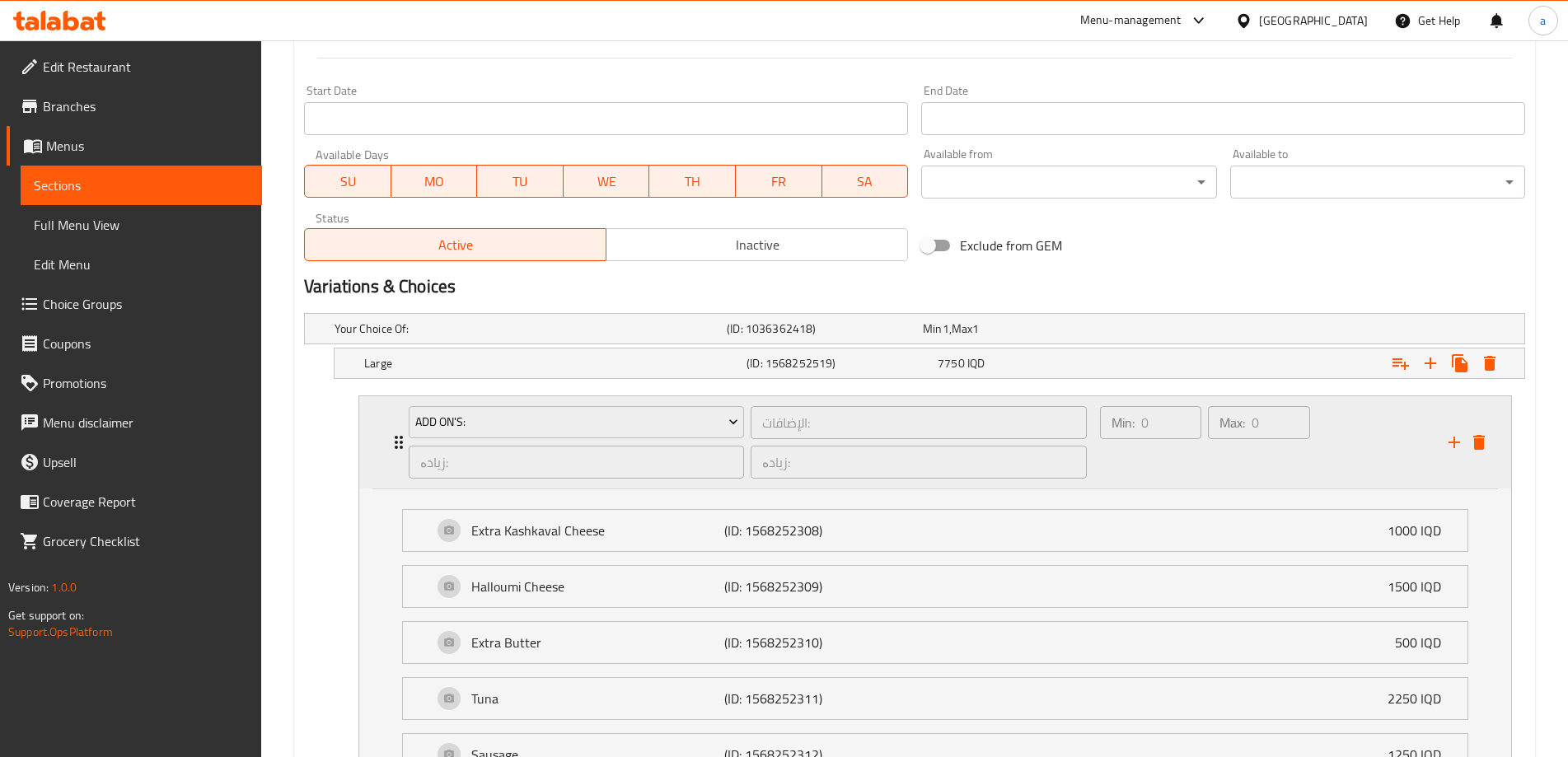
click at [1158, 470] on div "Min: 0 ​" at bounding box center [1151, 443] width 109 height 79
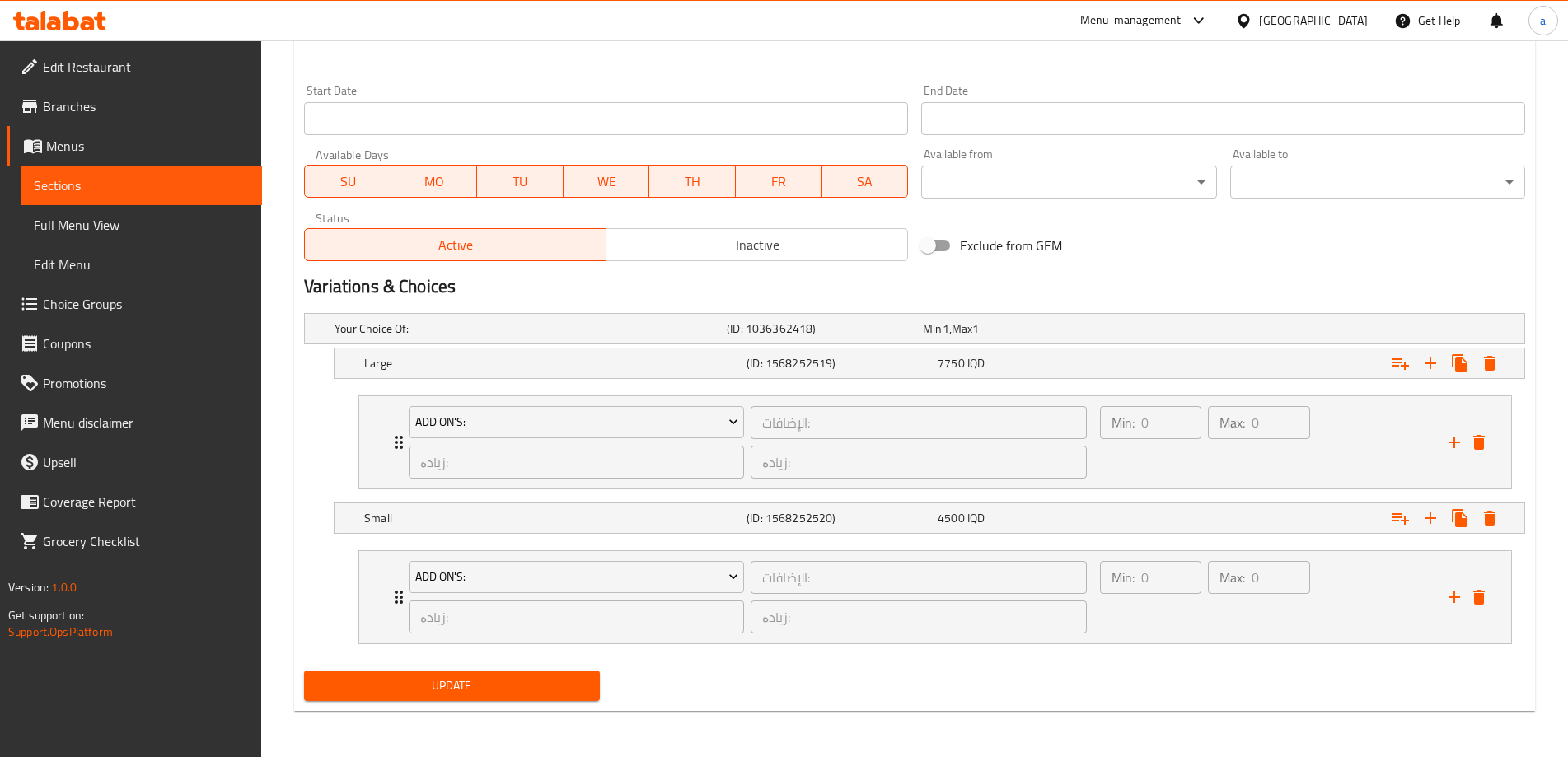
click at [75, 23] on icon at bounding box center [70, 21] width 15 height 20
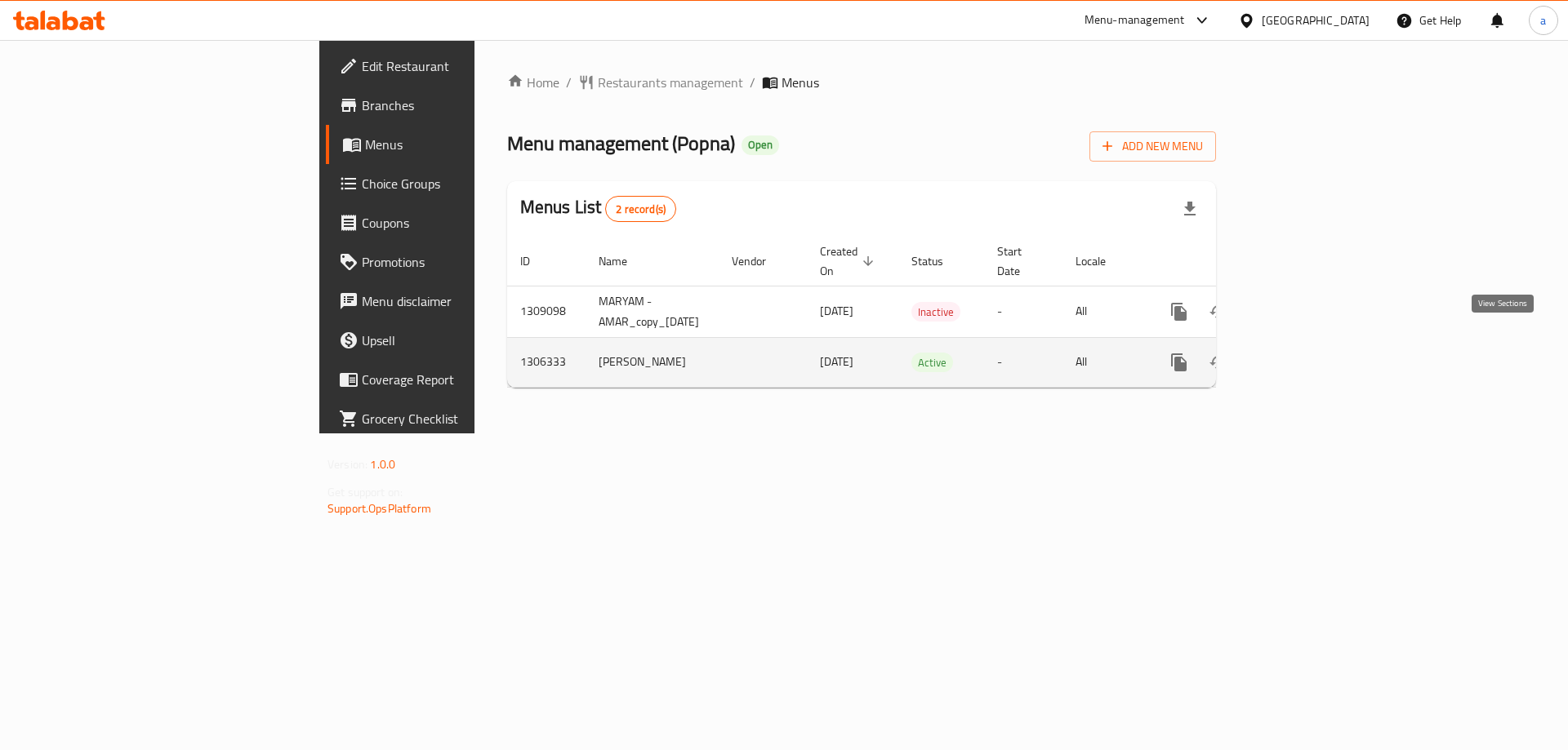
click at [1307, 353] on icon "enhanced table" at bounding box center [1297, 363] width 20 height 20
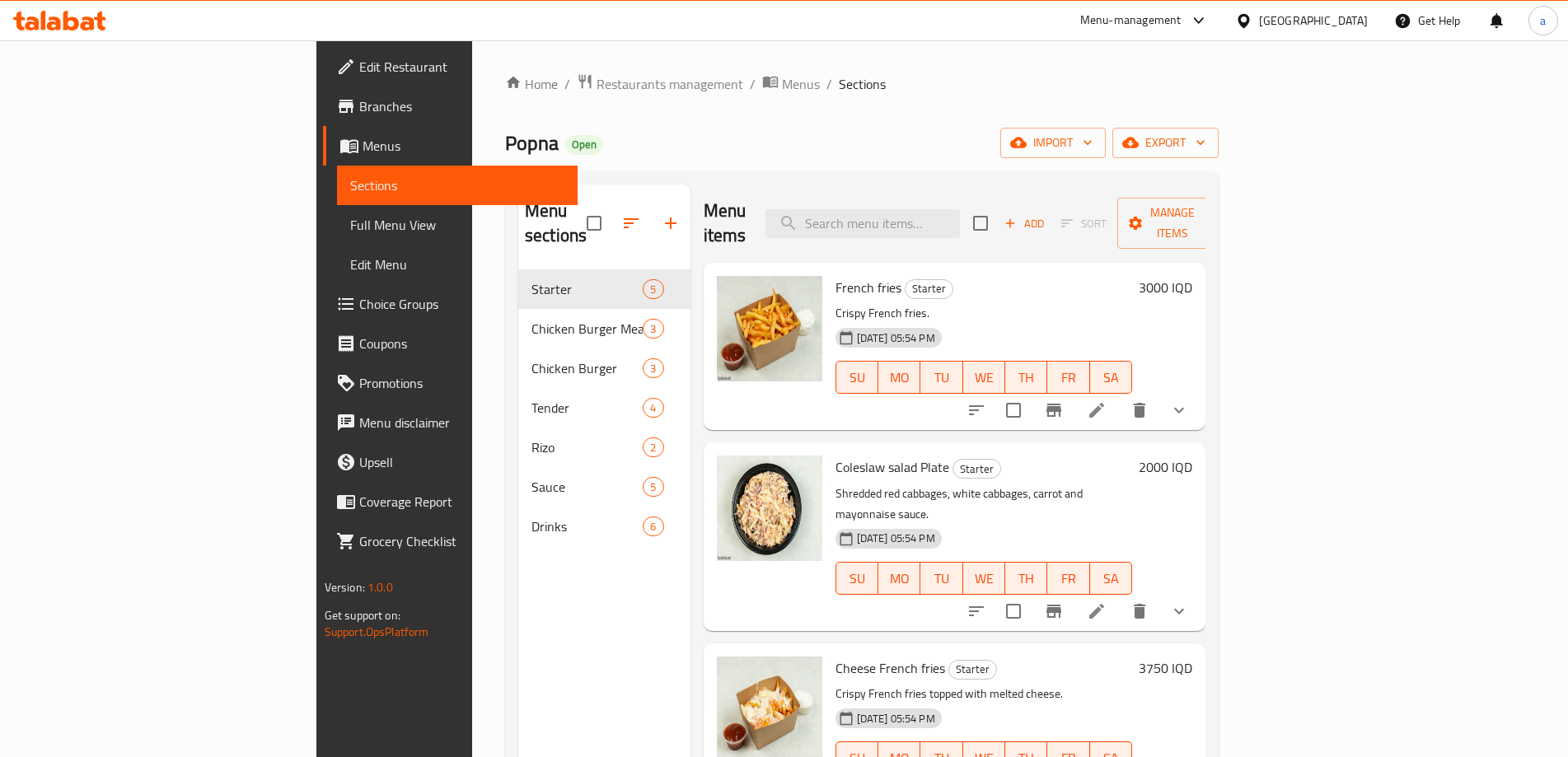
click at [350, 235] on span "Full Menu View" at bounding box center [457, 225] width 215 height 20
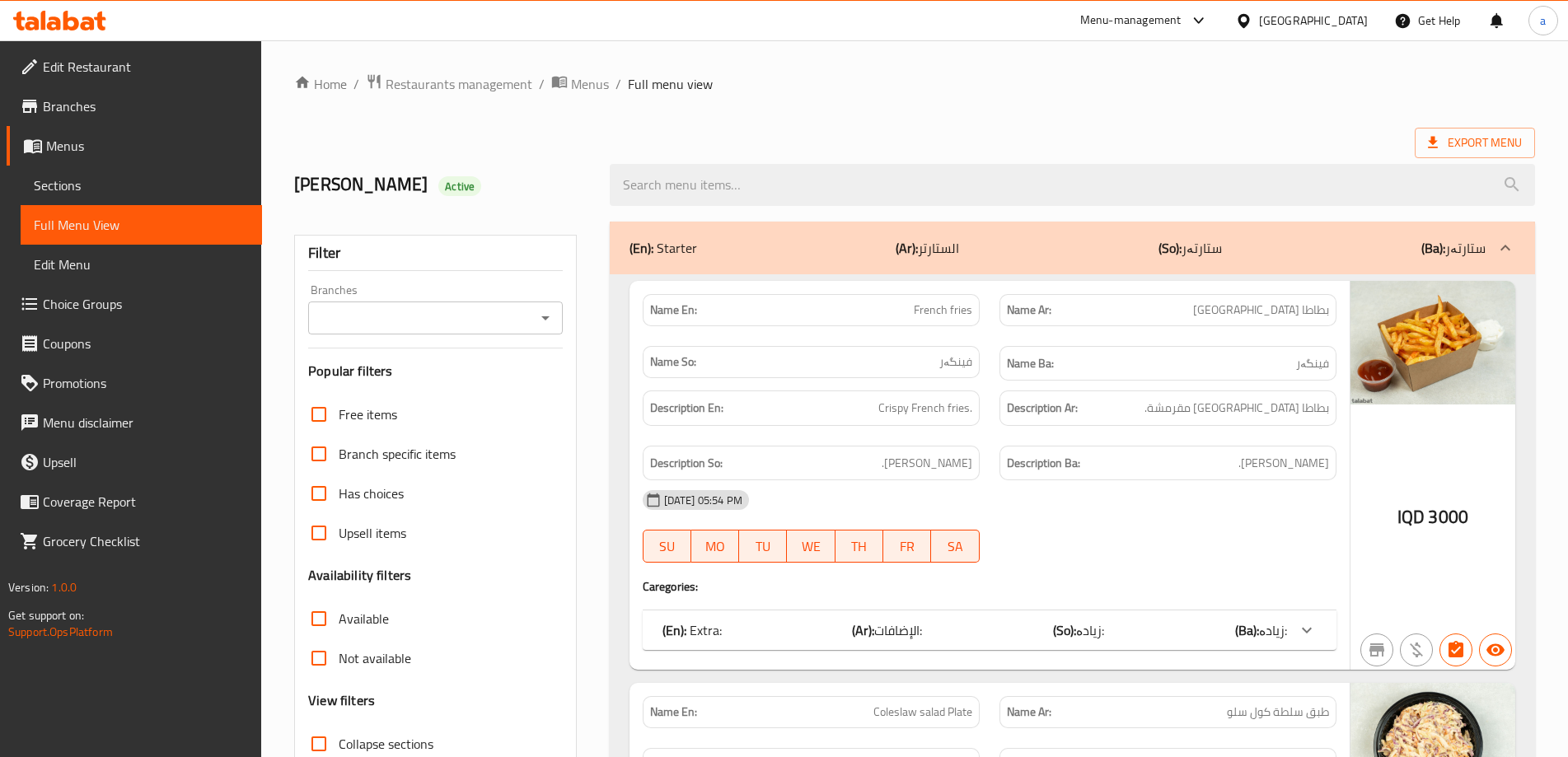
click at [544, 320] on icon "Open" at bounding box center [546, 318] width 20 height 20
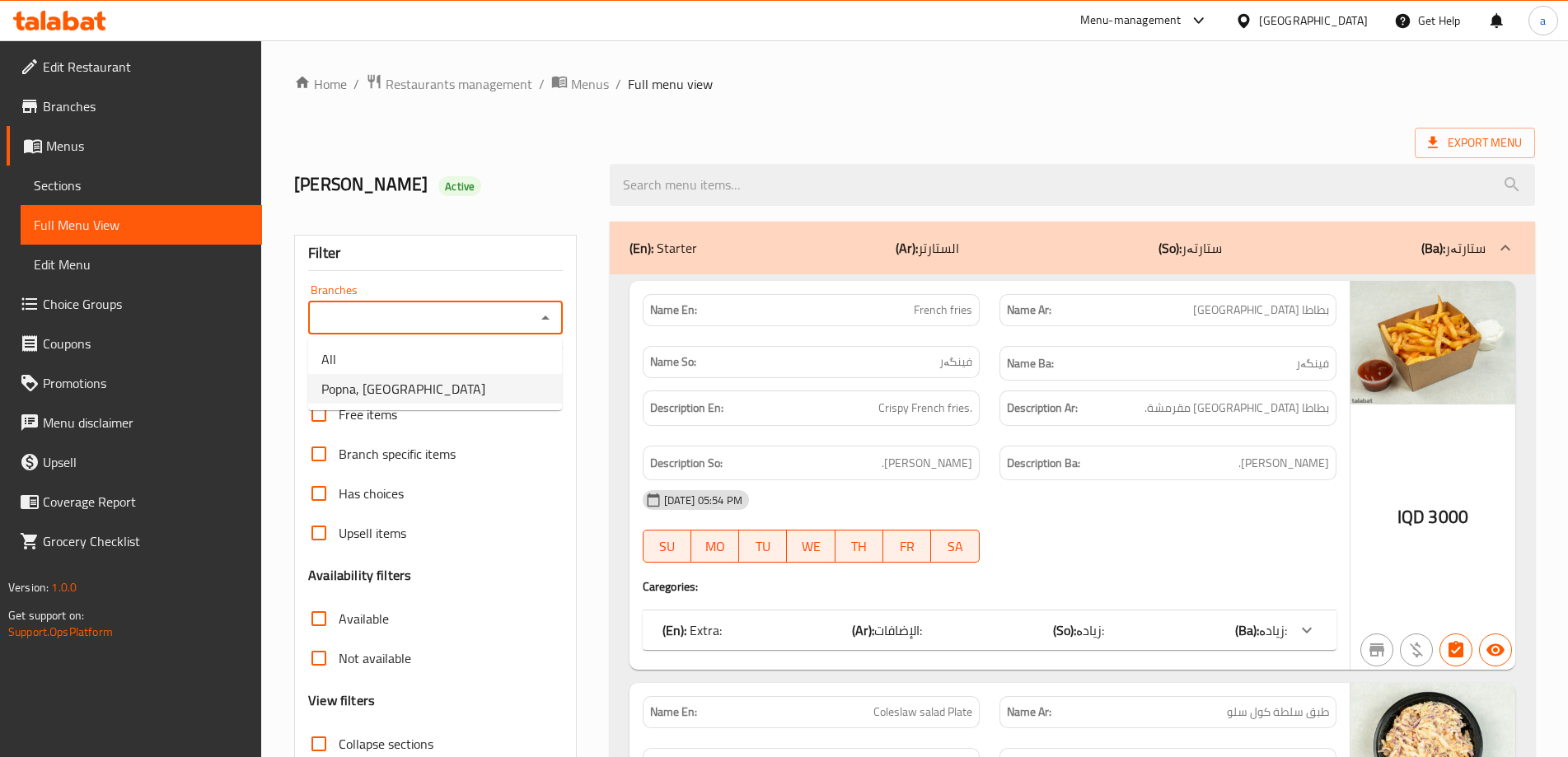
click at [504, 386] on li "Popna, Garden City" at bounding box center [435, 389] width 254 height 30
type input "Popna, Garden City"
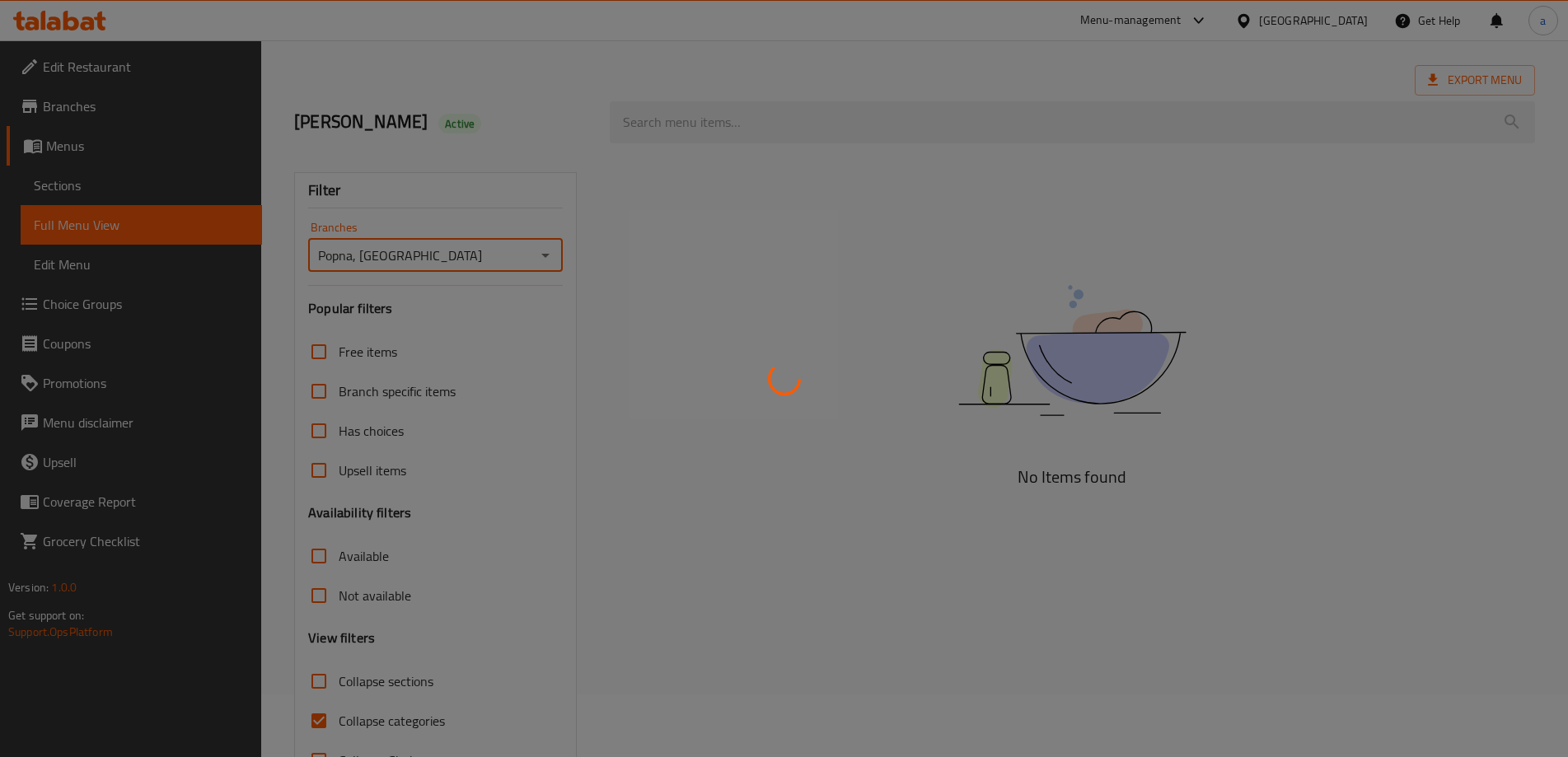
scroll to position [119, 0]
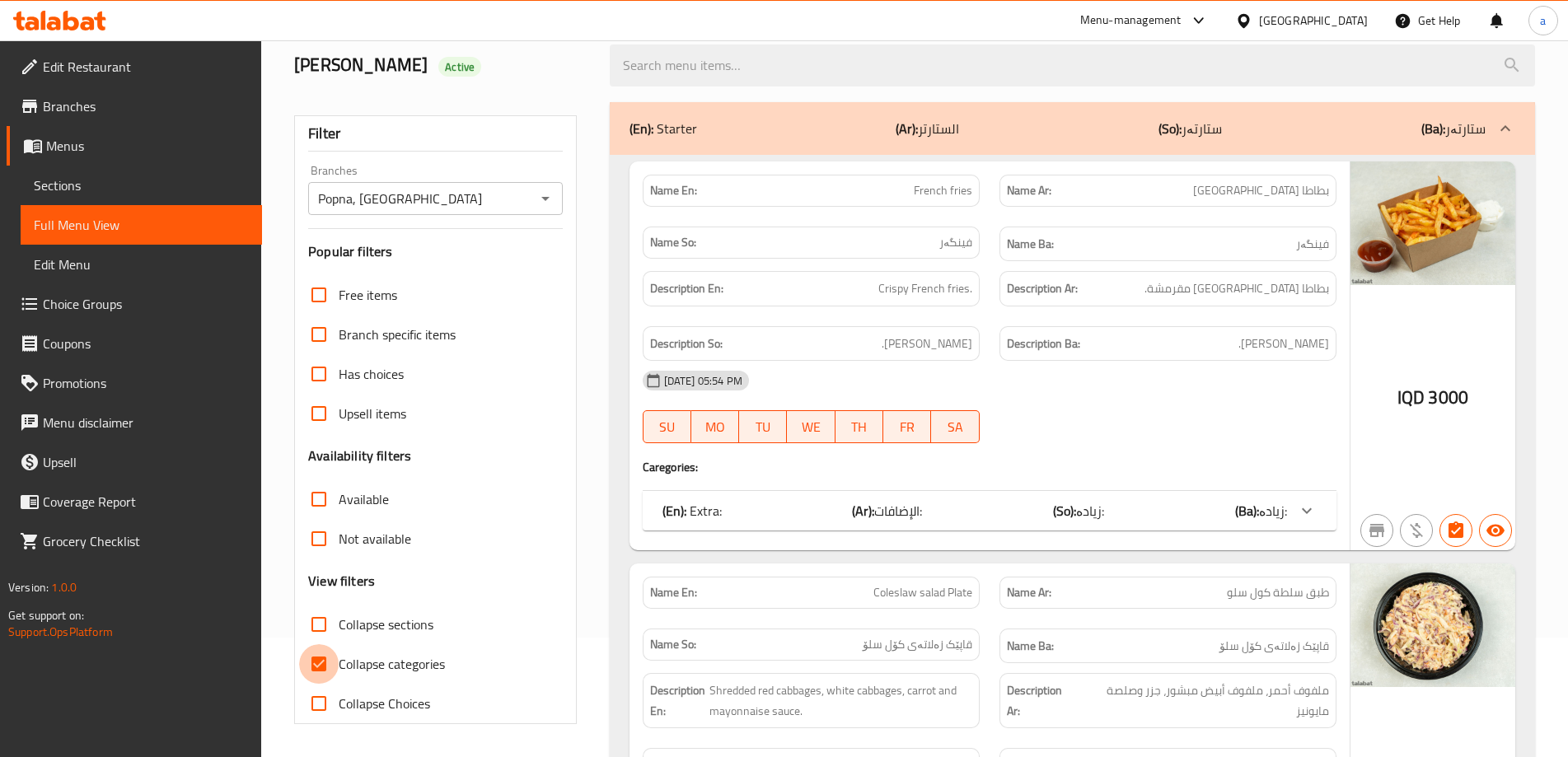
click at [319, 669] on input "Collapse categories" at bounding box center [319, 664] width 40 height 40
checkbox input "false"
click at [350, 640] on label "Collapse sections" at bounding box center [366, 624] width 134 height 40
click at [338, 640] on input "Collapse sections" at bounding box center [319, 624] width 40 height 40
checkbox input "true"
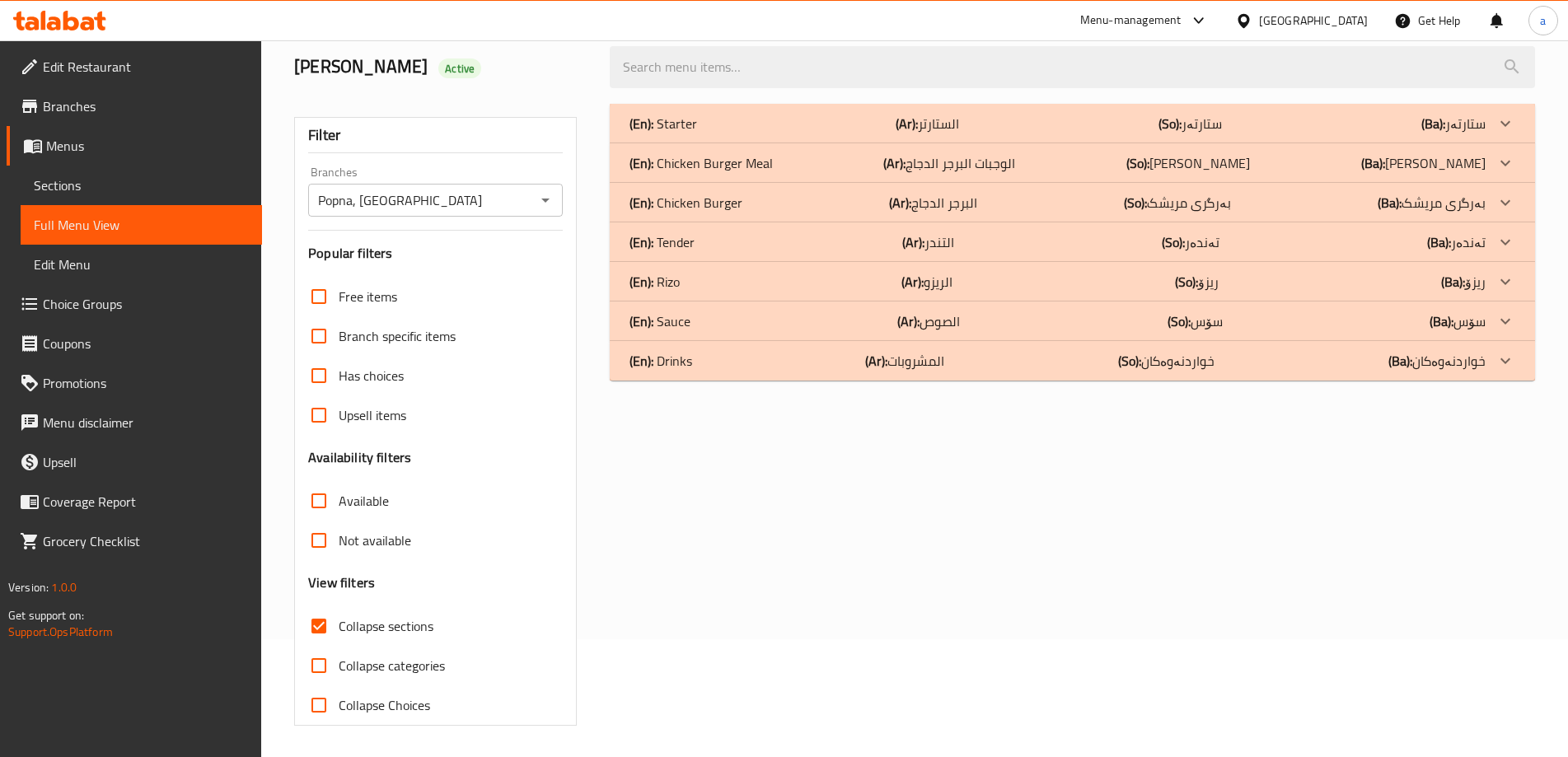
scroll to position [10, 0]
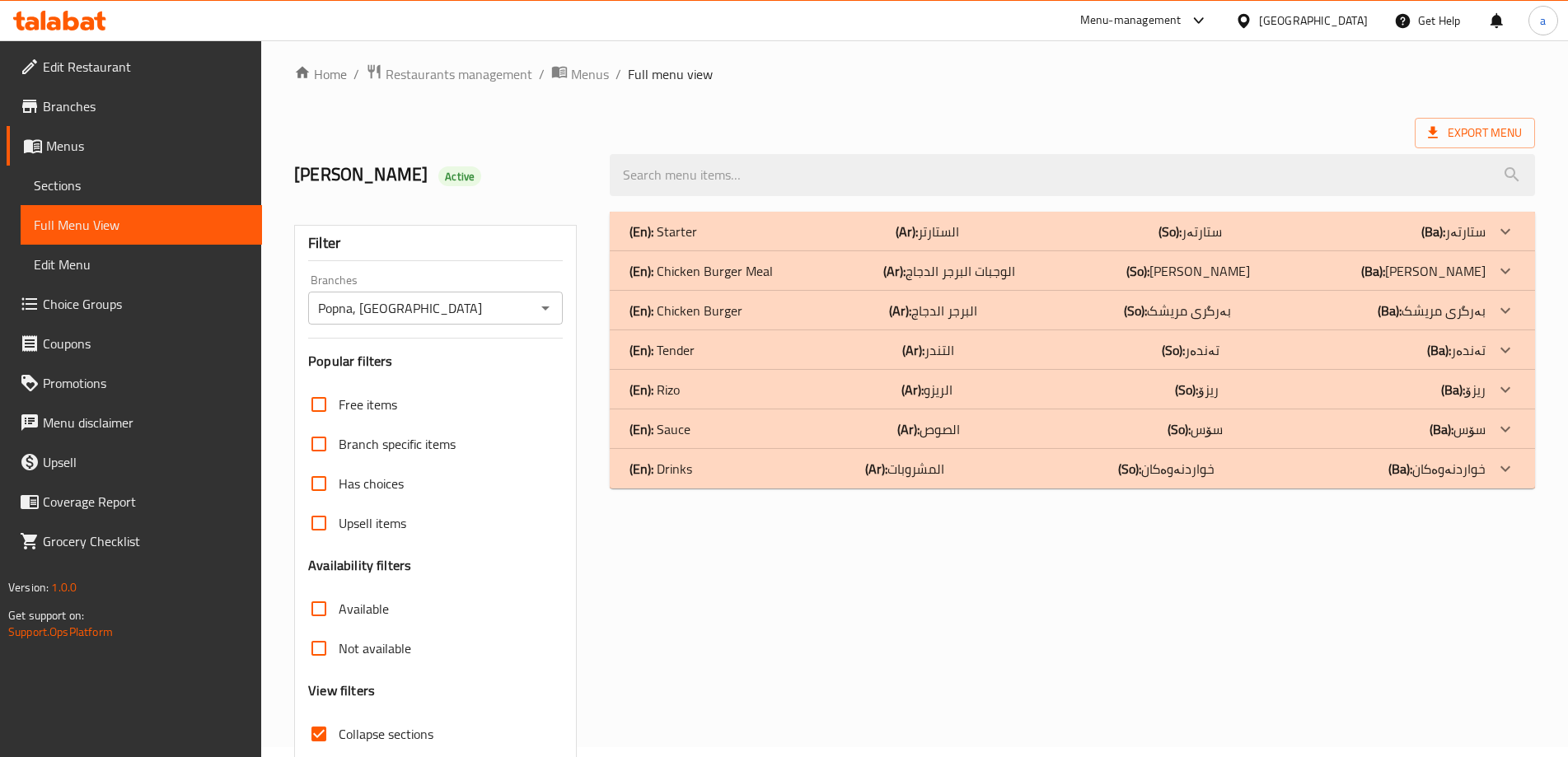
click at [711, 460] on div "(En): Drinks (Ar): المشروبات (So): خواردنەوەکان (Ba): خواردنەوەکان" at bounding box center [1057, 469] width 856 height 20
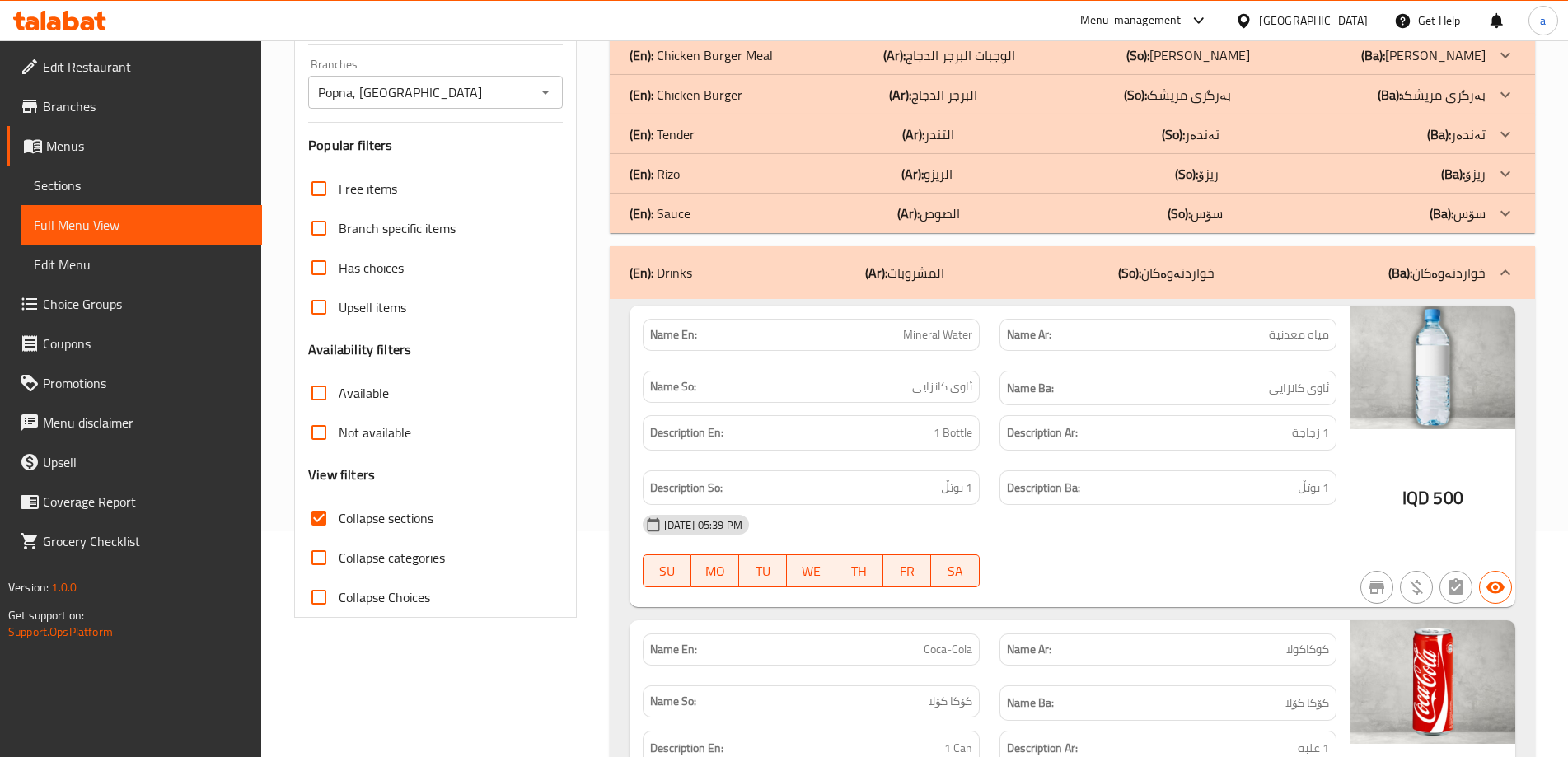
scroll to position [0, 0]
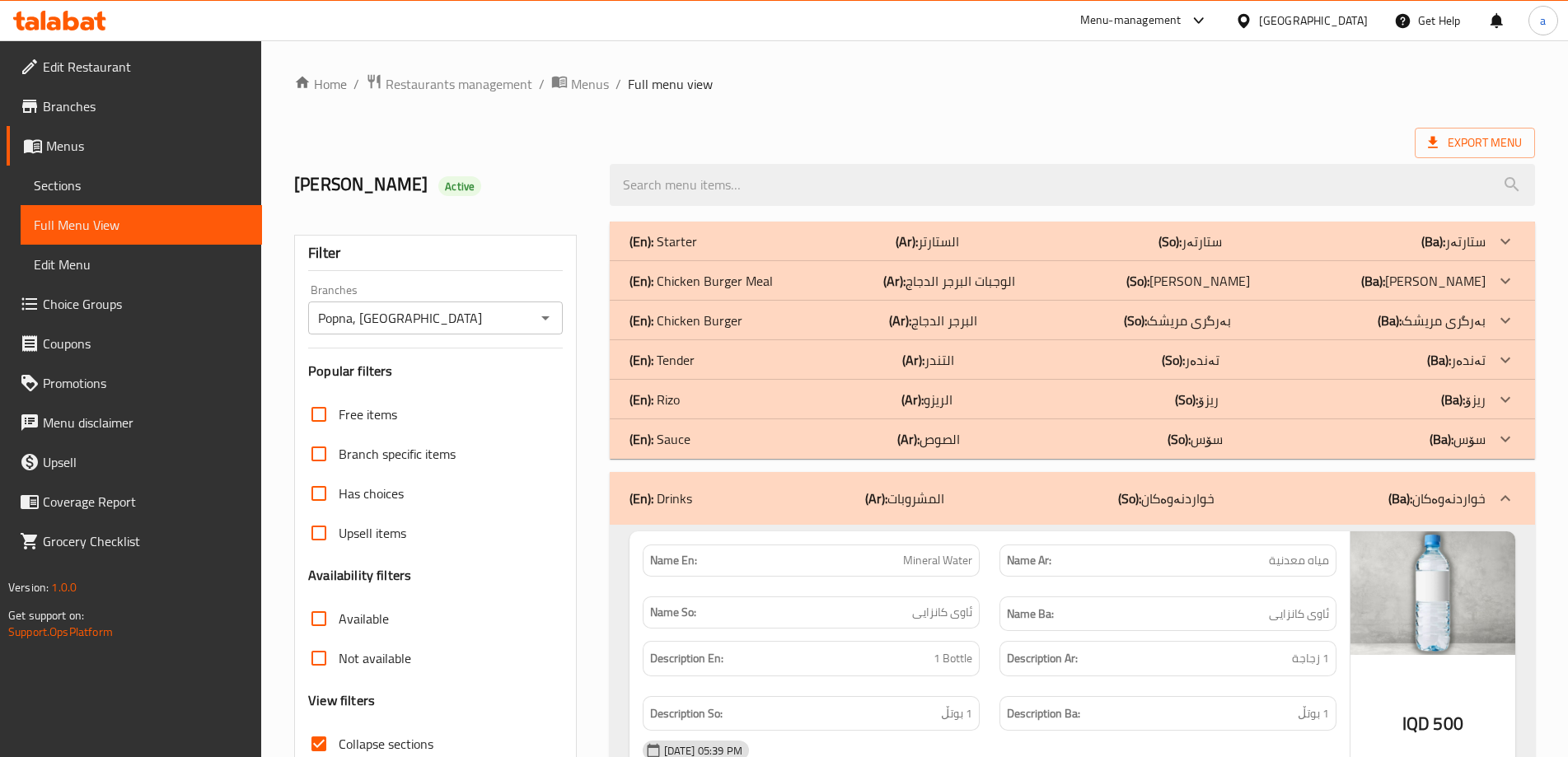
click at [743, 498] on div "(En): Drinks (Ar): المشروبات (So): خواردنەوەکان (Ba): خواردنەوەکان" at bounding box center [1057, 499] width 856 height 20
